Goal: Task Accomplishment & Management: Manage account settings

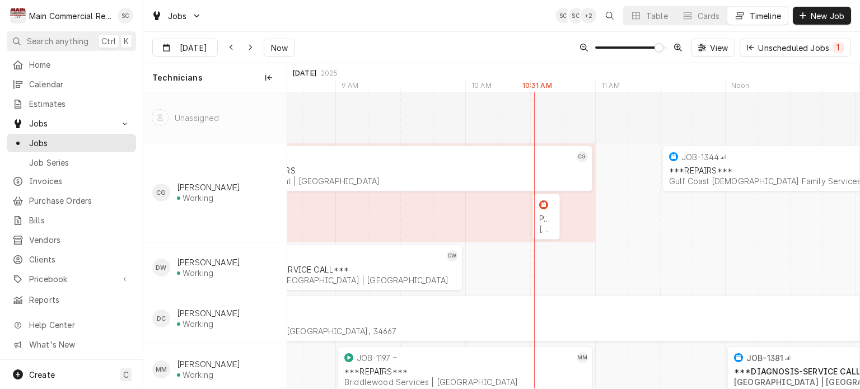
scroll to position [0, 11349]
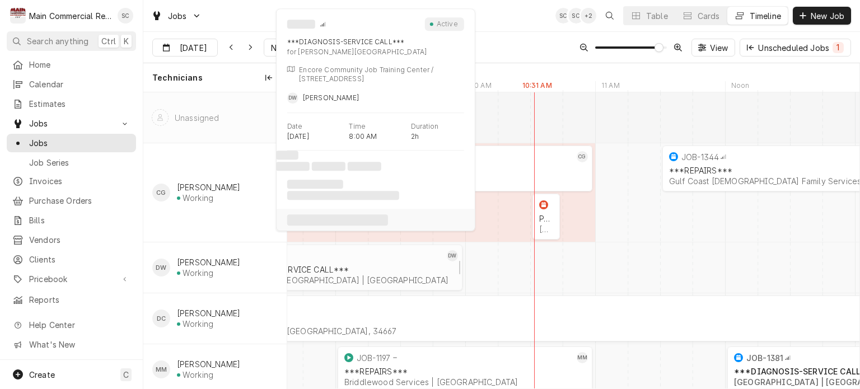
click at [382, 280] on div "[PERSON_NAME][GEOGRAPHIC_DATA] | [GEOGRAPHIC_DATA]" at bounding box center [334, 280] width 241 height 10
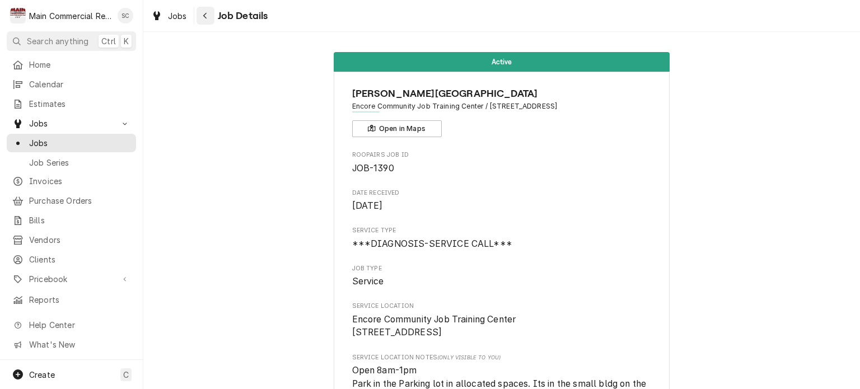
click at [206, 20] on div "Navigate back" at bounding box center [205, 15] width 11 height 11
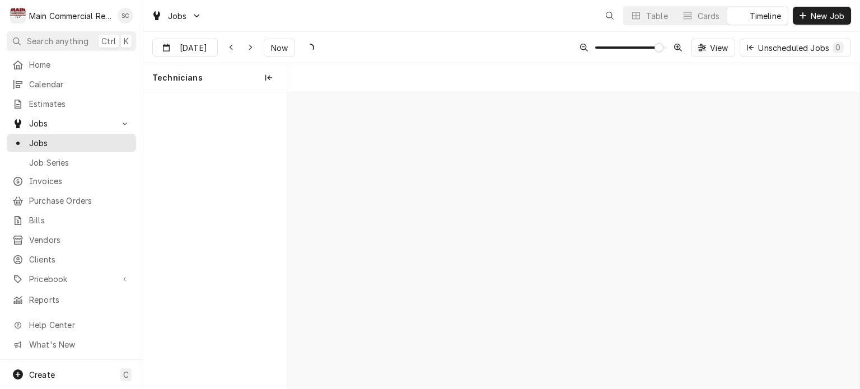
scroll to position [0, 11349]
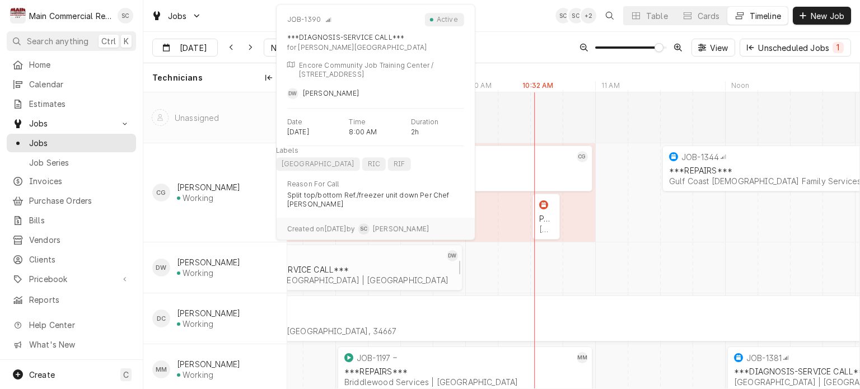
click at [359, 267] on div "***DIAGNOSIS-SERVICE CALL***" at bounding box center [334, 270] width 241 height 10
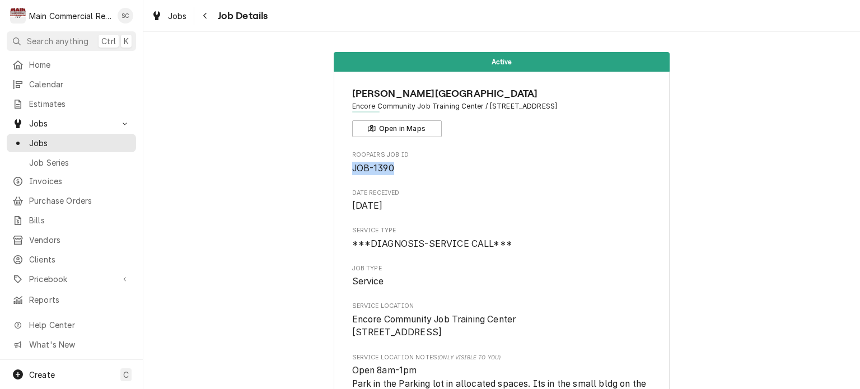
drag, startPoint x: 413, startPoint y: 170, endPoint x: 331, endPoint y: 163, distance: 81.4
copy span "JOB-1390"
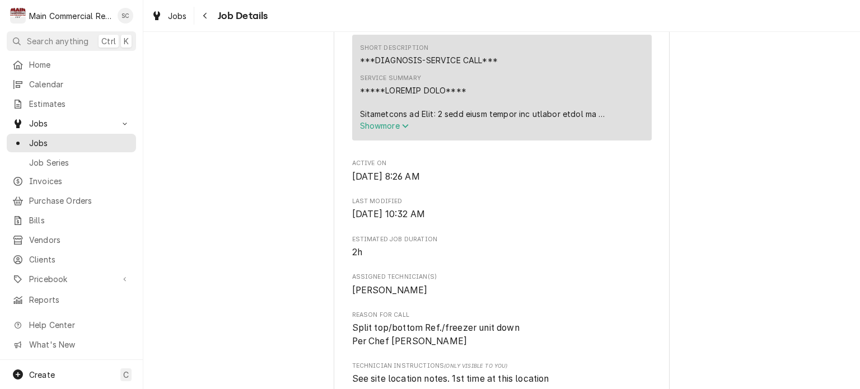
scroll to position [672, 0]
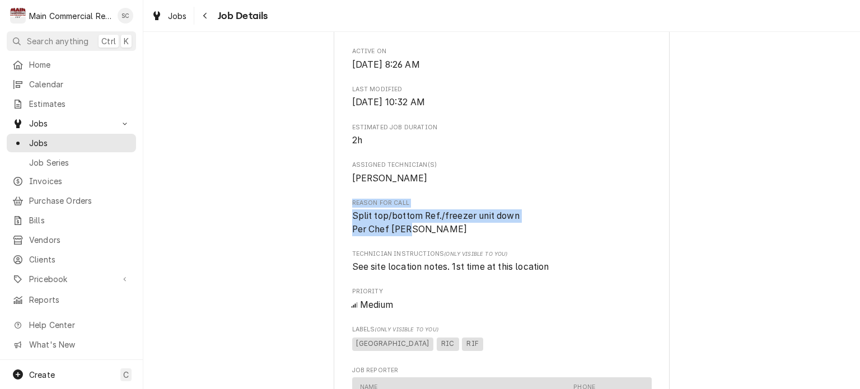
drag, startPoint x: 413, startPoint y: 232, endPoint x: 340, endPoint y: 192, distance: 82.9
click at [340, 192] on div "Erwin Technical Center Encore Community Job Training Center / 620 E 7th Ave, Ta…" at bounding box center [502, 161] width 336 height 1522
copy div "Reason For Call Split top/bottom Ref./freezer unit down Per Chef Eric"
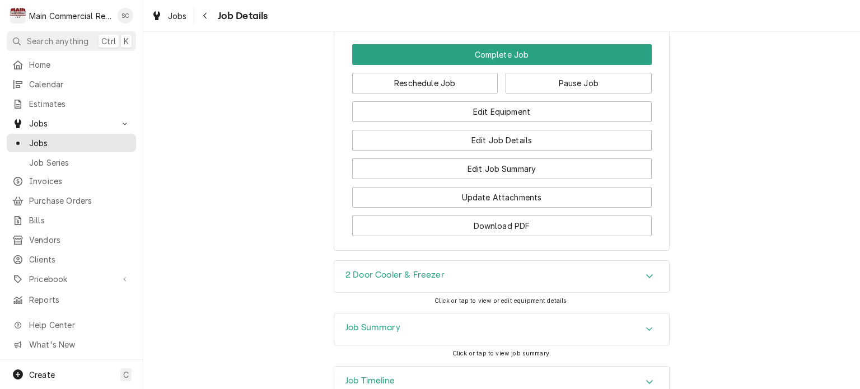
scroll to position [1423, 0]
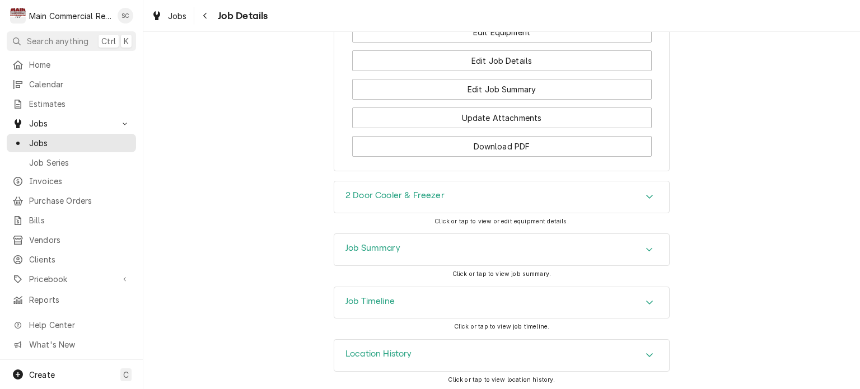
click at [613, 189] on div "2 Door Cooler & Freezer" at bounding box center [501, 196] width 335 height 31
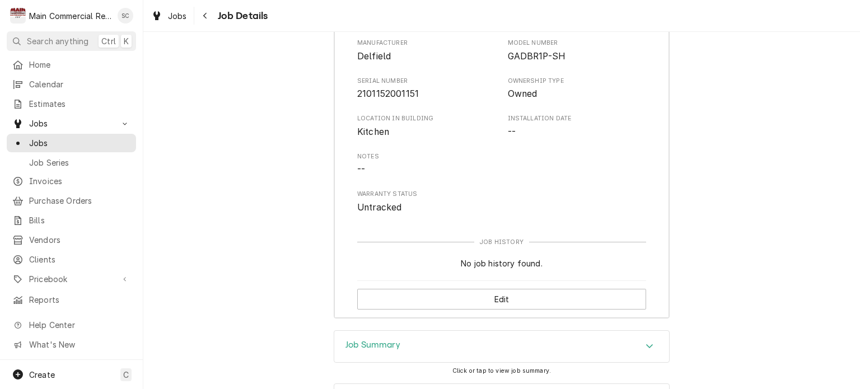
scroll to position [1479, 0]
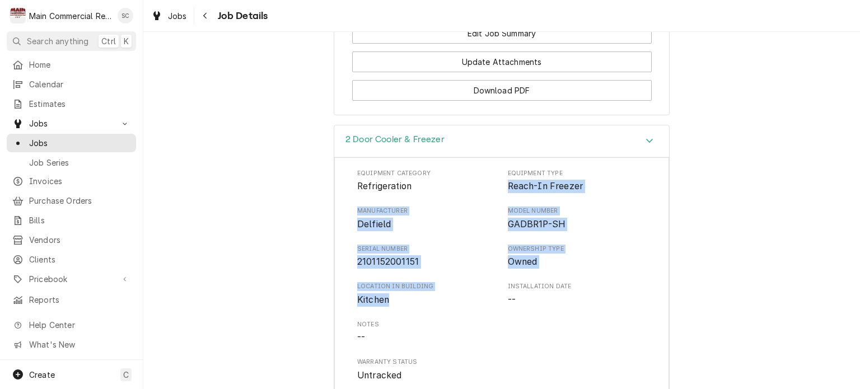
drag, startPoint x: 361, startPoint y: 241, endPoint x: 503, endPoint y: 185, distance: 152.6
click at [503, 185] on div "Equipment Category Refrigeration Equipment Type Reach-In Freezer Manufacturer D…" at bounding box center [501, 275] width 289 height 213
copy div "Reach-In Freezer Manufacturer Delfield Model Number GADBR1P-SH Serial Number 21…"
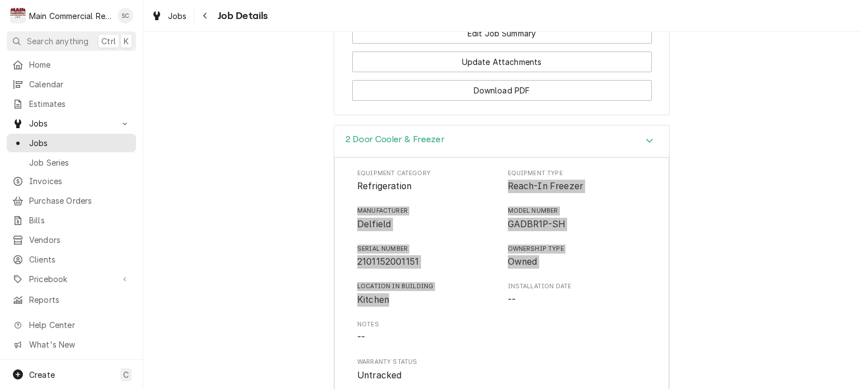
scroll to position [1743, 0]
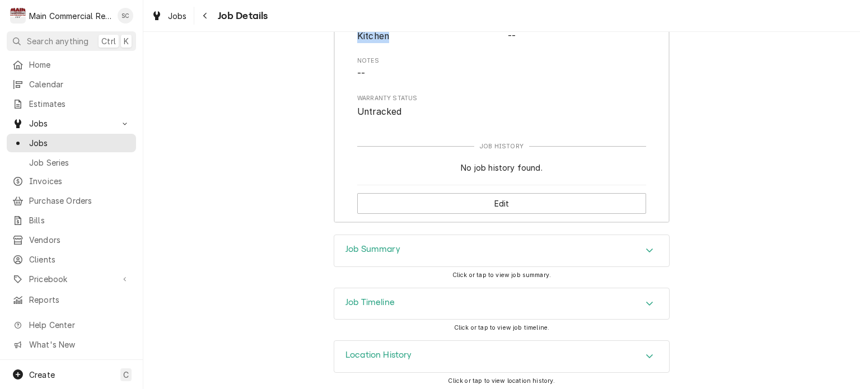
click at [647, 249] on icon "Accordion Header" at bounding box center [649, 250] width 8 height 9
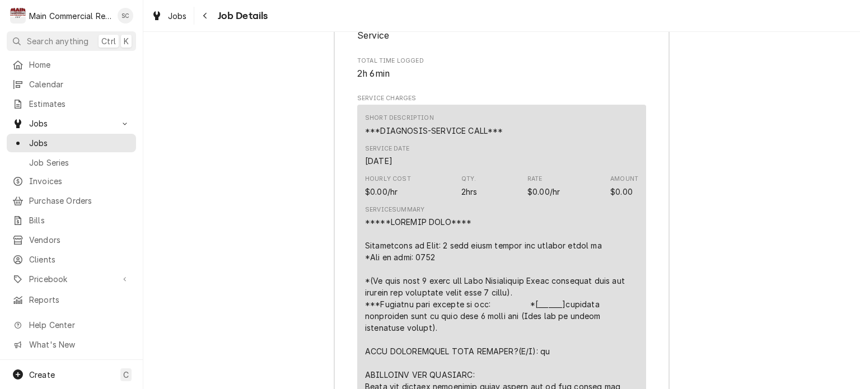
scroll to position [2135, 0]
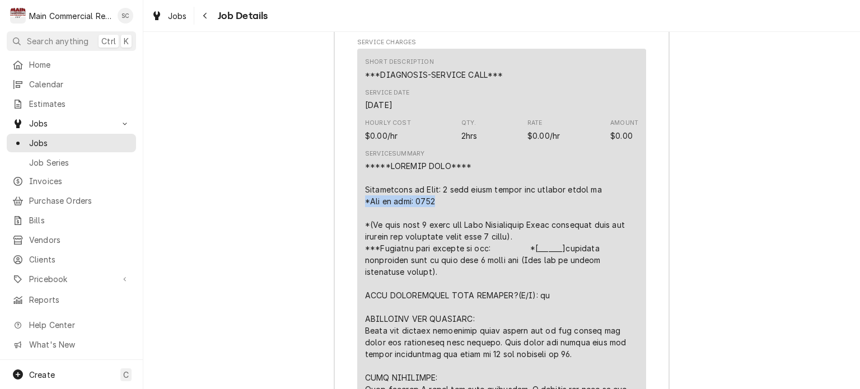
drag, startPoint x: 443, startPoint y: 201, endPoint x: 358, endPoint y: 198, distance: 84.6
copy div "*Age of unit: 2021"
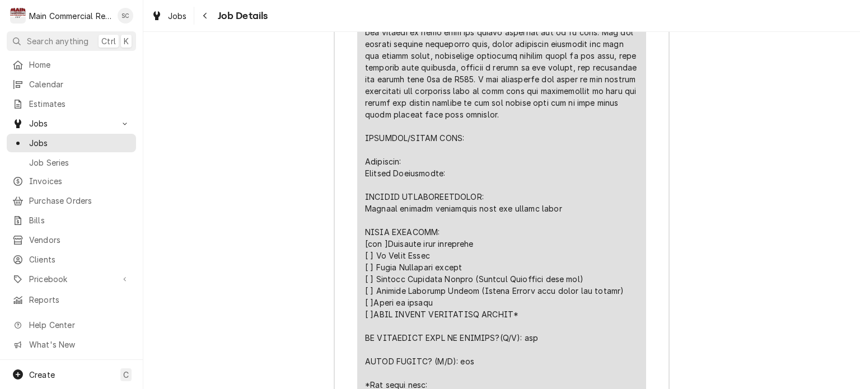
scroll to position [2639, 0]
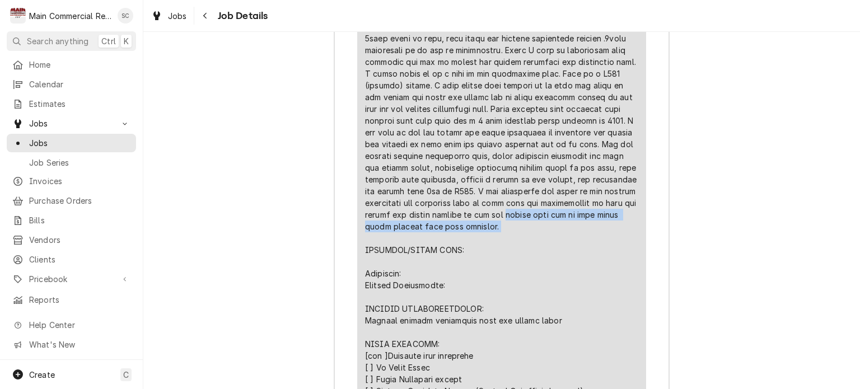
drag, startPoint x: 463, startPoint y: 211, endPoint x: 490, endPoint y: 222, distance: 29.4
click at [490, 222] on div "Line Item" at bounding box center [501, 114] width 273 height 917
copy div "cooler half can be used still until freezer side gets repaired."
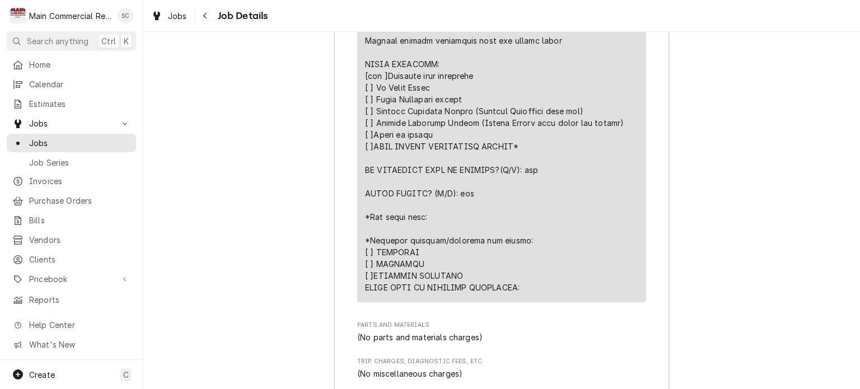
scroll to position [2806, 0]
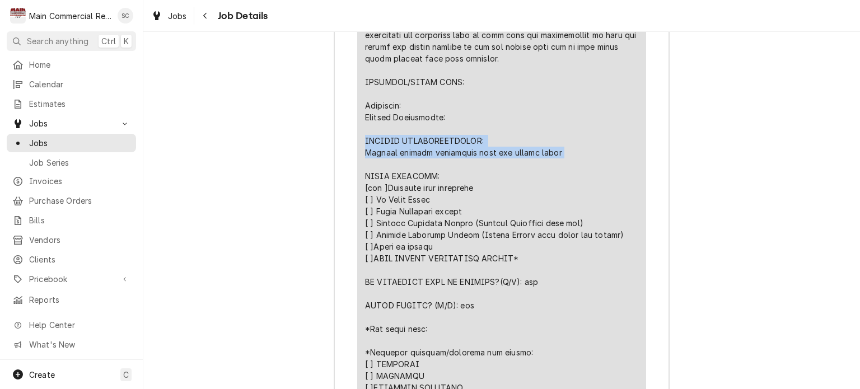
drag, startPoint x: 445, startPoint y: 136, endPoint x: 402, endPoint y: 138, distance: 42.6
copy div "FURTHER RECOMMENDATIONS: Replace freezer evaporator coil and filter drier"
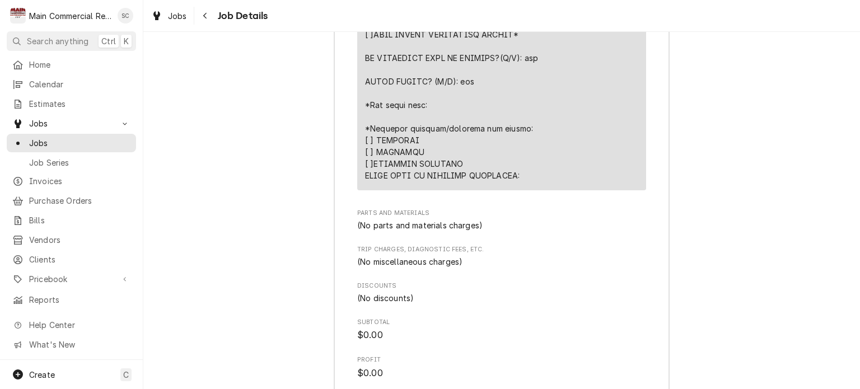
scroll to position [3310, 0]
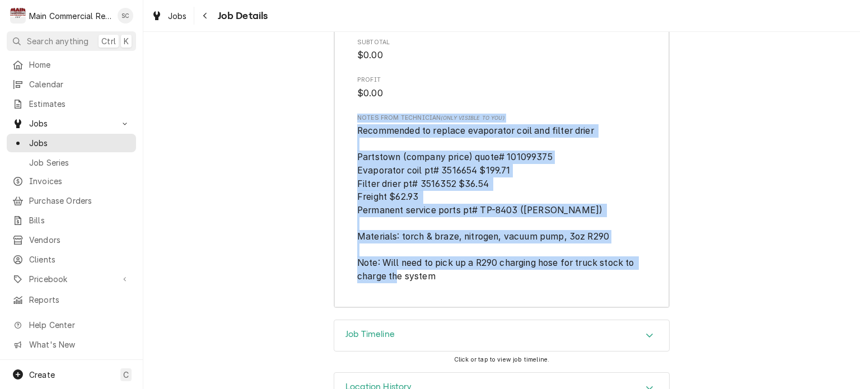
drag, startPoint x: 455, startPoint y: 279, endPoint x: 389, endPoint y: 135, distance: 158.8
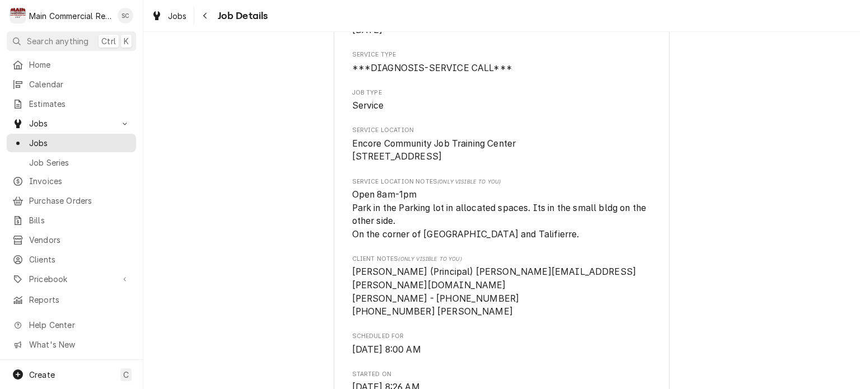
scroll to position [0, 0]
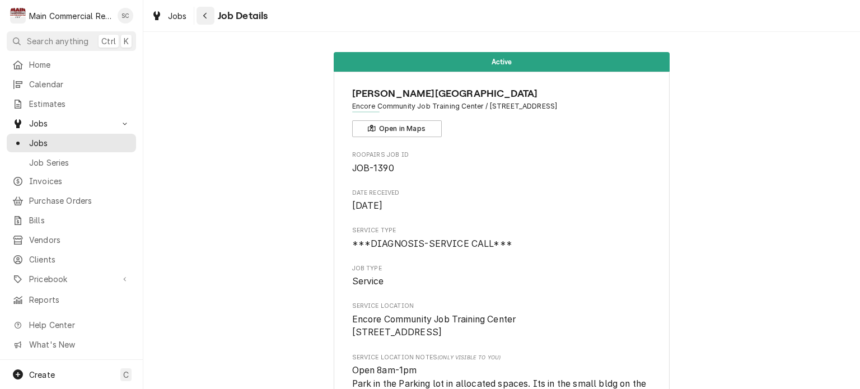
click at [202, 17] on div "Navigate back" at bounding box center [205, 15] width 11 height 11
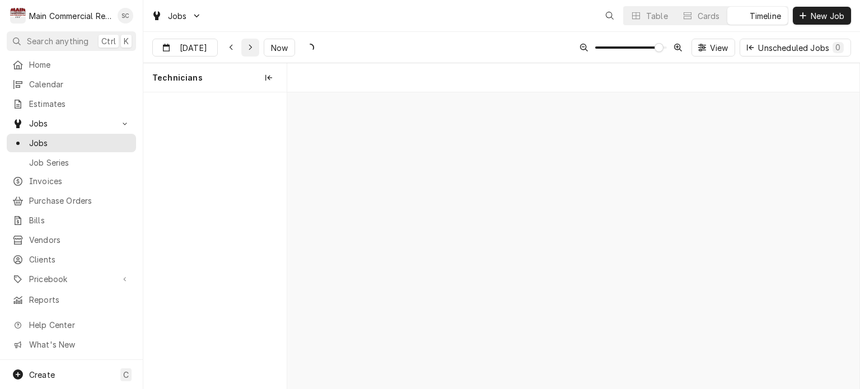
scroll to position [0, 11349]
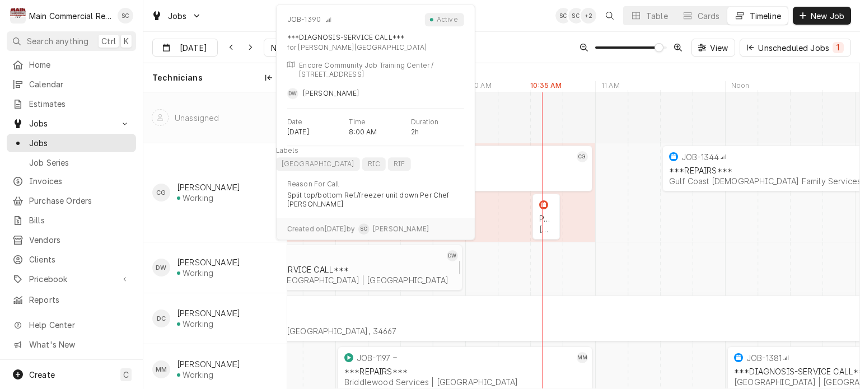
click at [323, 274] on div "***DIAGNOSIS-SERVICE CALL*** Erwin Technical Center | Tampa, 33602" at bounding box center [335, 275] width 246 height 25
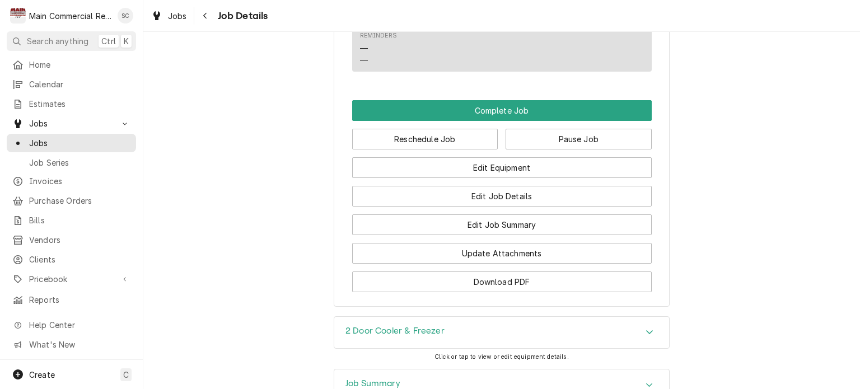
scroll to position [1423, 0]
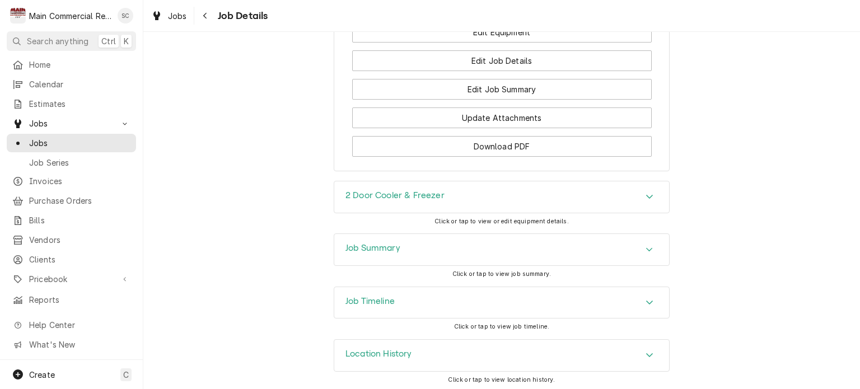
click at [741, 235] on div "Job Summary Click or tap to view job summary." at bounding box center [501, 259] width 717 height 53
click at [714, 201] on div "2 Door Cooler & Freezer Click or tap to view or edit equipment details." at bounding box center [501, 207] width 717 height 53
click at [634, 249] on div "Job Summary" at bounding box center [501, 249] width 335 height 31
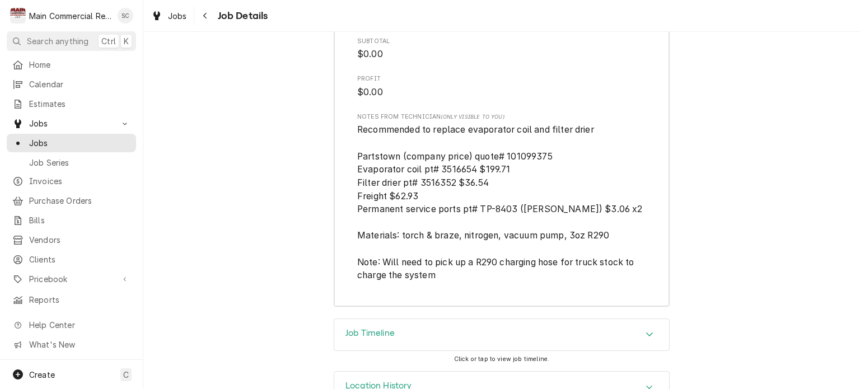
scroll to position [3022, 0]
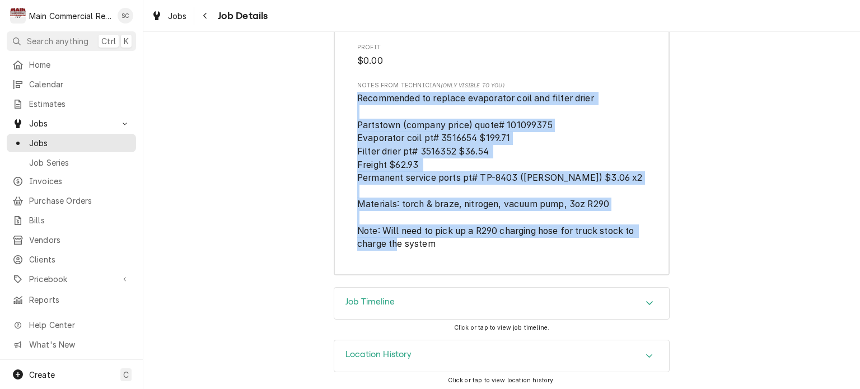
drag, startPoint x: 457, startPoint y: 246, endPoint x: 349, endPoint y: 101, distance: 180.4
copy span "Recommended to replace evaporator coil and filter drier Partstown (company pric…"
click at [204, 15] on icon "Navigate back" at bounding box center [205, 16] width 5 height 8
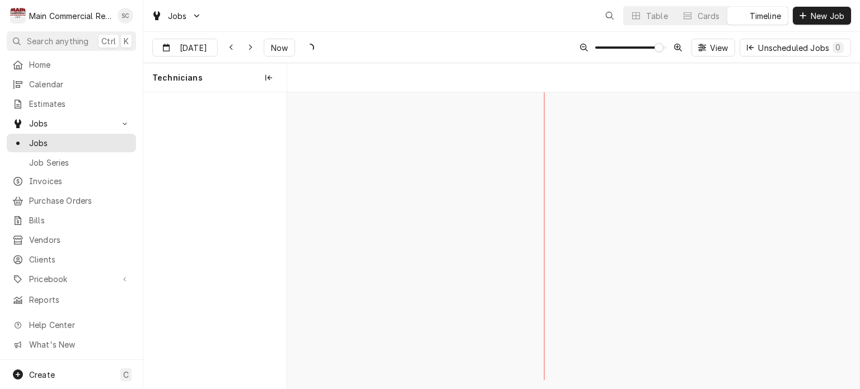
scroll to position [0, 11349]
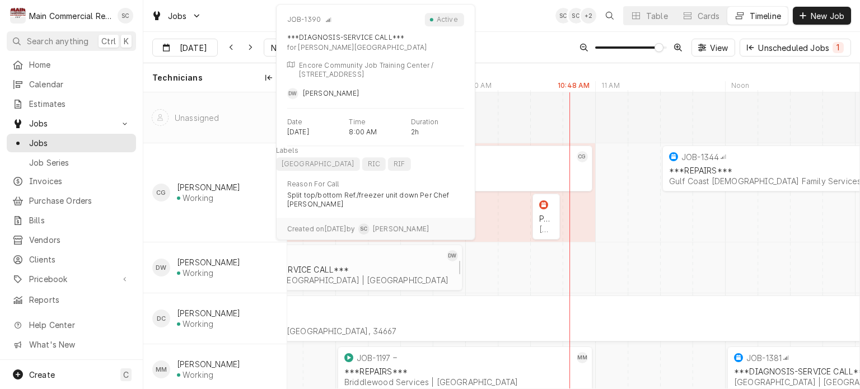
click at [386, 259] on div "JOB-1390" at bounding box center [328, 255] width 232 height 13
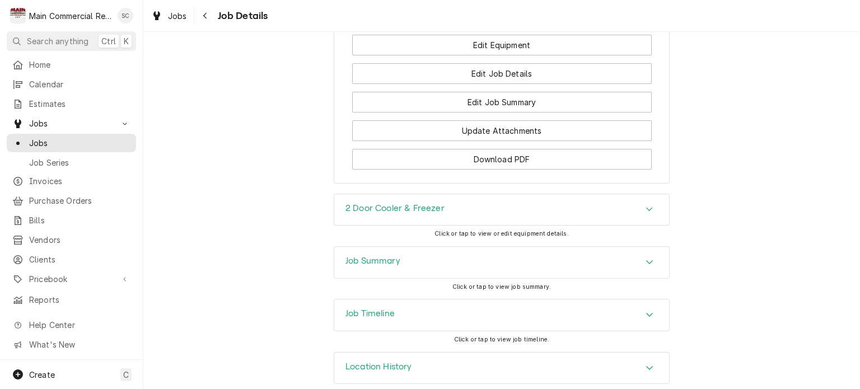
scroll to position [1532, 0]
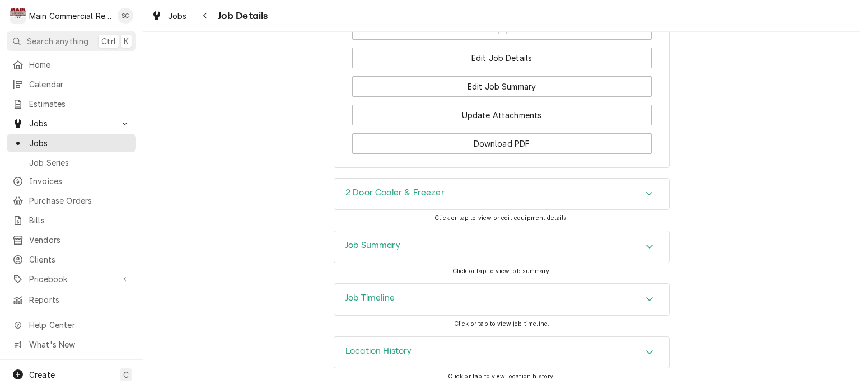
click at [646, 246] on icon "Accordion Header" at bounding box center [649, 247] width 7 height 4
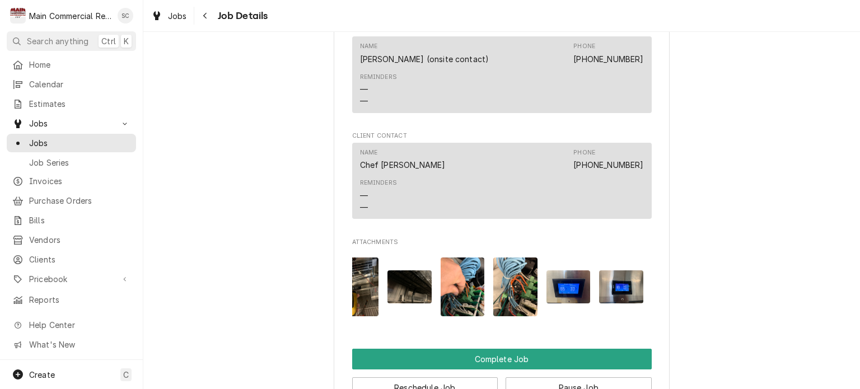
scroll to position [1420, 0]
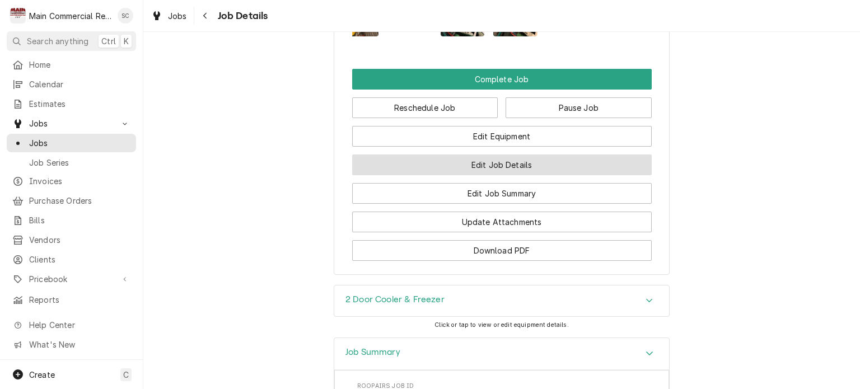
click at [511, 171] on button "Edit Job Details" at bounding box center [502, 165] width 300 height 21
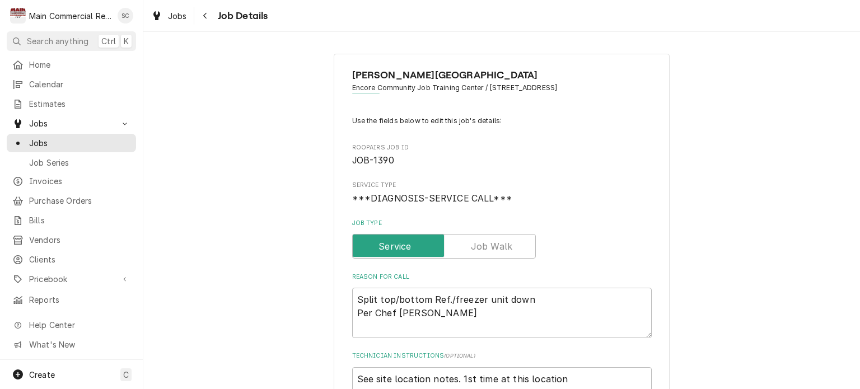
scroll to position [168, 0]
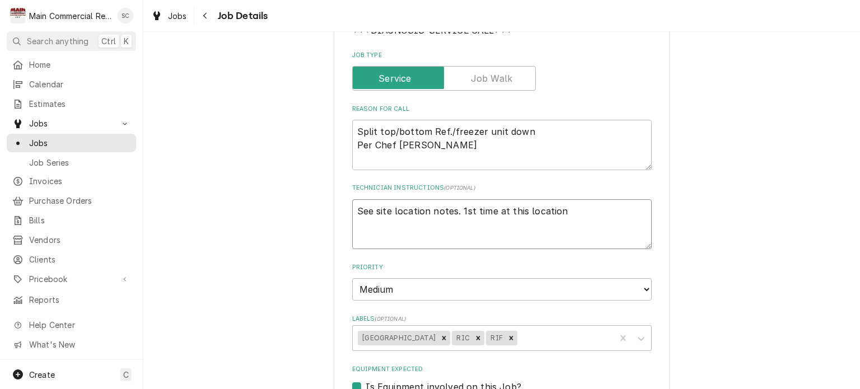
click at [575, 213] on textarea "See site location notes. 1st time at this location" at bounding box center [502, 224] width 300 height 50
type textarea "x"
type textarea "See site location notes. 1st time at this location"
type textarea "x"
type textarea "See site location notes. 1st time at this location q"
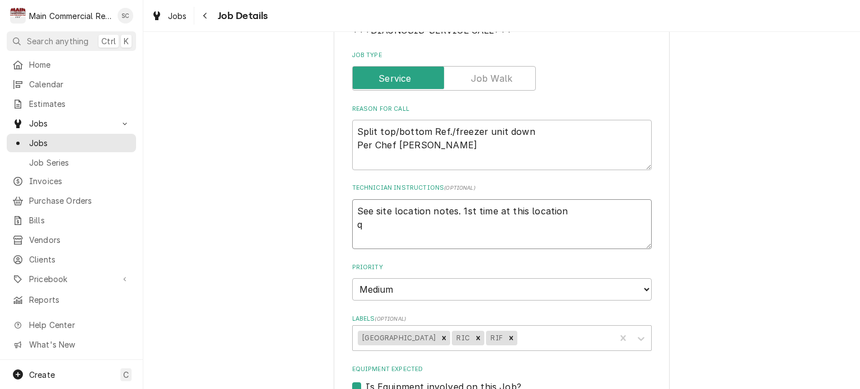
type textarea "x"
type textarea "See site location notes. 1st time at this location q-"
type textarea "x"
type textarea "See site location notes. 1st time at this location q"
type textarea "x"
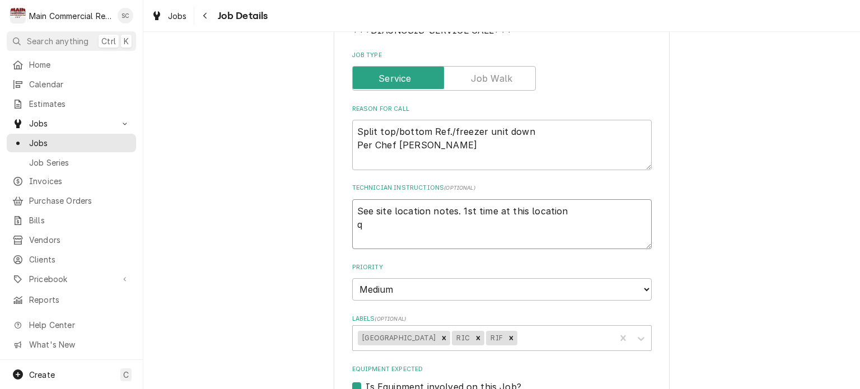
type textarea "See site location notes. 1st time at this location"
type textarea "x"
type textarea "See site location notes. 1st time at this location"
click at [583, 211] on textarea "See site location notes. 1st time at this location" at bounding box center [502, 224] width 300 height 50
type textarea "x"
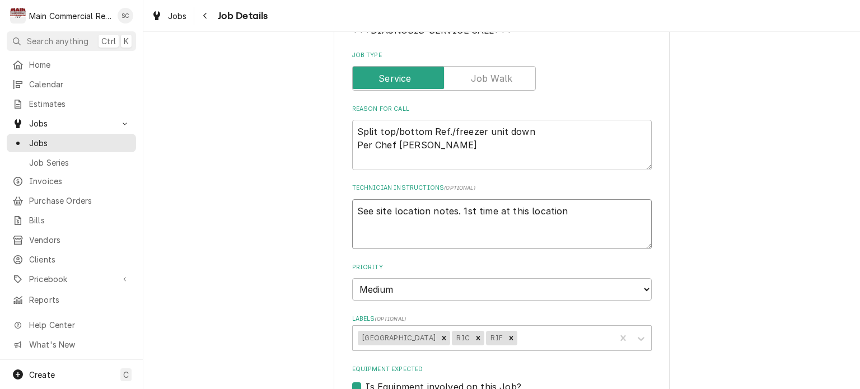
type textarea "See site location notes. 1st time at this location"
type textarea "x"
type textarea "See site location notes. 1st time at this location q"
type textarea "x"
type textarea "See site location notes. 1st time at this location"
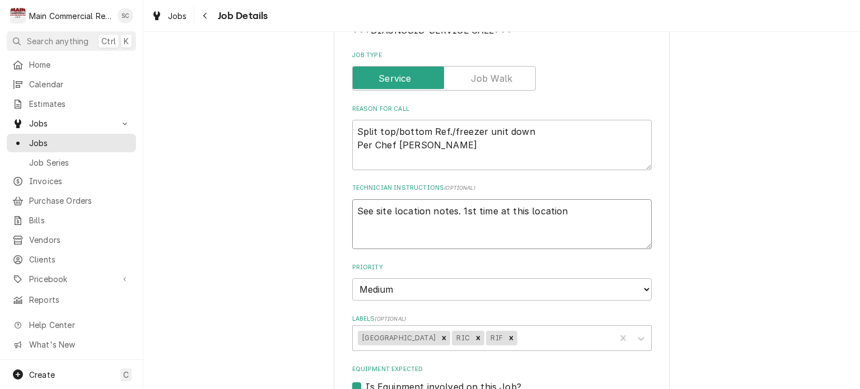
type textarea "x"
type textarea "See site location notes. 1st time at this location Q"
type textarea "x"
type textarea "See site location notes. 1st time at this location Q-"
type textarea "x"
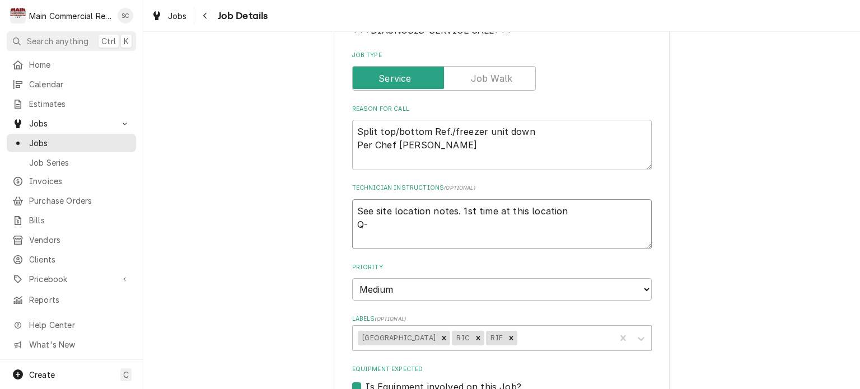
type textarea "See site location notes. 1st time at this location Q-3"
type textarea "x"
type textarea "See site location notes. 1st time at this location Q-38"
type textarea "x"
type textarea "See site location notes. 1st time at this location Q-383"
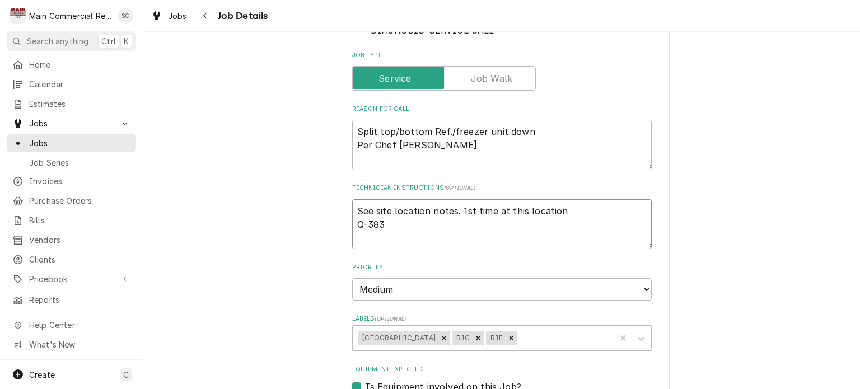
type textarea "x"
type textarea "See site location notes. 1st time at this location Q-3836"
type textarea "x"
type textarea "See site location notes. 1st time at this location Q-3836,"
type textarea "x"
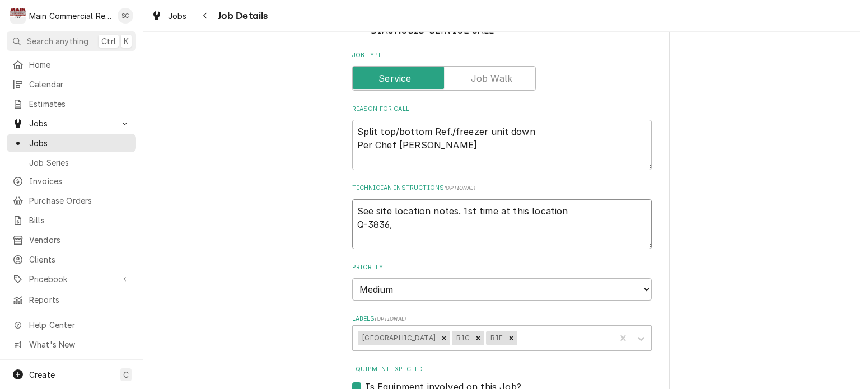
type textarea "See site location notes. 1st time at this location Q-3836,"
type textarea "x"
type textarea "See site location notes. 1st time at this location Q-3836, $"
type textarea "x"
type textarea "See site location notes. 1st time at this location Q-3836, $1"
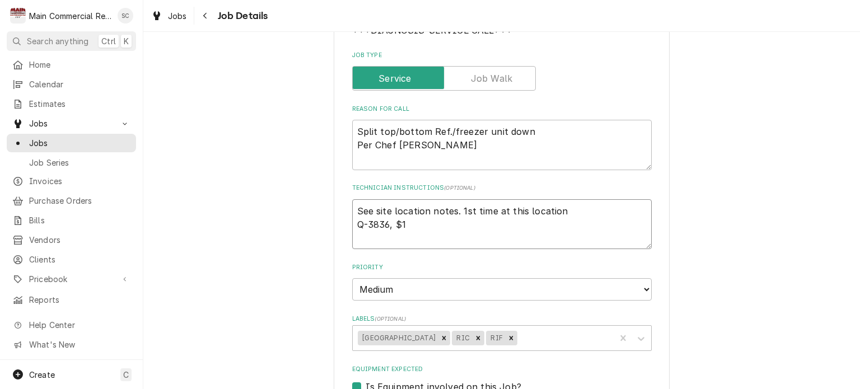
type textarea "x"
type textarea "See site location notes. 1st time at this location Q-3836, $1,"
type textarea "x"
type textarea "See site location notes. 1st time at this location Q-3836, $1,7"
type textarea "x"
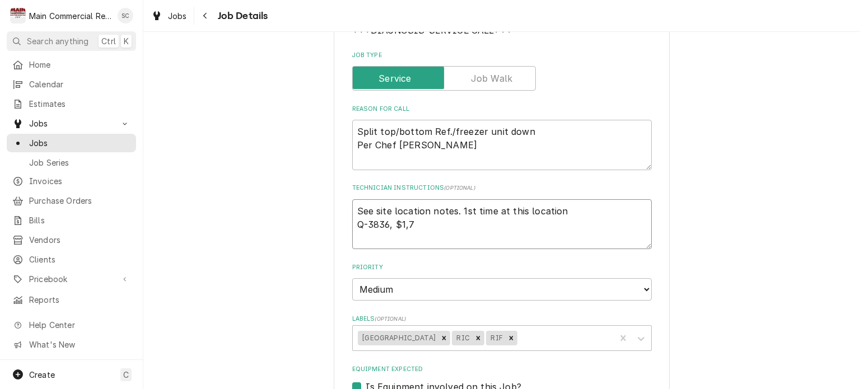
type textarea "See site location notes. 1st time at this location Q-3836, $1,74"
type textarea "x"
type textarea "See site location notes. 1st time at this location Q-3836, $1,747"
type textarea "x"
type textarea "See site location notes. 1st time at this location Q-3836, $1,747."
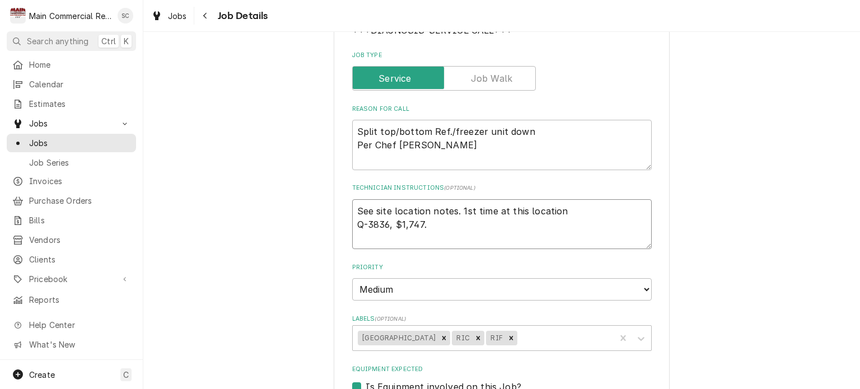
type textarea "x"
type textarea "See site location notes. 1st time at this location Q-3836, $1,747.8"
type textarea "x"
type textarea "See site location notes. 1st time at this location Q-3836, $1,747.8"
type textarea "x"
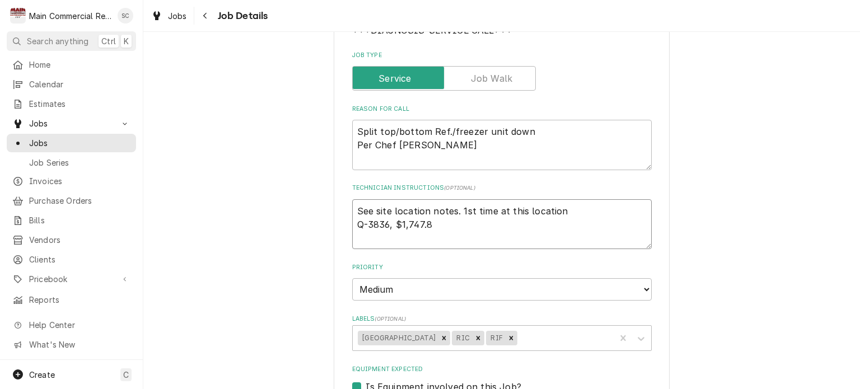
type textarea "See site location notes. 1st time at this location Q-3836, $1,747.8 $"
type textarea "x"
type textarea "See site location notes. 1st time at this location Q-3836, $1,747.8 $1"
type textarea "x"
type textarea "See site location notes. 1st time at this location Q-3836, $1,747.8 $10"
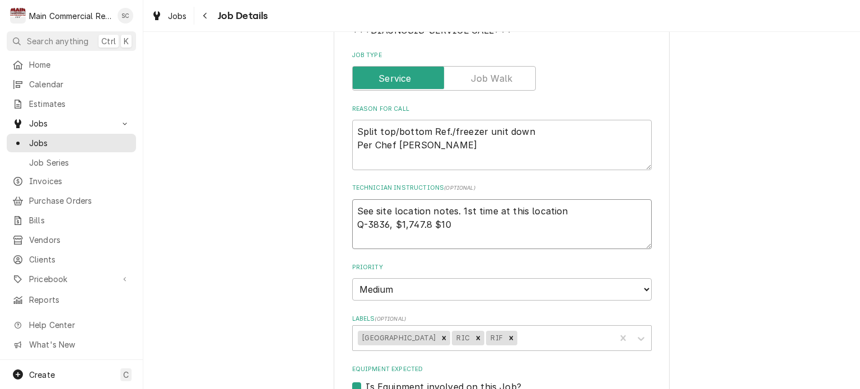
type textarea "x"
type textarea "See site location notes. 1st time at this location Q-3836, $1,747.8 $100"
type textarea "x"
type textarea "See site location notes. 1st time at this location Q-3836, $1,747.8 $100"
type textarea "x"
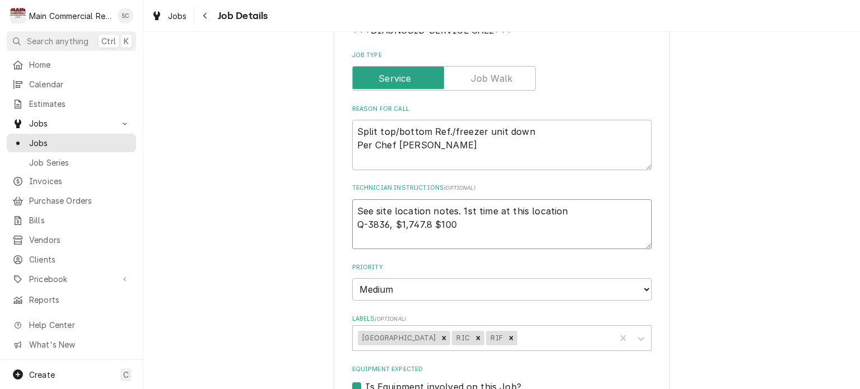
type textarea "See site location notes. 1st time at this location Q-3836, $1,747.8 $100 i"
type textarea "x"
type textarea "See site location notes. 1st time at this location Q-3836, $1,747.8 $100 if"
type textarea "x"
type textarea "See site location notes. 1st time at this location Q-3836, $1,747.8 $100 if"
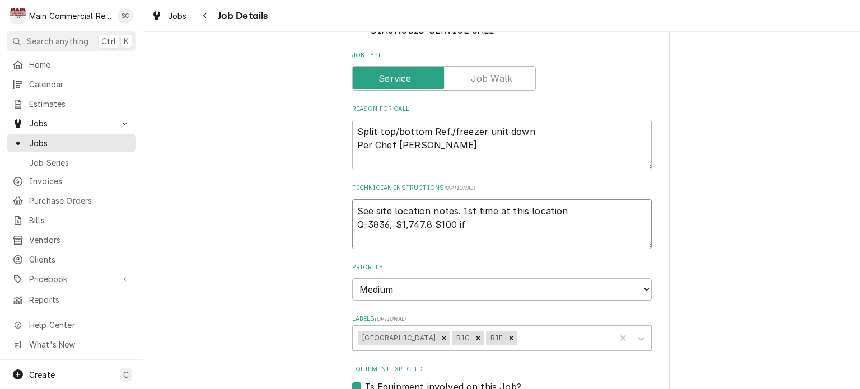
type textarea "x"
type textarea "See site location notes. 1st time at this location Q-3836, $1,747.8 $100 if a"
type textarea "x"
type textarea "See site location notes. 1st time at this location Q-3836, $1,747.8 $100 if ap"
type textarea "x"
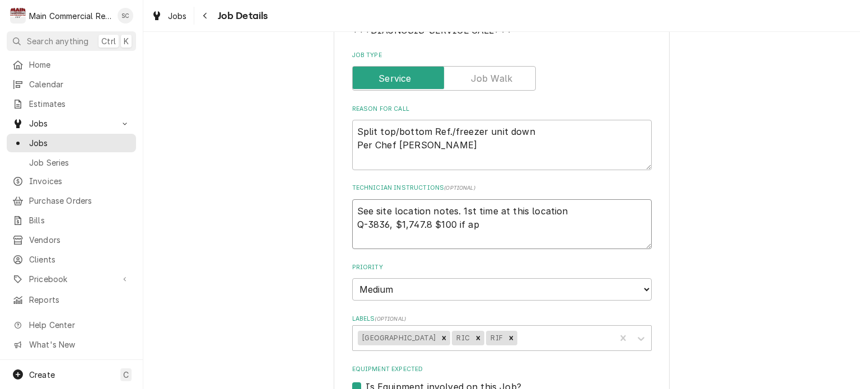
type textarea "See site location notes. 1st time at this location Q-3836, $1,747.8 $100 if app"
type textarea "x"
type textarea "See site location notes. 1st time at this location Q-3836, $1,747.8 $100 if appr"
type textarea "x"
type textarea "See site location notes. 1st time at this location Q-3836, $1,747.8 $100 if app…"
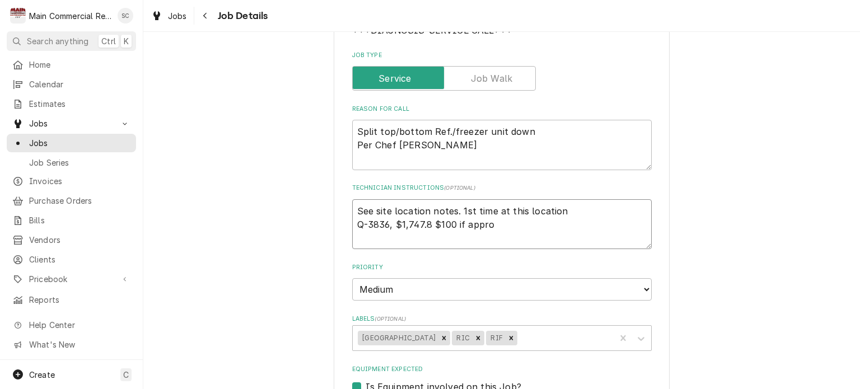
type textarea "x"
type textarea "See site location notes. 1st time at this location Q-3836, $1,747.8 $100 if app…"
type textarea "x"
type textarea "See site location notes. 1st time at this location Q-3836, $1,747.8 $100 if app…"
type textarea "x"
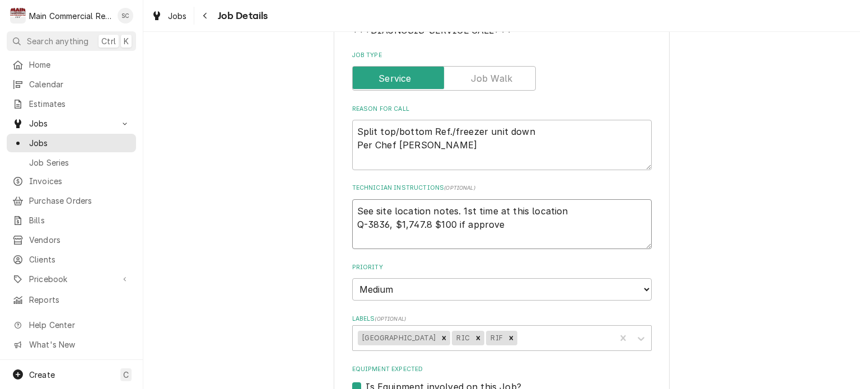
type textarea "See site location notes. 1st time at this location Q-3836, $1,747.8 $100 if app…"
type textarea "x"
type textarea "See site location notes. 1st time at this location Q-3836, $1,747.8 $100 if app…"
type textarea "x"
type textarea "See site location notes. 1st time at this location Q-3836, $1,747.8 $100 if app…"
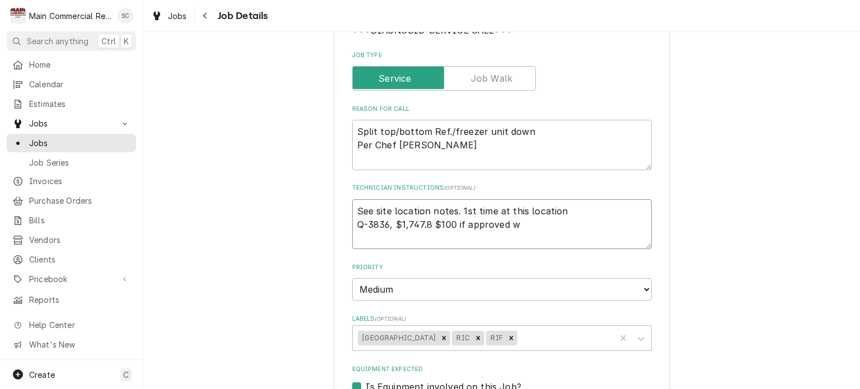
type textarea "x"
type textarea "See site location notes. 1st time at this location Q-3836, $1,747.8 $100 if app…"
type textarea "x"
type textarea "See site location notes. 1st time at this location Q-3836, $1,747.8 $100 if app…"
type textarea "x"
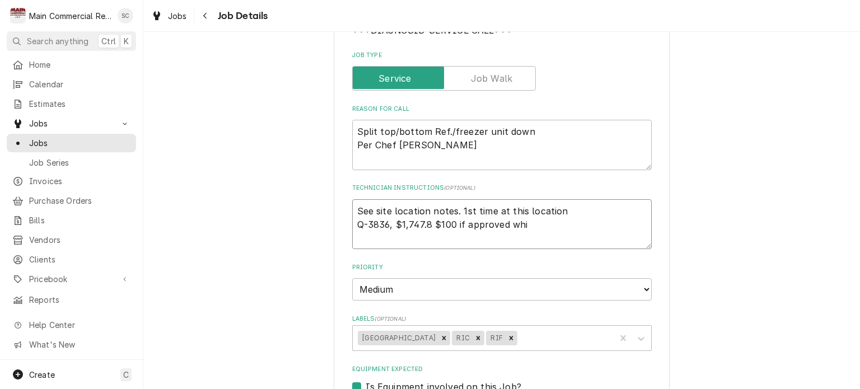
type textarea "See site location notes. 1st time at this location Q-3836, $1,747.8 $100 if app…"
type textarea "x"
type textarea "See site location notes. 1st time at this location Q-3836, $1,747.8 $100 if app…"
type textarea "x"
type textarea "See site location notes. 1st time at this location Q-3836, $1,747.8 $100 if app…"
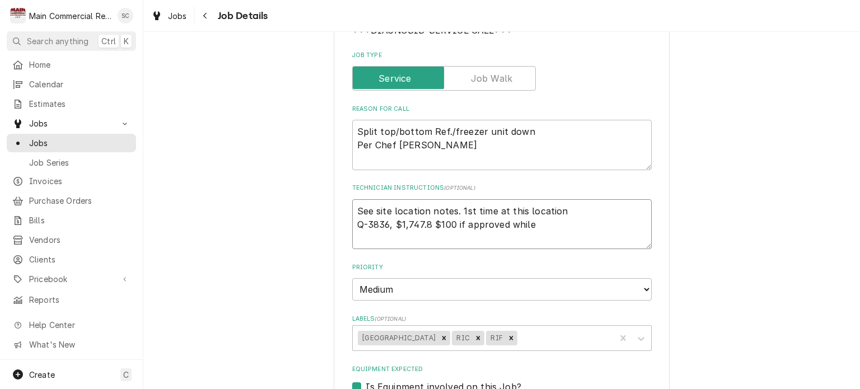
type textarea "x"
type textarea "See site location notes. 1st time at this location Q-3836, $1,747.8 $100 if app…"
type textarea "x"
type textarea "See site location notes. 1st time at this location Q-3836, $1,747.8 $100 if app…"
type textarea "x"
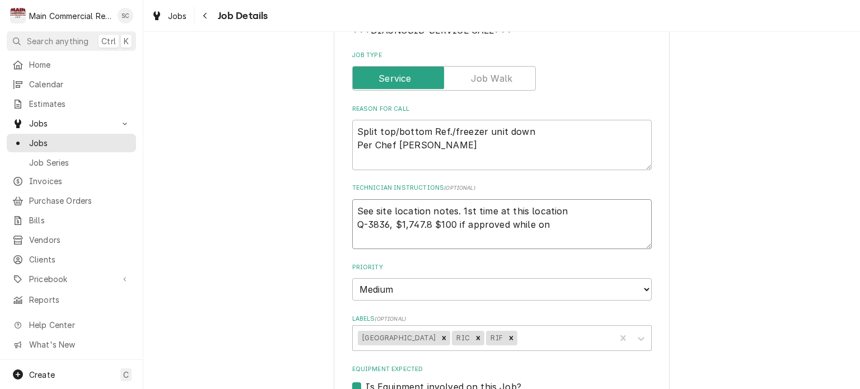
type textarea "See site location notes. 1st time at this location Q-3836, $1,747.8 $100 if app…"
type textarea "x"
type textarea "See site location notes. 1st time at this location Q-3836, $1,747.8 $100 if app…"
type textarea "x"
type textarea "See site location notes. 1st time at this location Q-3836, $1,747.8 $100 if app…"
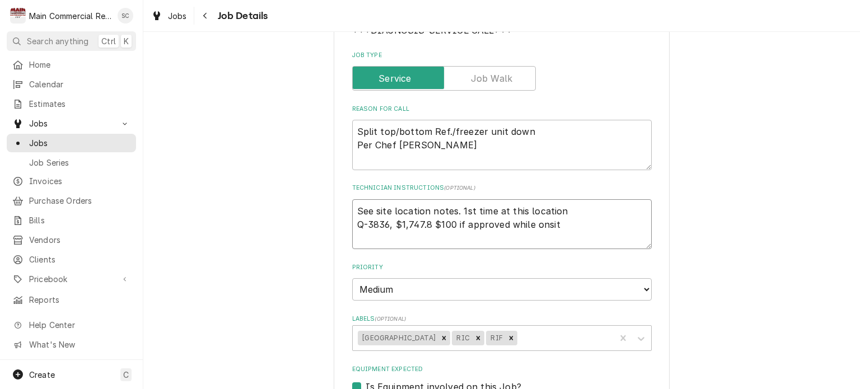
type textarea "x"
type textarea "See site location notes. 1st time at this location Q-3836, $1,747.8 $100 if app…"
type textarea "x"
type textarea "See site location notes. 1st time at this location Q-3836, $1,747.8 $100 if app…"
type textarea "x"
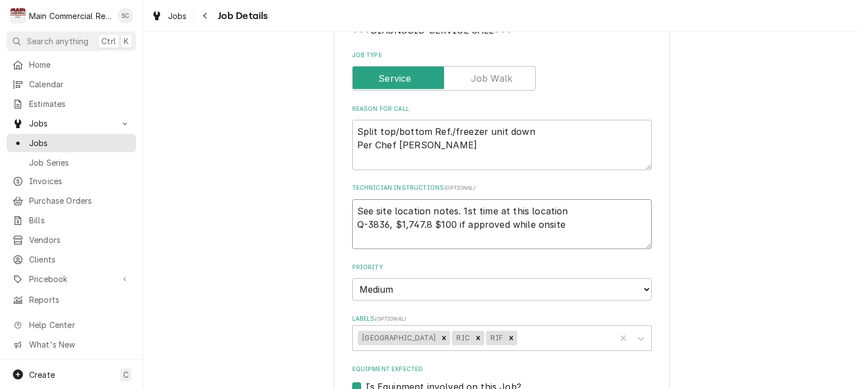
type textarea "See site location notes. 1st time at this location Q-3836, $1,747.8 $100 if app…"
type textarea "x"
type textarea "See site location notes. 1st time at this location Q-3836, $1,747.8 $100 if app…"
type textarea "x"
type textarea "See site location notes. 1st time at this location Q-3836, $1,747.8 $100 if app…"
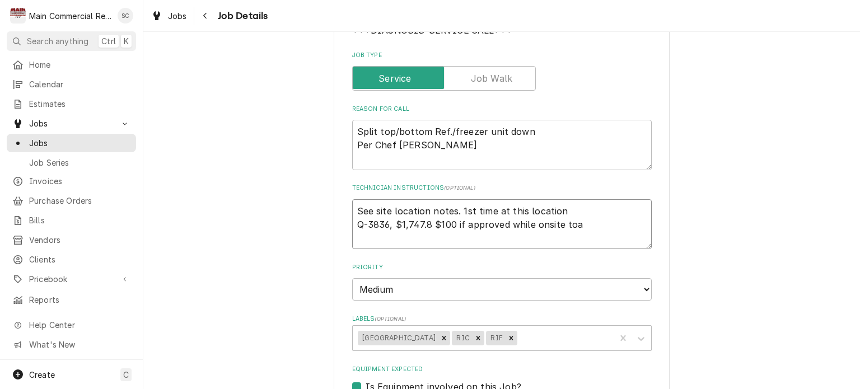
type textarea "x"
type textarea "See site location notes. 1st time at this location Q-3836, $1,747.8 $100 if app…"
type textarea "x"
type textarea "See site location notes. 1st time at this location Q-3836, $1,747.8 $100 if app…"
type textarea "x"
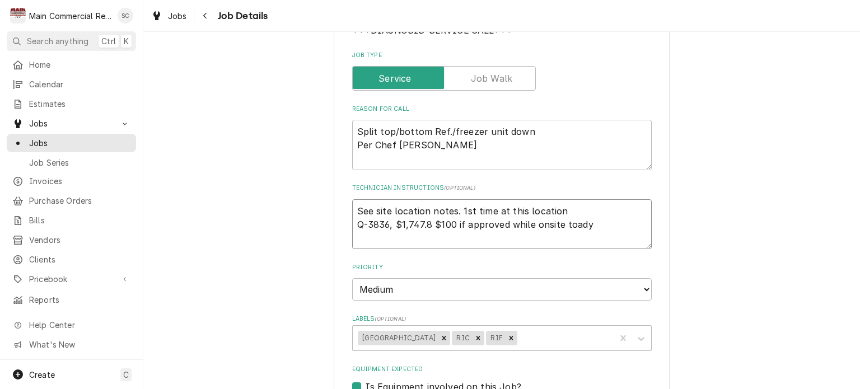
type textarea "See site location notes. 1st time at this location Q-3836, $1,747.8 $100 if app…"
type textarea "x"
type textarea "See site location notes. 1st time at this location Q-3836, $1,747.8 $100 if app…"
type textarea "x"
type textarea "See site location notes. 1st time at this location Q-3836, $1,747.8 $100 if app…"
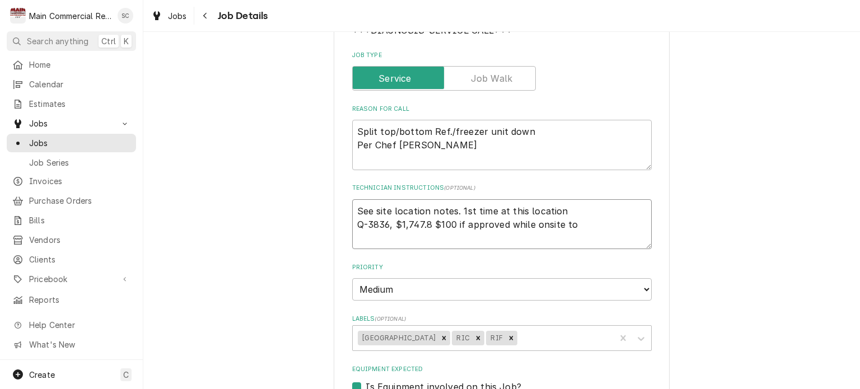
type textarea "x"
type textarea "See site location notes. 1st time at this location Q-3836, $1,747.8 $100 if app…"
type textarea "x"
type textarea "See site location notes. 1st time at this location Q-3836, $1,747.8 $100 if app…"
type textarea "x"
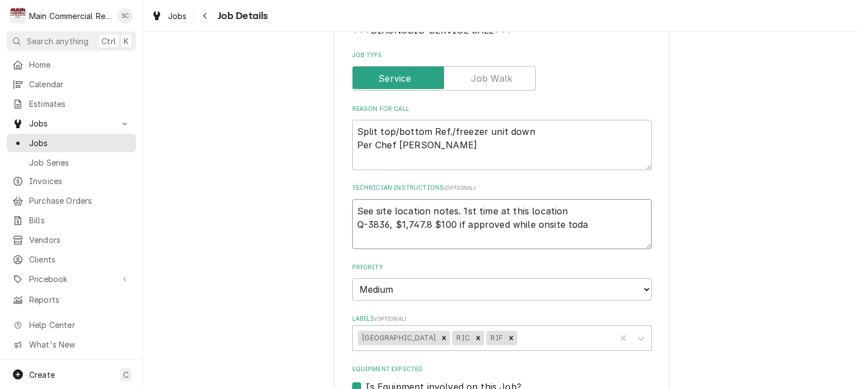
type textarea "See site location notes. 1st time at this location Q-3836, $1,747.8 $100 if app…"
type textarea "x"
type textarea "See site location notes. 1st time at this location Q-3836, $1,747.8 $100 if app…"
type textarea "x"
type textarea "See site location notes. 1st time at this location Q-3836, $1,747.8 $100 if app…"
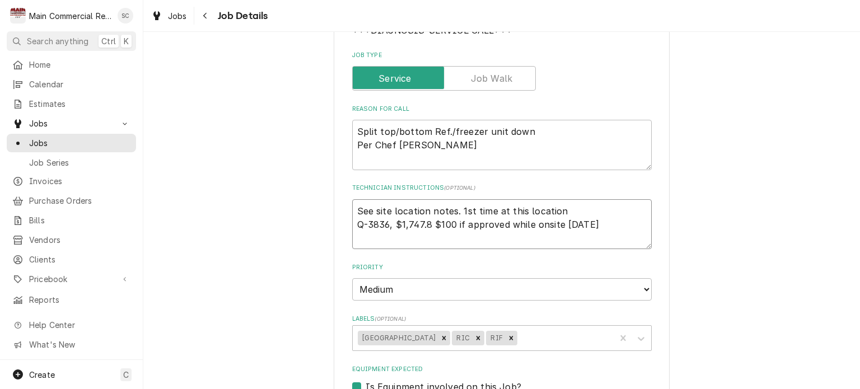
type textarea "x"
type textarea "See site location notes. 1st time at this location Q-3836, $1,747.8 $100 if app…"
type textarea "x"
type textarea "See site location notes. 1st time at this location Q-3836, $1,747.8 $100 if app…"
type textarea "x"
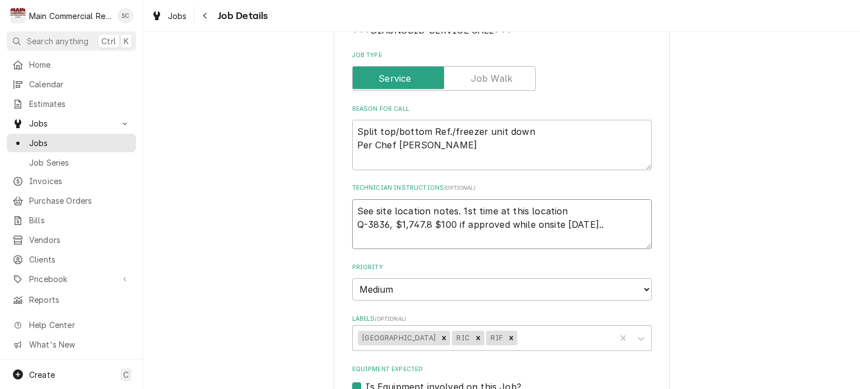
type textarea "See site location notes. 1st time at this location Q-3836, $1,747.8 $100 if app…"
type textarea "x"
type textarea "See site location notes. 1st time at this location Q-3836, $1,747.8 $100 if app…"
type textarea "x"
type textarea "See site location notes. 1st time at this location Q-3836, $1,747.8 $100 if app…"
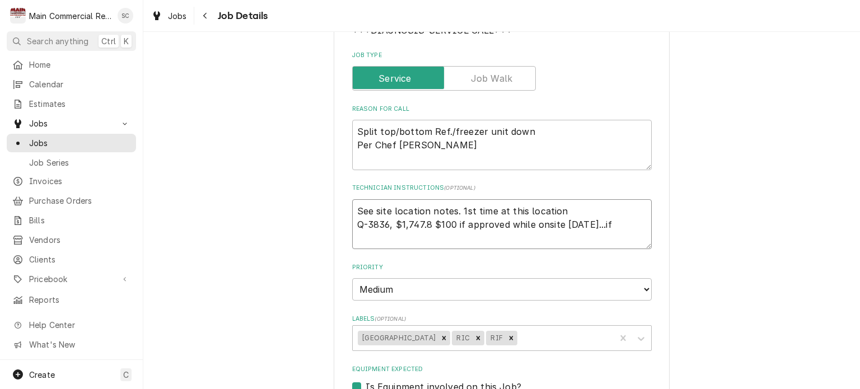
type textarea "x"
type textarea "See site location notes. 1st time at this location Q-3836, $1,747.8 $100 if app…"
type textarea "x"
type textarea "See site location notes. 1st time at this location Q-3836, $1,747.8 $100 if app…"
type textarea "x"
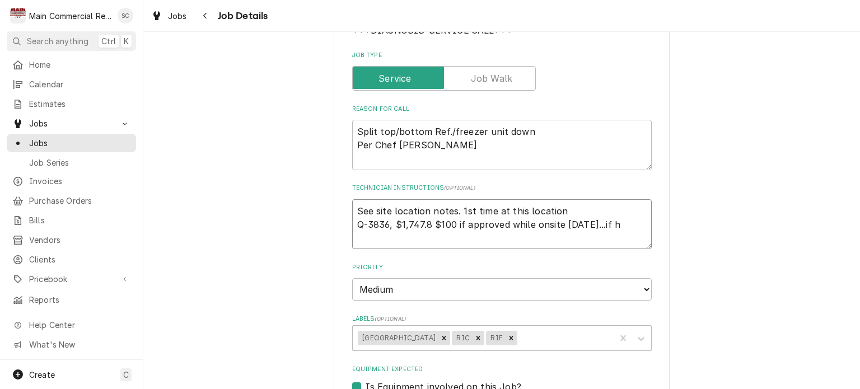
type textarea "See site location notes. 1st time at this location Q-3836, $1,747.8 $100 if app…"
type textarea "x"
type textarea "See site location notes. 1st time at this location Q-3836, $1,747.8 $100 if app…"
type textarea "x"
type textarea "See site location notes. 1st time at this location Q-3836, $1,747.8 $100 if app…"
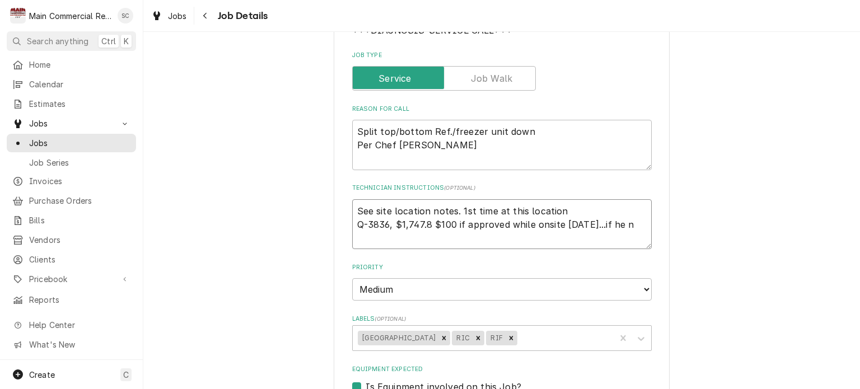
type textarea "x"
type textarea "See site location notes. 1st time at this location Q-3836, $1,747.8 $100 if app…"
type textarea "x"
type textarea "See site location notes. 1st time at this location Q-3836, $1,747.8 $100 if app…"
type textarea "x"
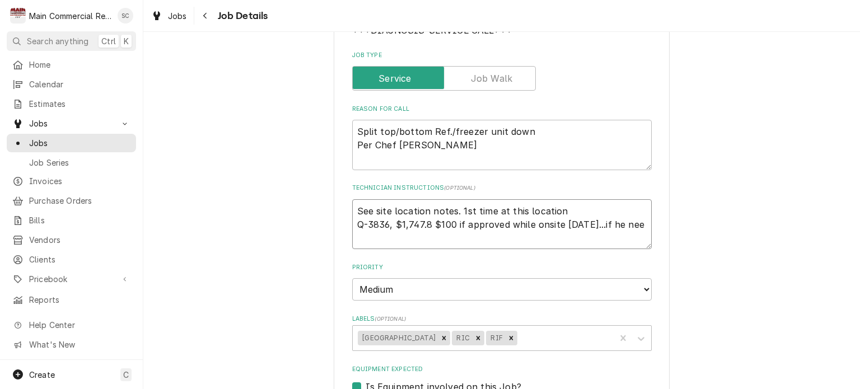
type textarea "See site location notes. 1st time at this location Q-3836, $1,747.8 $100 if app…"
type textarea "x"
type textarea "See site location notes. 1st time at this location Q-3836, $1,747.8 $100 if app…"
type textarea "x"
type textarea "See site location notes. 1st time at this location Q-3836, $1,747.8 $100 if app…"
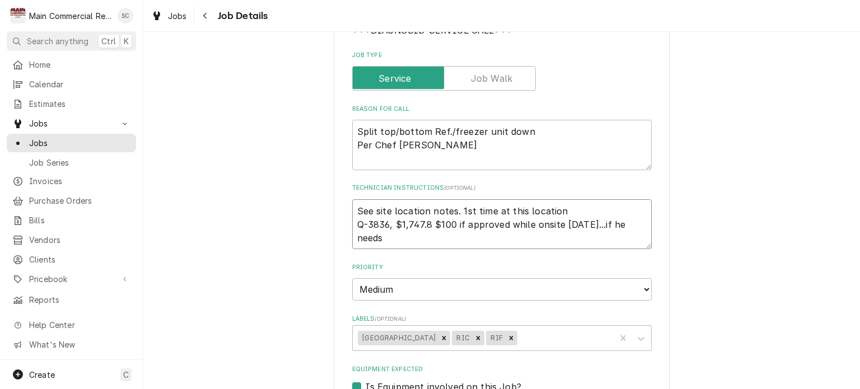
type textarea "x"
type textarea "See site location notes. 1st time at this location Q-3836, $1,747.8 $100 if app…"
type textarea "x"
type textarea "See site location notes. 1st time at this location Q-3836, $1,747.8 $100 if app…"
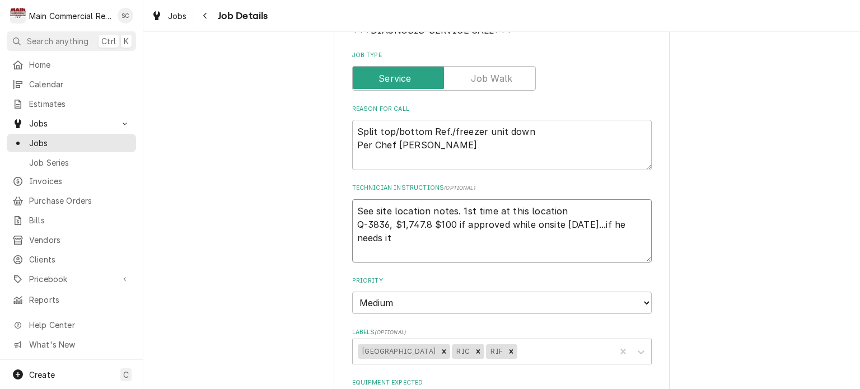
type textarea "x"
type textarea "See site location notes. 1st time at this location Q-3836, $1,747.8 $100 if app…"
type textarea "x"
type textarea "See site location notes. 1st time at this location Q-3836, $1,747.8 $100 if app…"
type textarea "x"
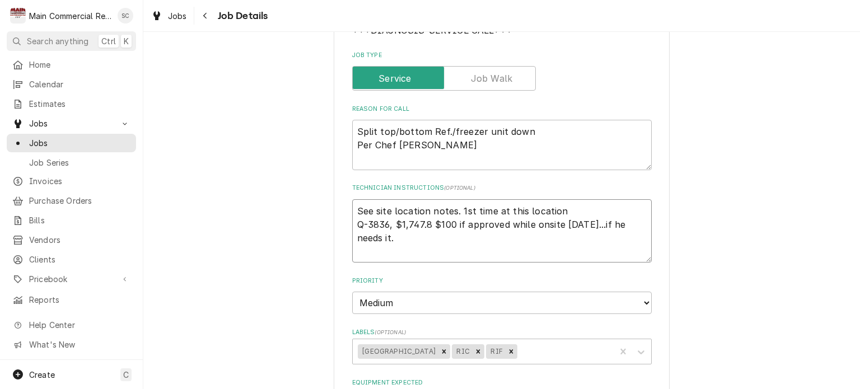
type textarea "See site location notes. 1st time at this location Q-3836, $1,747.8 $100 if app…"
type textarea "x"
type textarea "See site location notes. 1st time at this location Q-3836, $1,747.8 $100 if app…"
type textarea "x"
type textarea "See site location notes. 1st time at this location Q-3836, $1,747.8 $100 if app…"
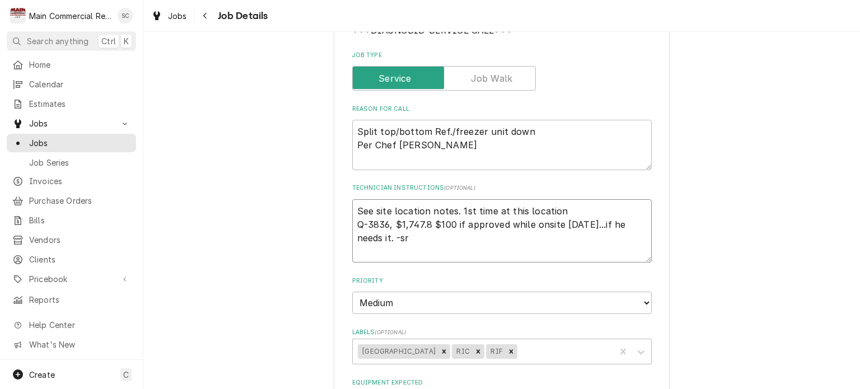
type textarea "x"
type textarea "See site location notes. 1st time at this location Q-3836, $1,747.8 $100 if app…"
type textarea "x"
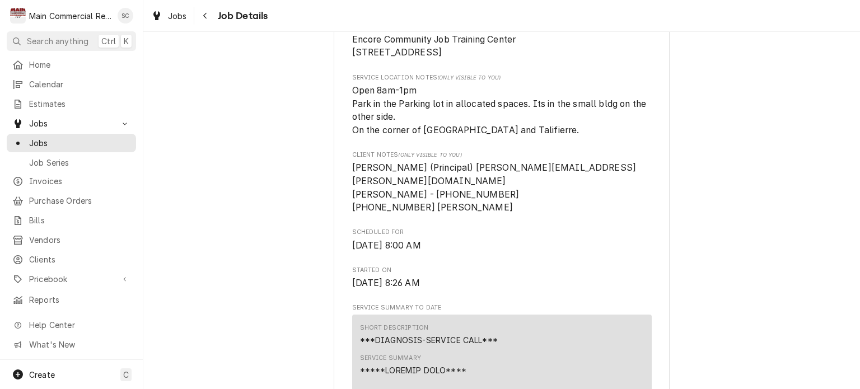
scroll to position [560, 0]
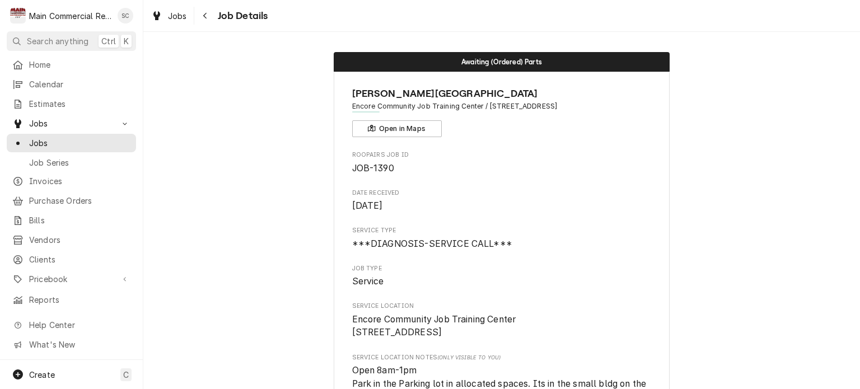
click at [643, 231] on span "Service Type" at bounding box center [502, 230] width 300 height 9
click at [175, 20] on span "Jobs" at bounding box center [177, 16] width 19 height 12
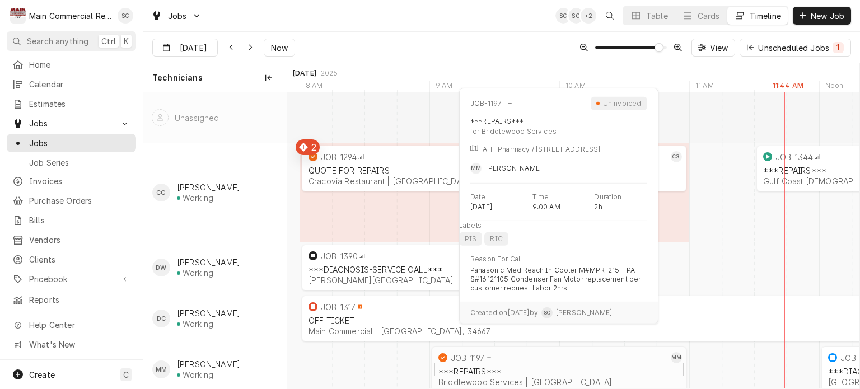
click at [536, 365] on div "***REPAIRS*** Briddlewood Services | [GEOGRAPHIC_DATA]" at bounding box center [559, 376] width 246 height 25
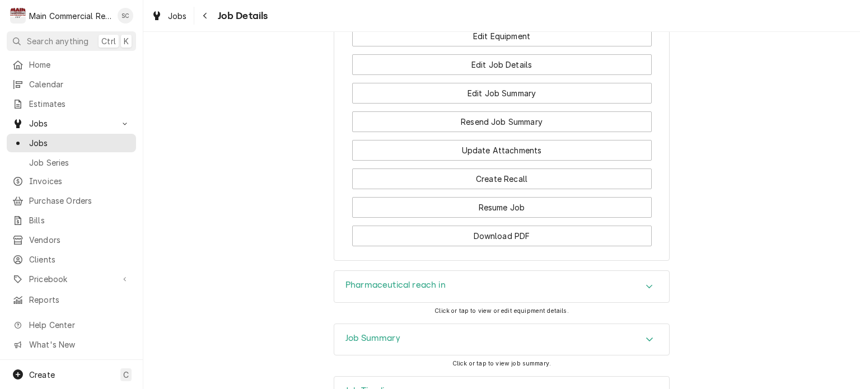
scroll to position [1502, 0]
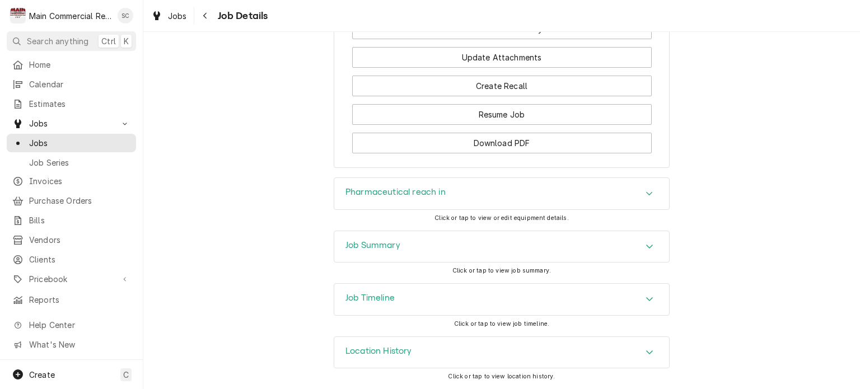
click at [641, 244] on div "Accordion Header" at bounding box center [649, 246] width 17 height 13
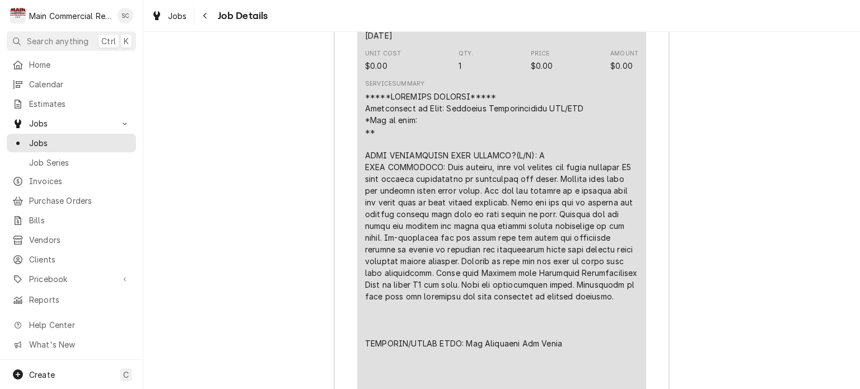
scroll to position [1838, 0]
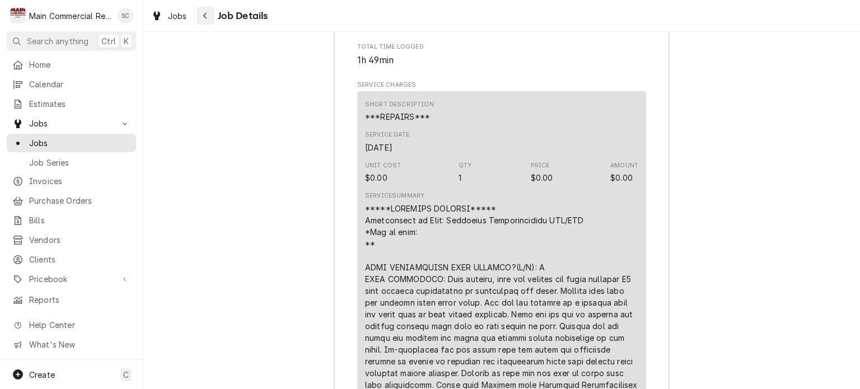
click at [202, 15] on div "Navigate back" at bounding box center [205, 15] width 11 height 11
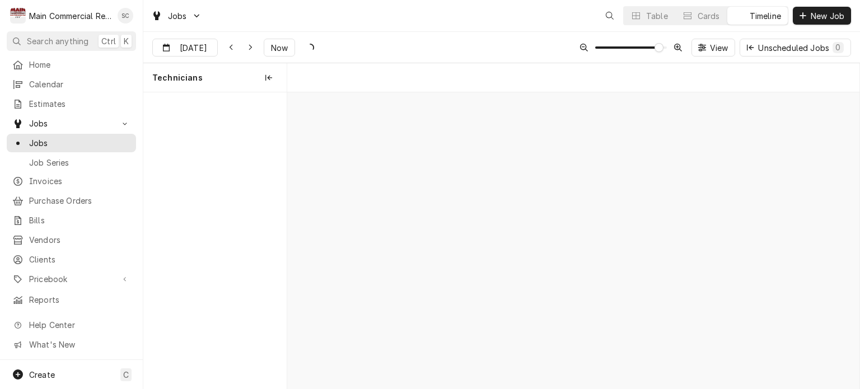
scroll to position [0, 11352]
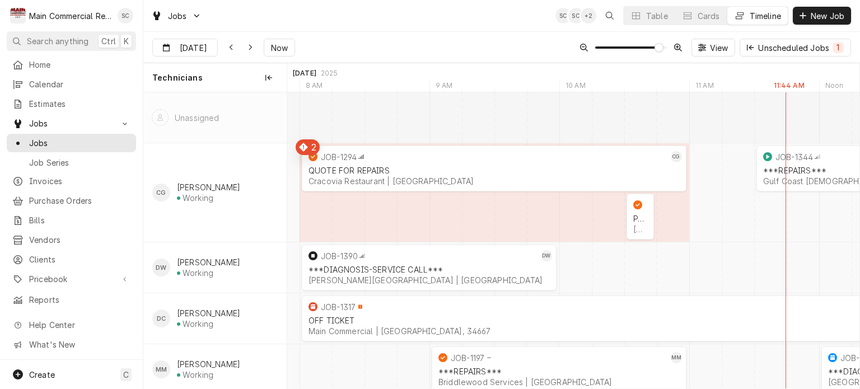
click at [464, 46] on div "Sep [DATE] Now View Unscheduled Jobs 1" at bounding box center [501, 47] width 717 height 31
click at [465, 40] on div "Sep [DATE] Now View Unscheduled Jobs 1" at bounding box center [501, 47] width 717 height 31
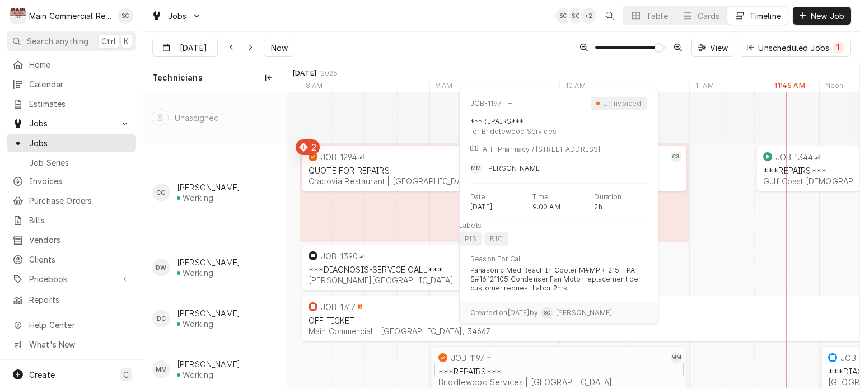
click at [511, 366] on div "***REPAIRS*** Briddlewood Services | [GEOGRAPHIC_DATA]" at bounding box center [559, 376] width 246 height 25
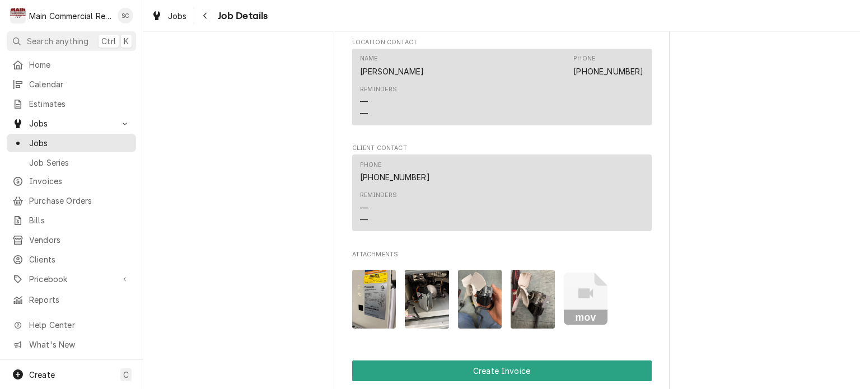
scroll to position [1288, 0]
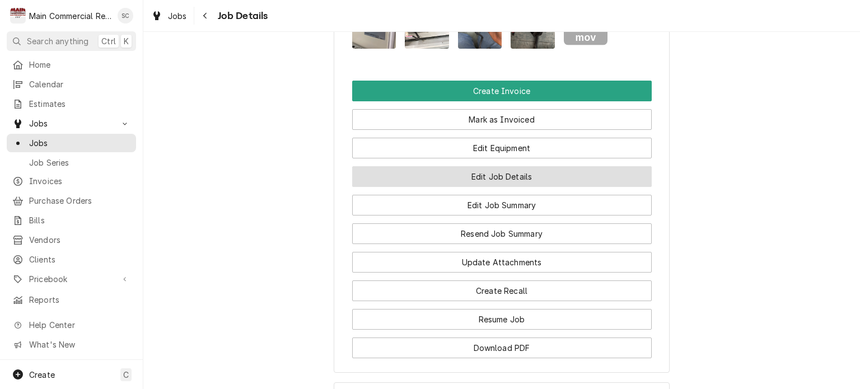
click at [530, 187] on button "Edit Job Details" at bounding box center [502, 176] width 300 height 21
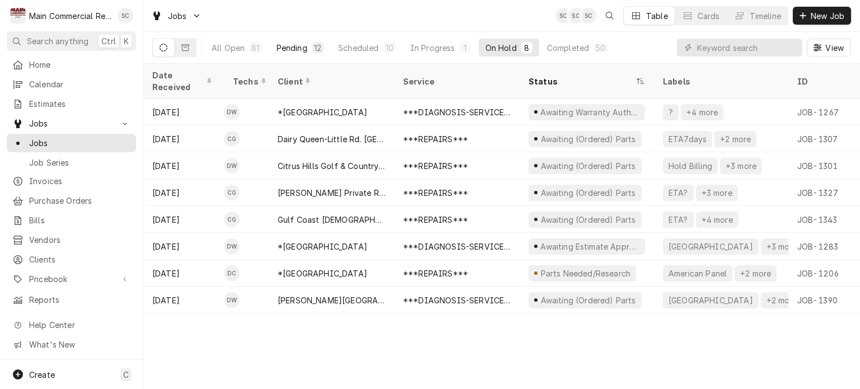
click at [312, 45] on div "12" at bounding box center [318, 47] width 12 height 11
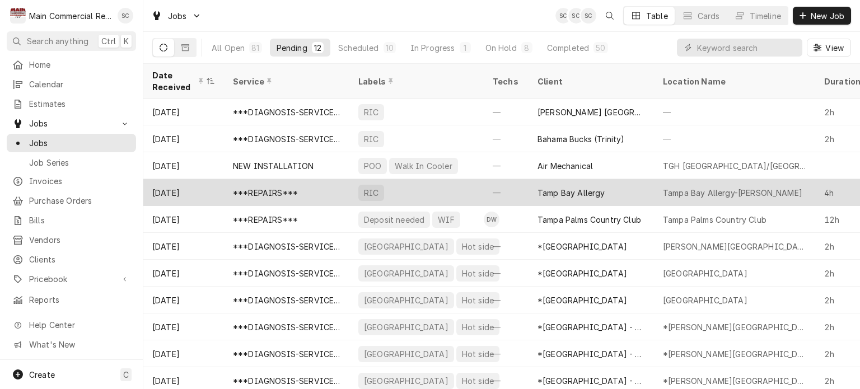
scroll to position [34, 0]
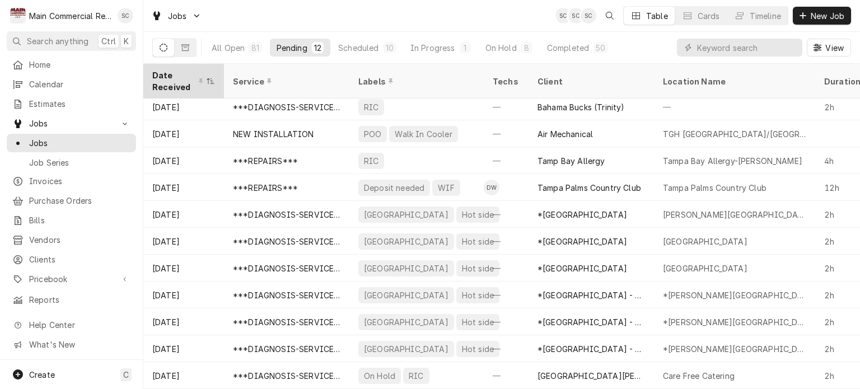
click at [213, 77] on div "Dynamic Content Wrapper" at bounding box center [210, 81] width 9 height 9
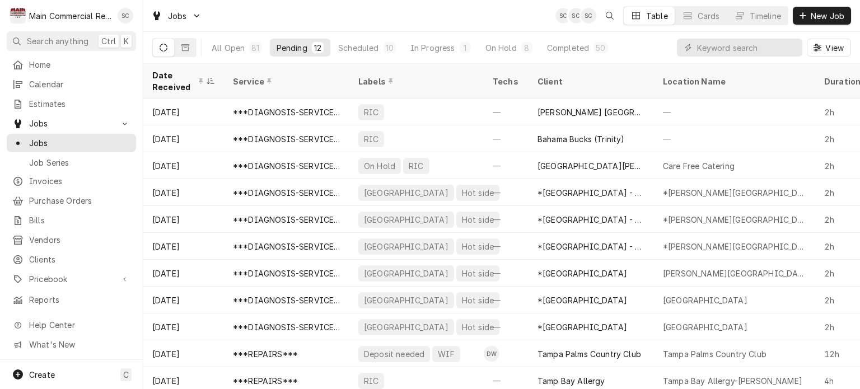
click at [213, 77] on div "Dynamic Content Wrapper" at bounding box center [210, 81] width 9 height 9
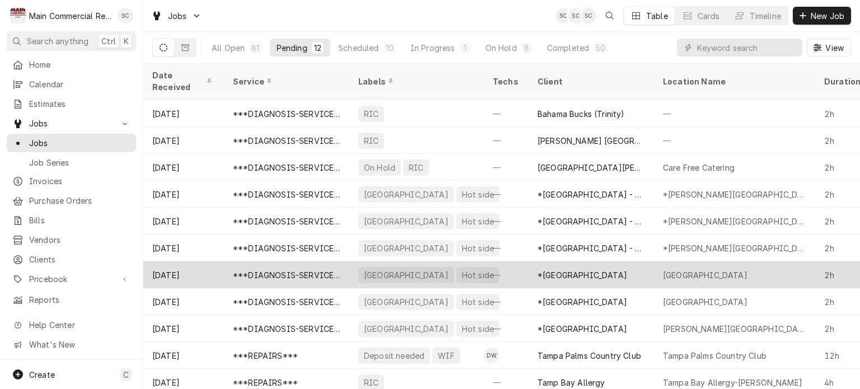
scroll to position [0, 0]
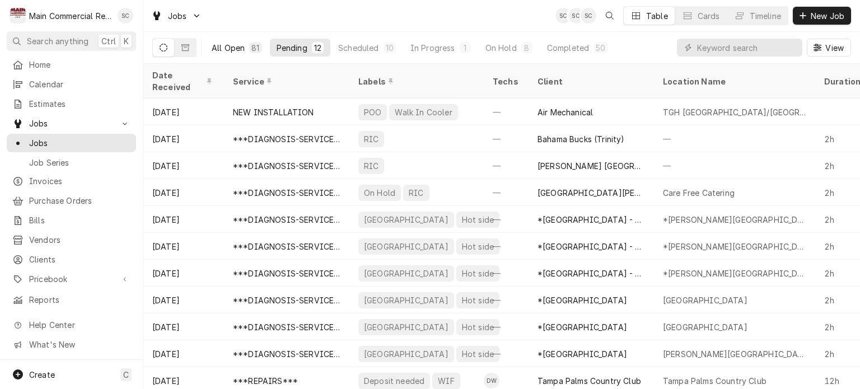
click at [244, 49] on div "All Open" at bounding box center [228, 48] width 33 height 12
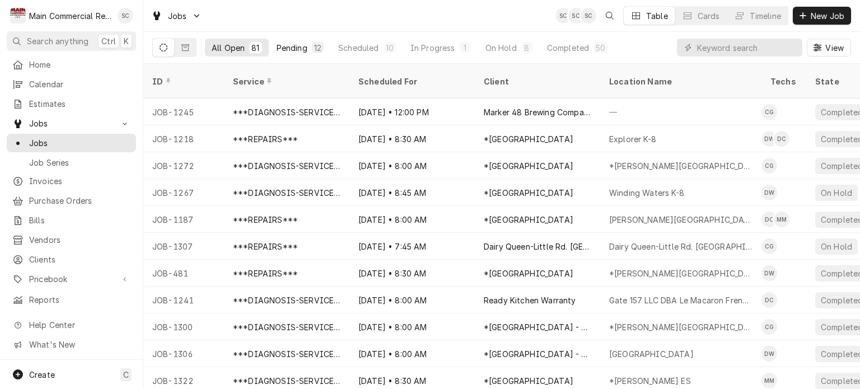
click at [302, 48] on div "Pending" at bounding box center [292, 48] width 31 height 12
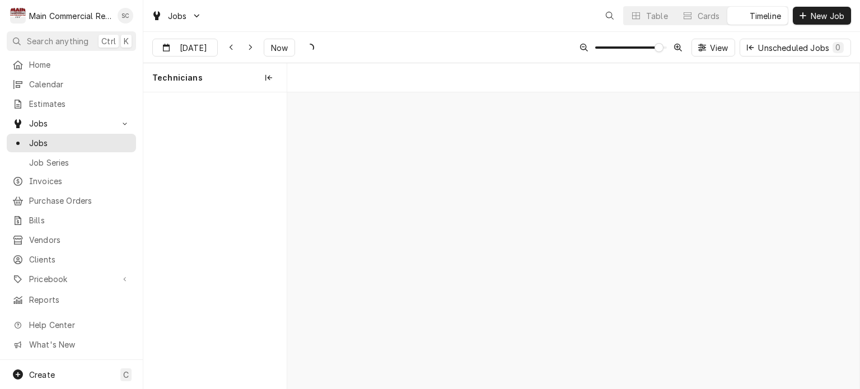
scroll to position [0, 11352]
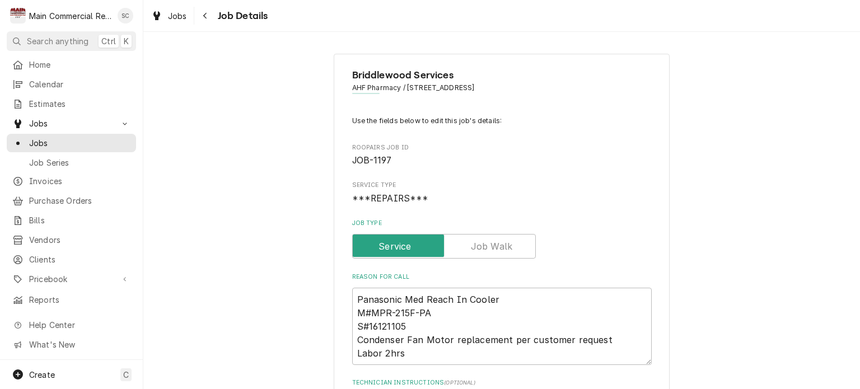
scroll to position [392, 0]
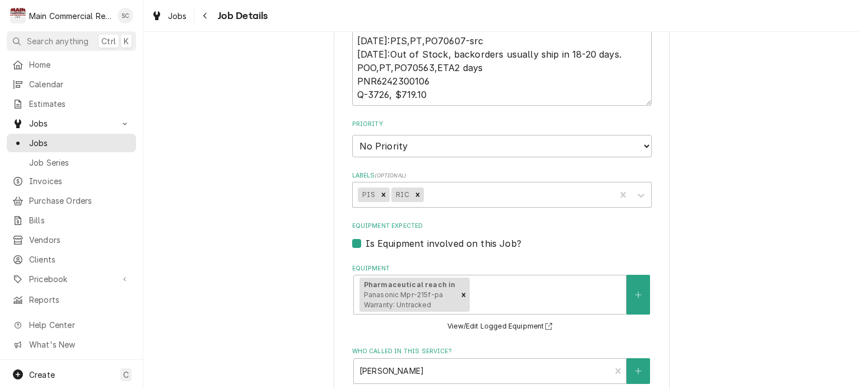
type textarea "x"
click at [533, 191] on div "Labels" at bounding box center [517, 195] width 184 height 20
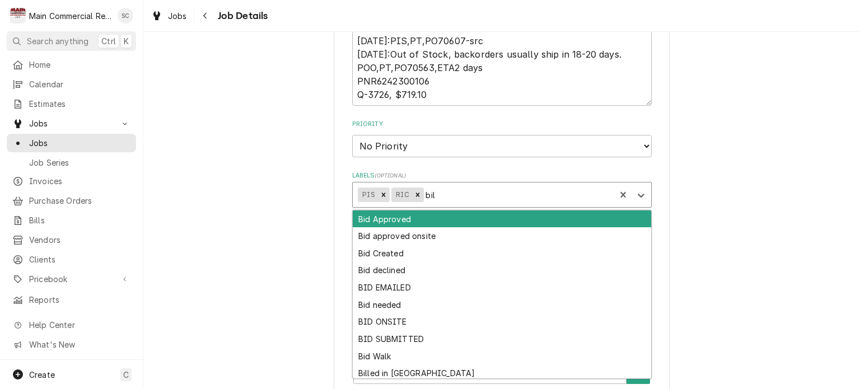
type input "bill"
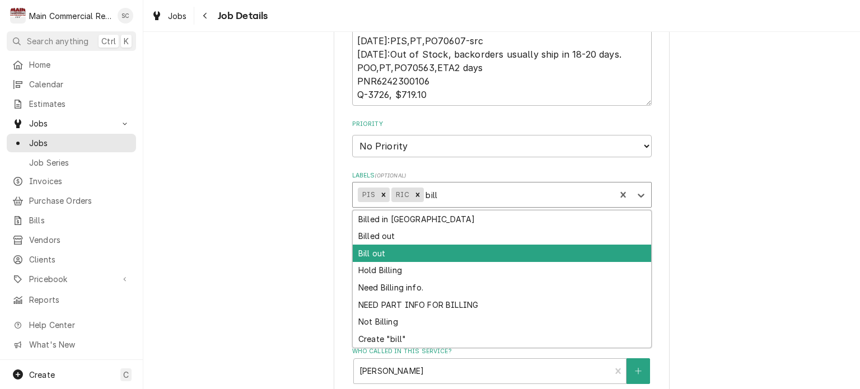
click at [401, 248] on div "Bill out" at bounding box center [502, 253] width 298 height 17
type textarea "x"
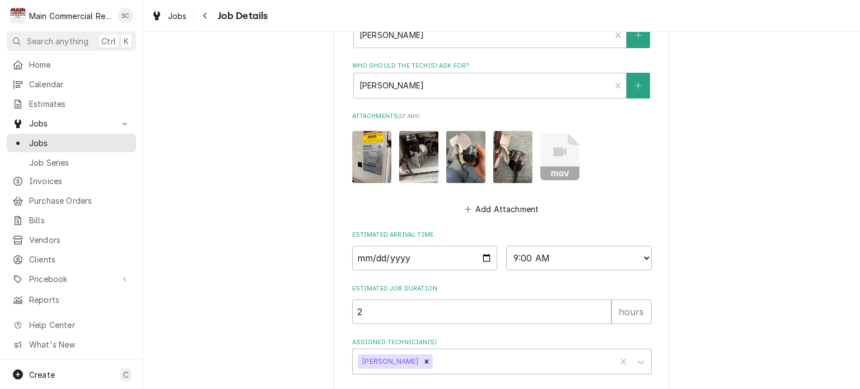
scroll to position [779, 0]
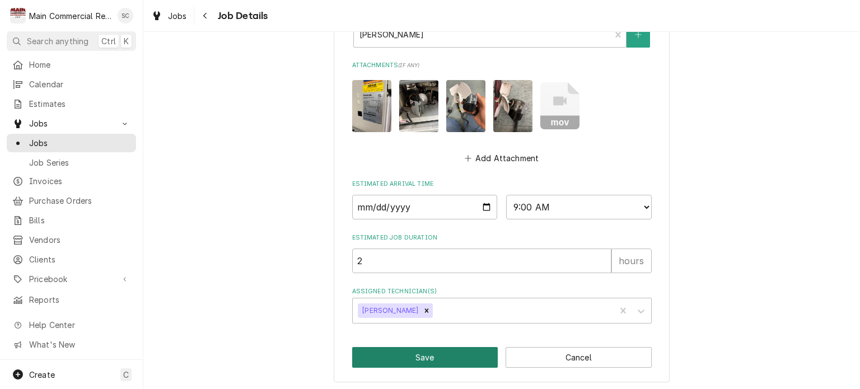
click at [464, 356] on button "Save" at bounding box center [425, 357] width 146 height 21
type textarea "x"
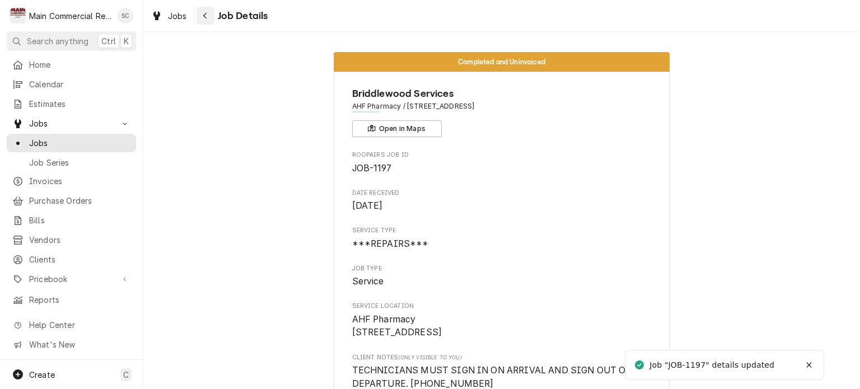
click at [202, 18] on div "Navigate back" at bounding box center [205, 15] width 11 height 11
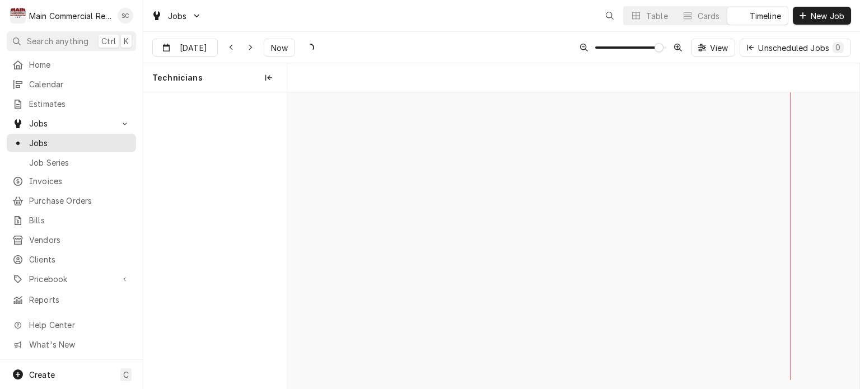
scroll to position [0, 11352]
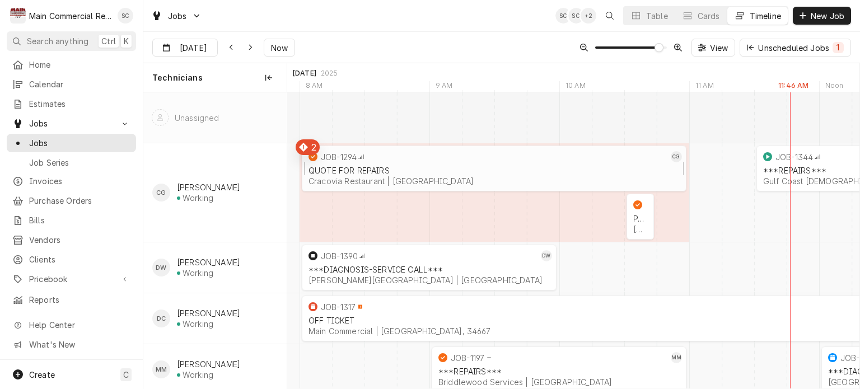
click at [509, 162] on div "JOB-1294" at bounding box center [487, 156] width 362 height 13
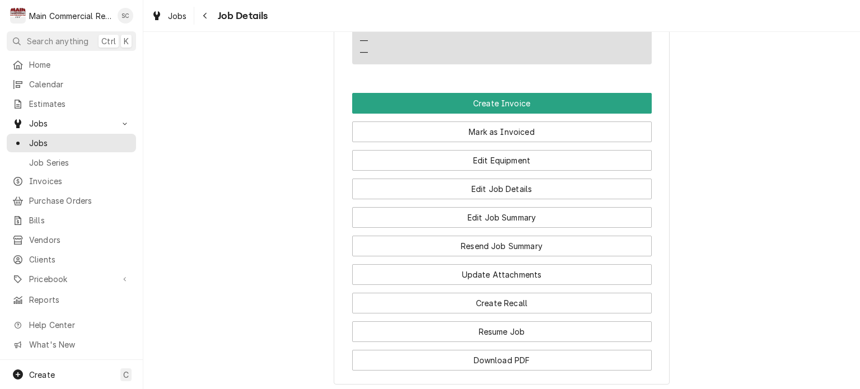
scroll to position [1346, 0]
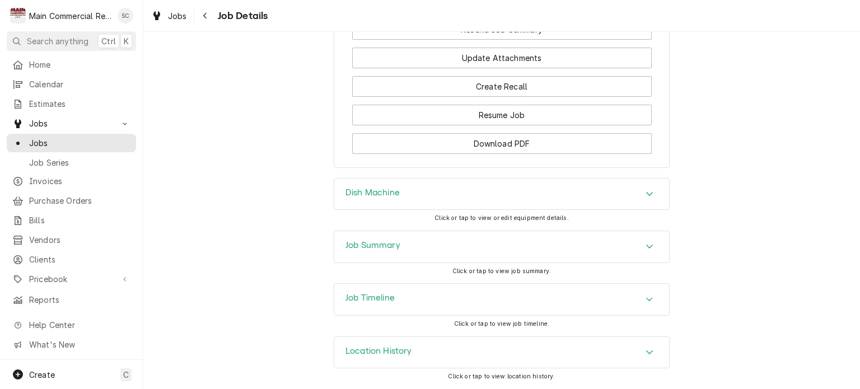
click at [645, 249] on icon "Accordion Header" at bounding box center [649, 246] width 8 height 9
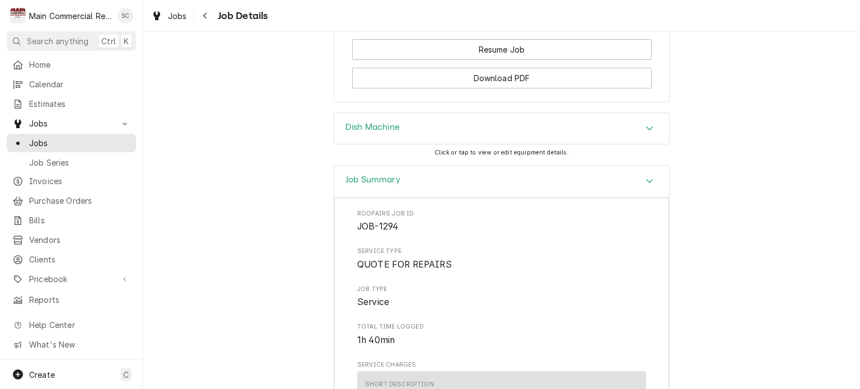
scroll to position [1234, 0]
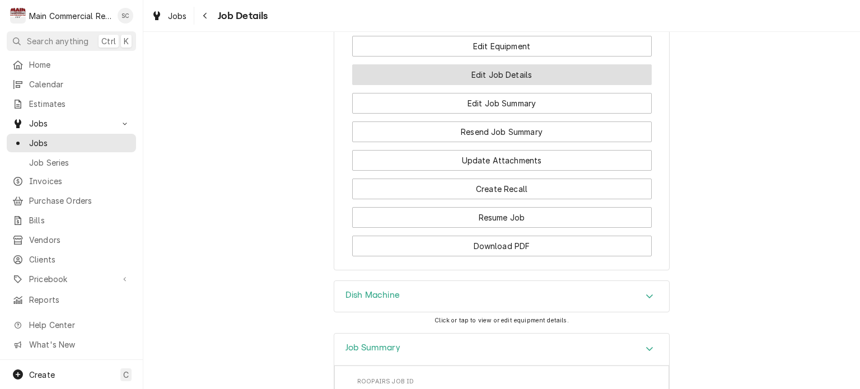
click at [471, 85] on button "Edit Job Details" at bounding box center [502, 74] width 300 height 21
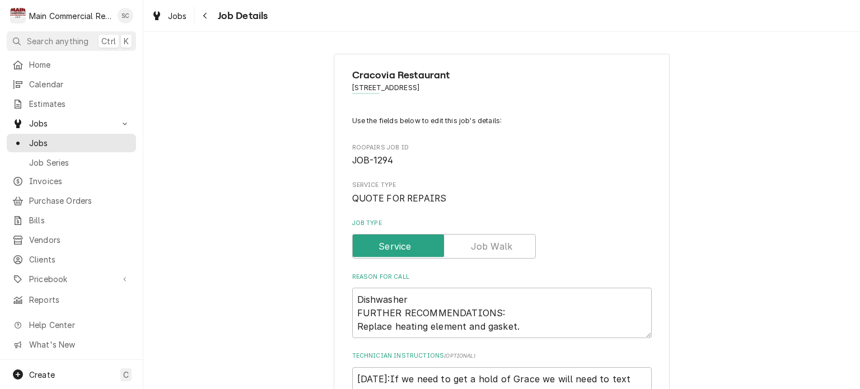
type textarea "x"
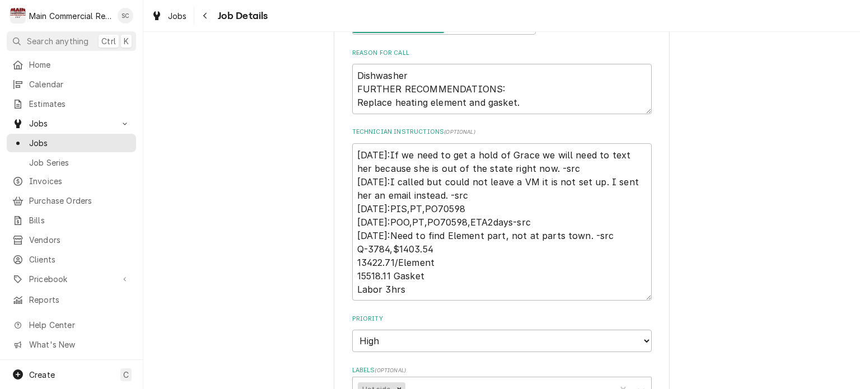
scroll to position [392, 0]
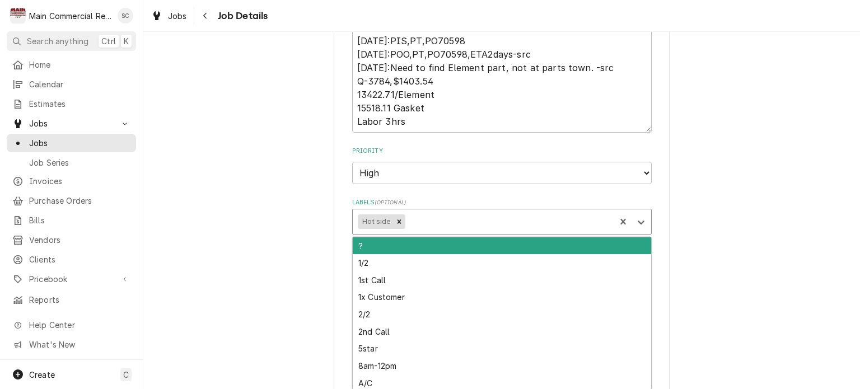
click at [475, 219] on div "Labels" at bounding box center [508, 222] width 203 height 20
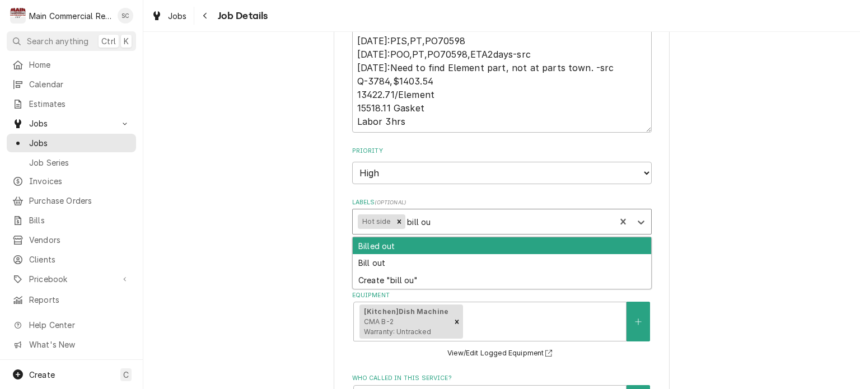
type input "bill out"
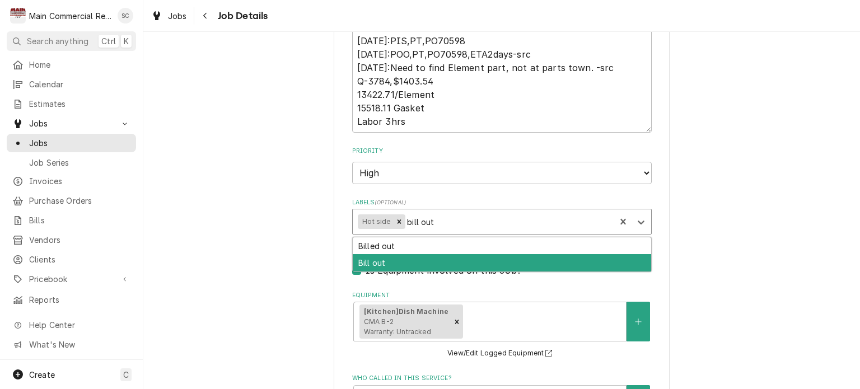
click at [418, 260] on div "Bill out" at bounding box center [502, 262] width 298 height 17
type textarea "x"
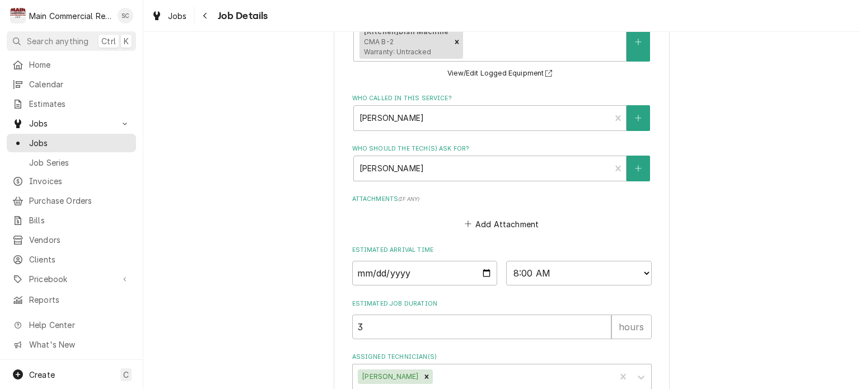
scroll to position [738, 0]
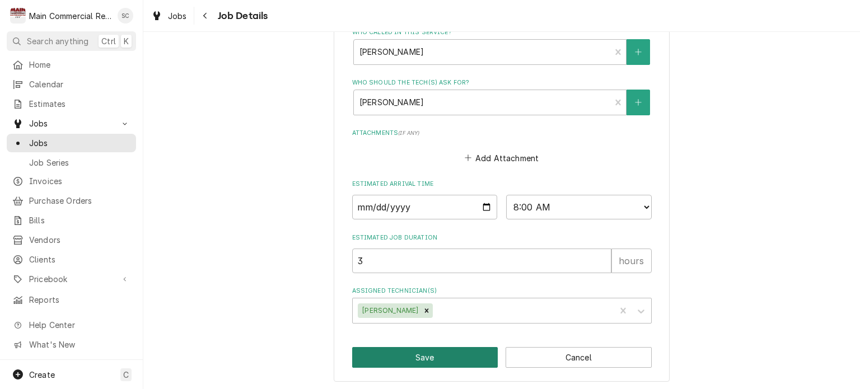
click at [459, 358] on button "Save" at bounding box center [425, 357] width 146 height 21
type textarea "x"
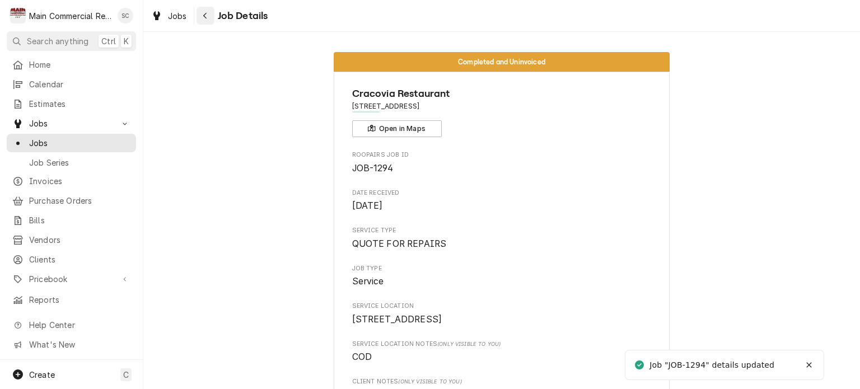
click at [207, 17] on icon "Navigate back" at bounding box center [205, 16] width 5 height 8
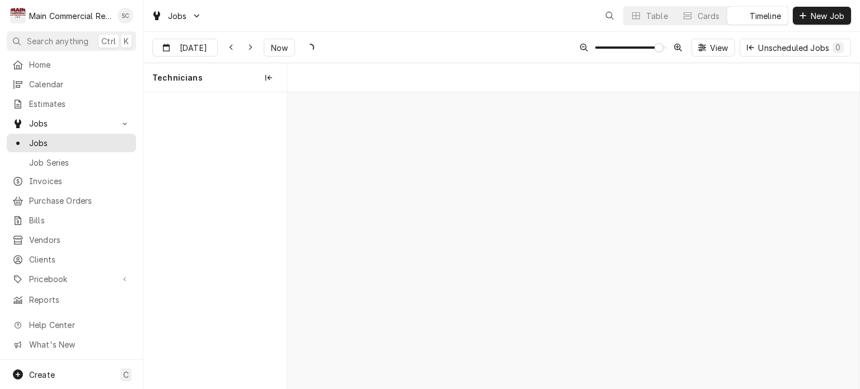
scroll to position [0, 11352]
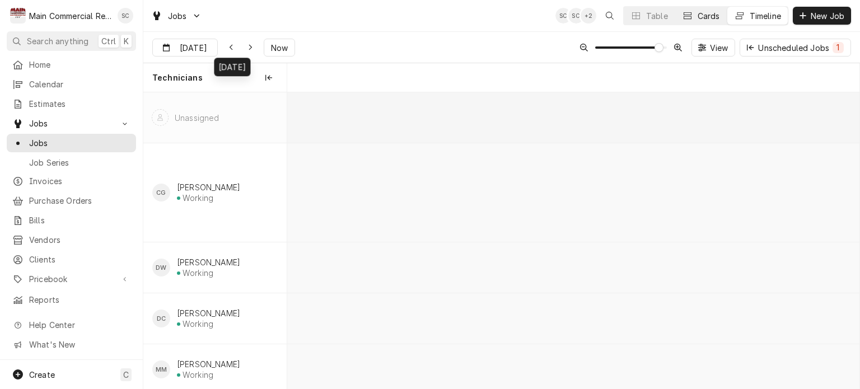
scroll to position [0, 11326]
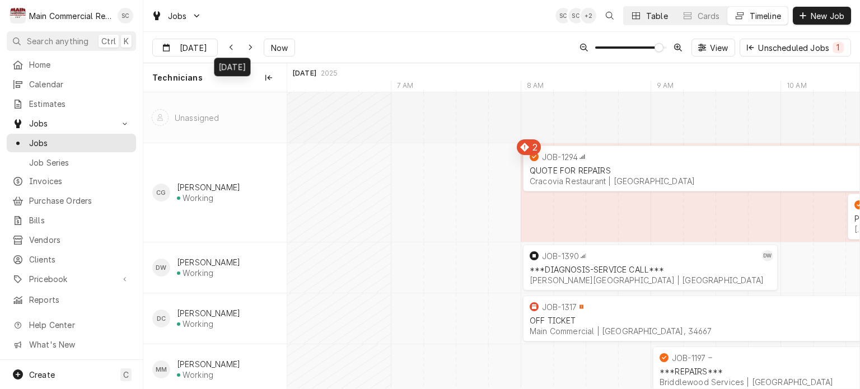
click at [647, 17] on div "Table" at bounding box center [657, 16] width 22 height 12
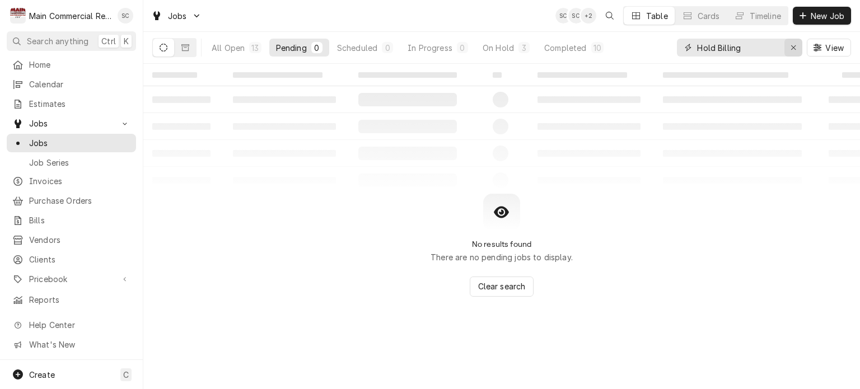
click at [794, 45] on icon "Erase input" at bounding box center [793, 48] width 6 height 8
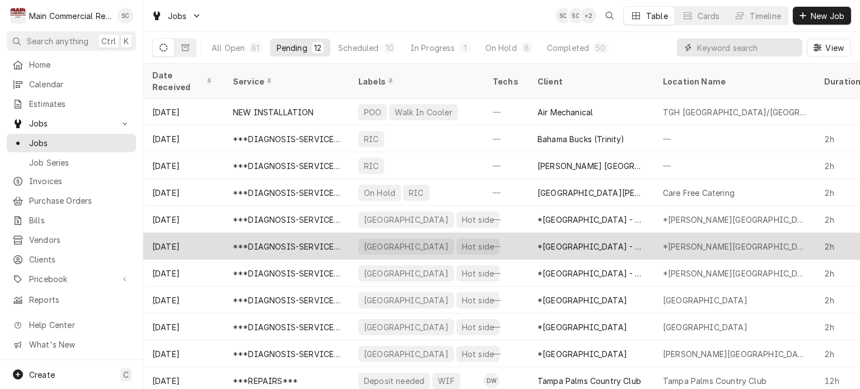
scroll to position [25, 0]
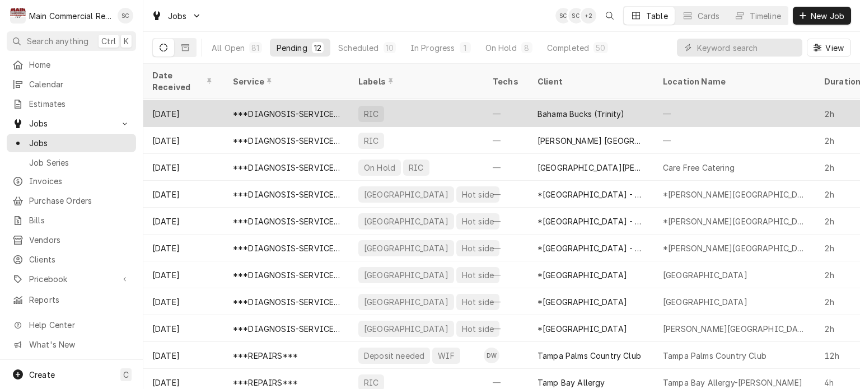
click at [443, 101] on div "RIC" at bounding box center [416, 113] width 134 height 27
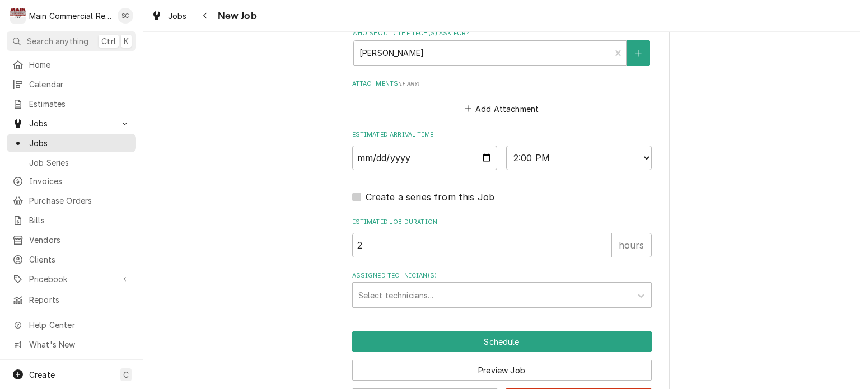
scroll to position [935, 0]
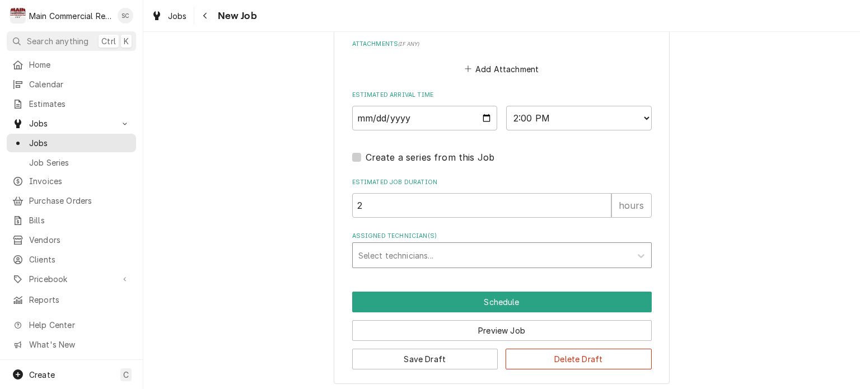
click at [524, 248] on div "Assigned Technician(s)" at bounding box center [491, 255] width 267 height 20
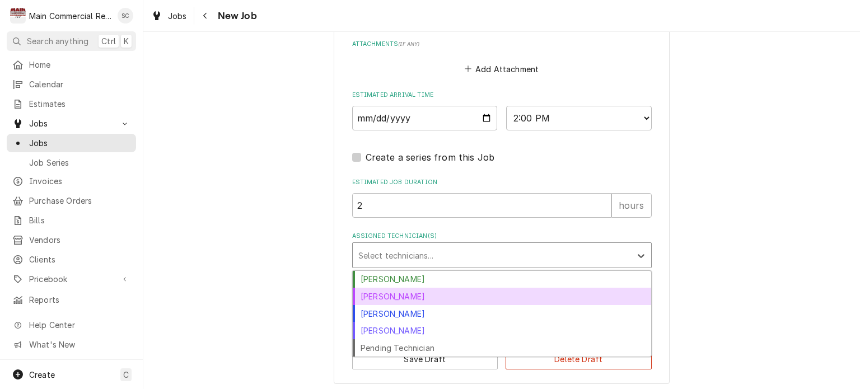
click at [446, 291] on div "Dorian Wertz" at bounding box center [502, 296] width 298 height 17
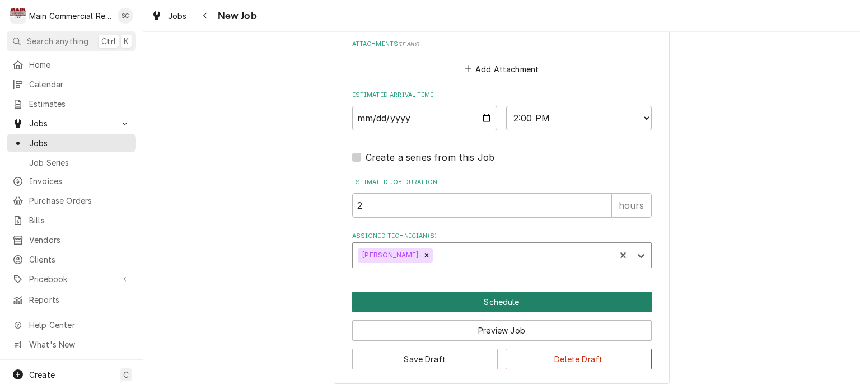
click at [467, 298] on button "Schedule" at bounding box center [502, 302] width 300 height 21
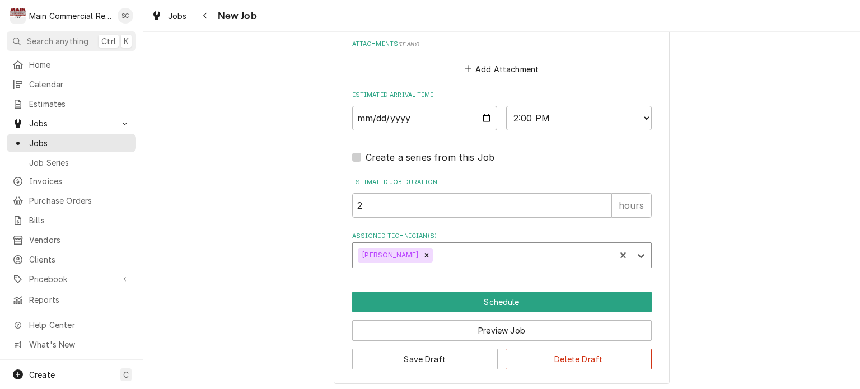
scroll to position [897, 0]
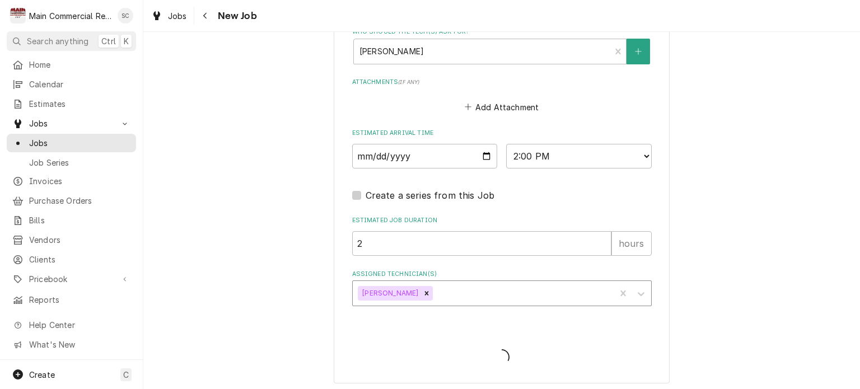
type textarea "x"
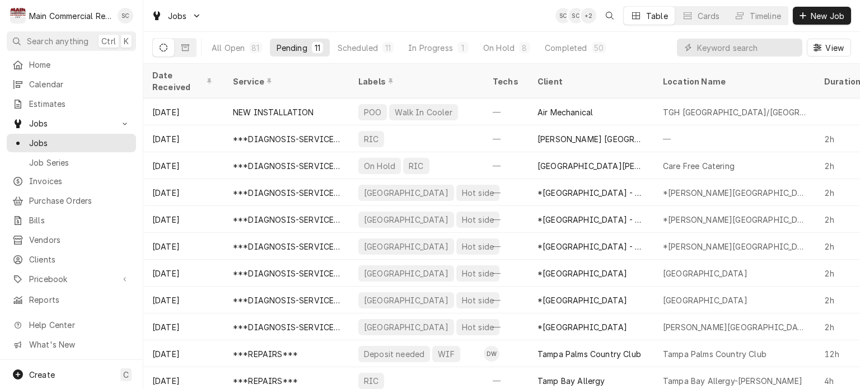
click at [834, 46] on span "View" at bounding box center [834, 48] width 23 height 12
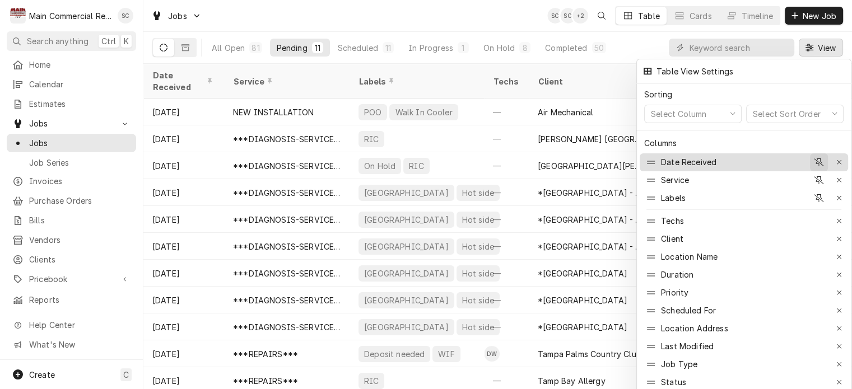
click at [817, 158] on icon "button" at bounding box center [818, 162] width 10 height 8
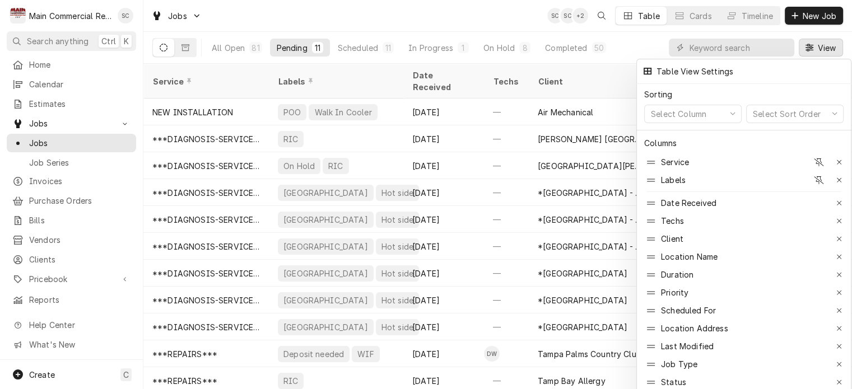
click at [817, 158] on icon "button" at bounding box center [818, 162] width 10 height 8
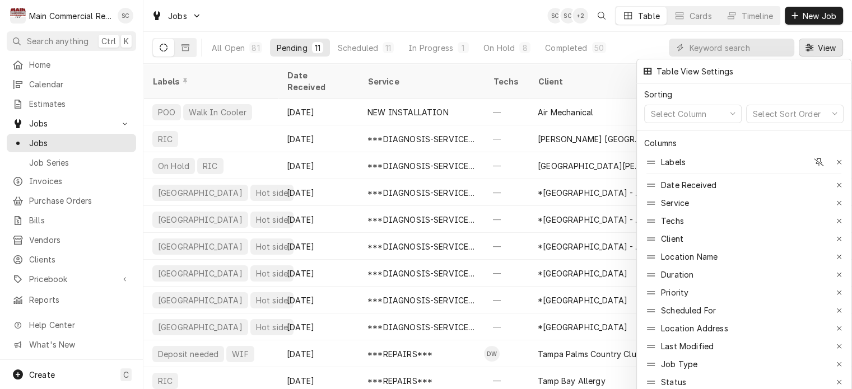
click at [817, 158] on icon "button" at bounding box center [818, 162] width 10 height 8
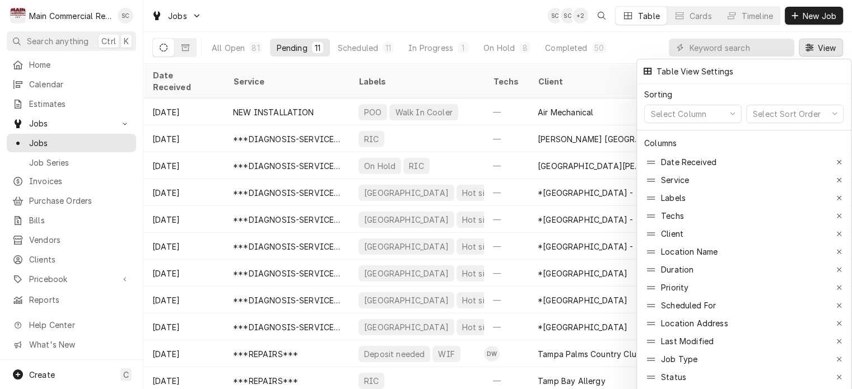
click at [627, 40] on div at bounding box center [426, 194] width 852 height 389
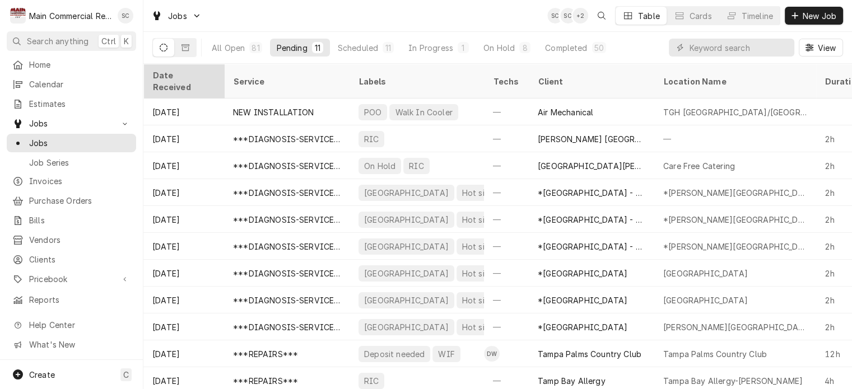
click at [202, 70] on div "Date Received" at bounding box center [182, 81] width 60 height 24
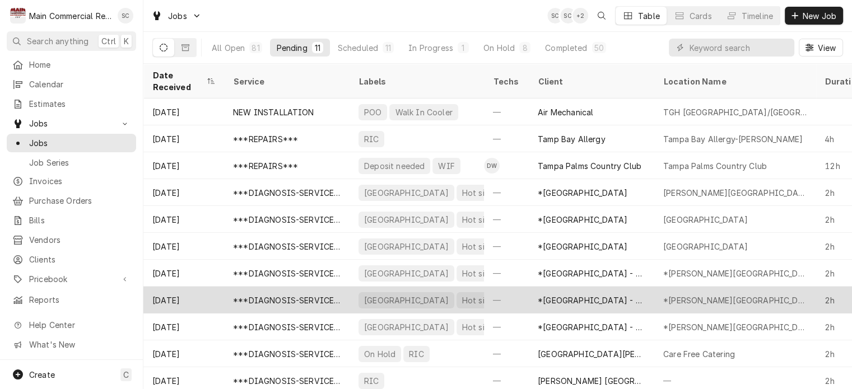
scroll to position [54, 0]
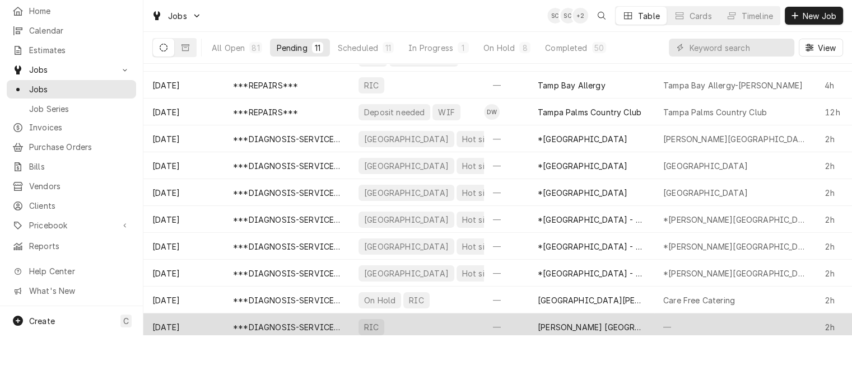
click at [495, 323] on div "—" at bounding box center [506, 327] width 45 height 27
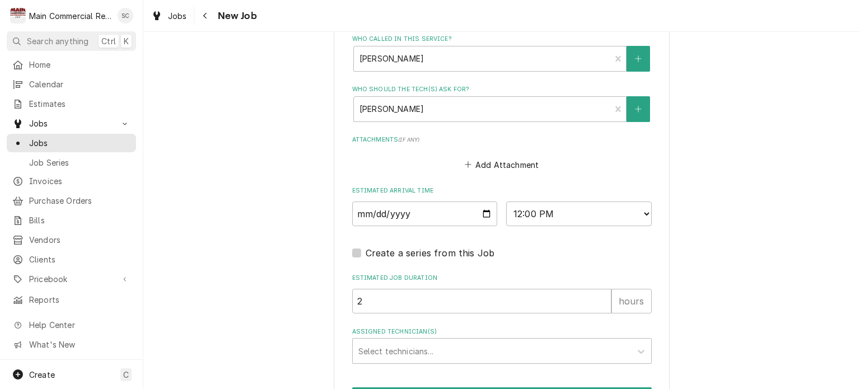
scroll to position [935, 0]
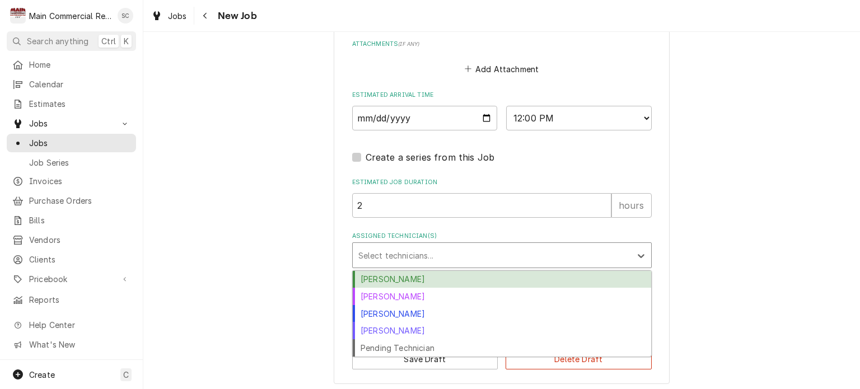
click at [457, 252] on div "Assigned Technician(s)" at bounding box center [491, 255] width 267 height 20
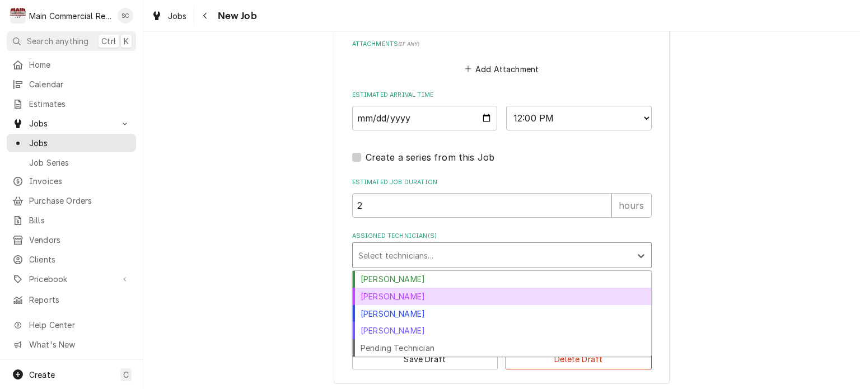
click at [422, 291] on div "[PERSON_NAME]" at bounding box center [502, 296] width 298 height 17
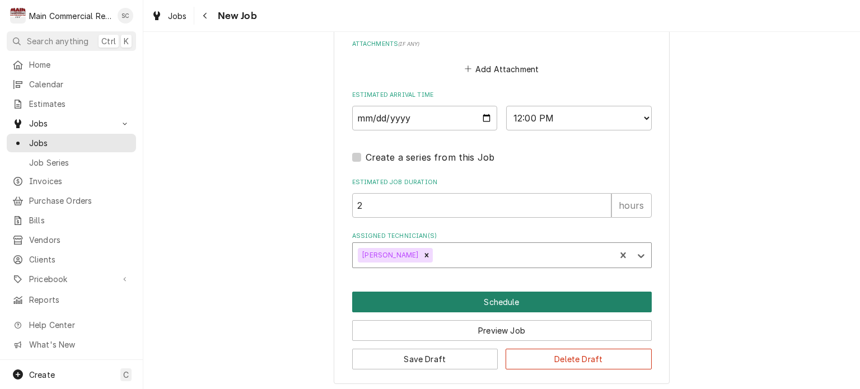
click at [542, 298] on button "Schedule" at bounding box center [502, 302] width 300 height 21
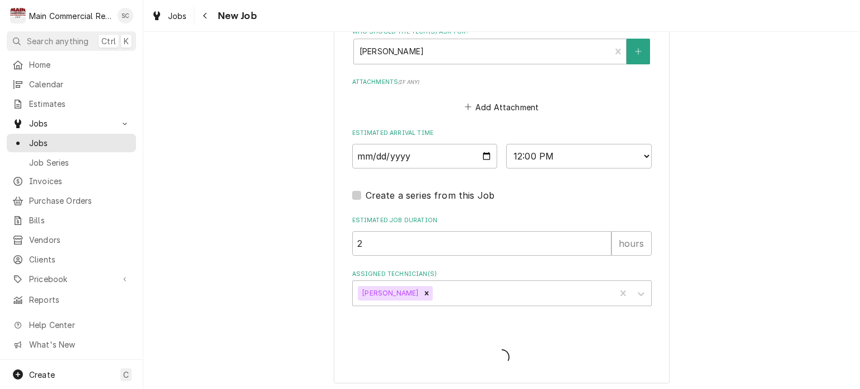
type textarea "x"
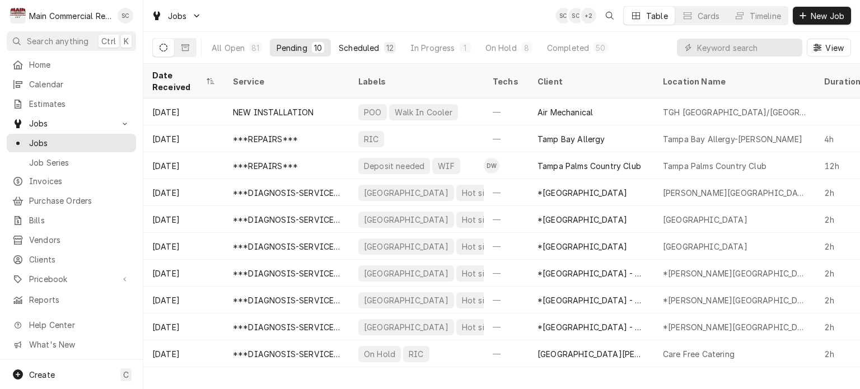
click at [371, 49] on div "Scheduled" at bounding box center [359, 48] width 40 height 12
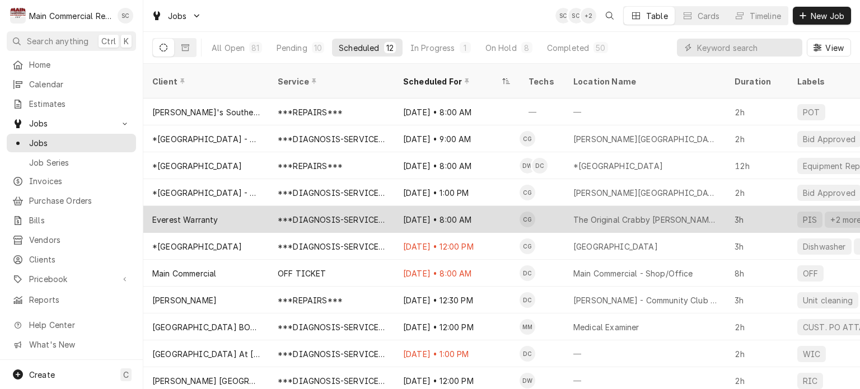
scroll to position [27, 0]
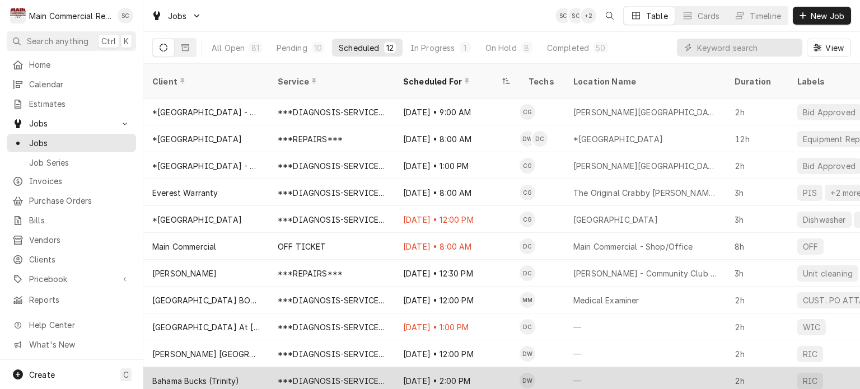
click at [412, 367] on div "Sep 12 • 2:00 PM" at bounding box center [456, 380] width 125 height 27
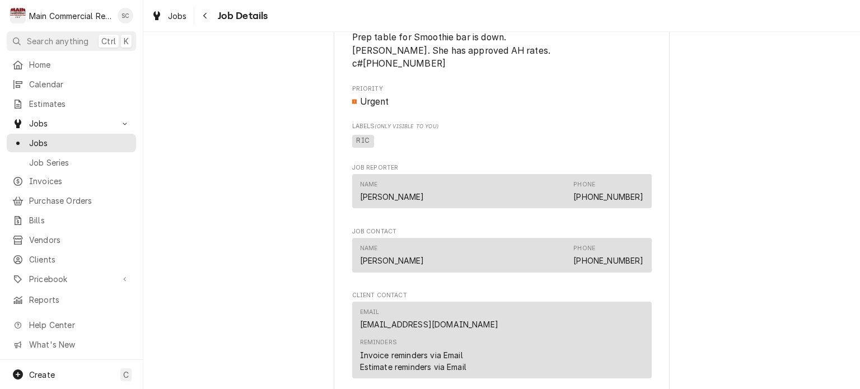
scroll to position [853, 0]
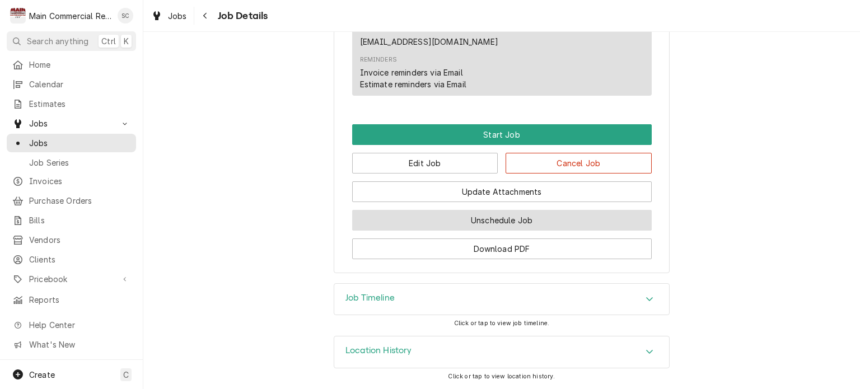
click at [533, 223] on button "Unschedule Job" at bounding box center [502, 220] width 300 height 21
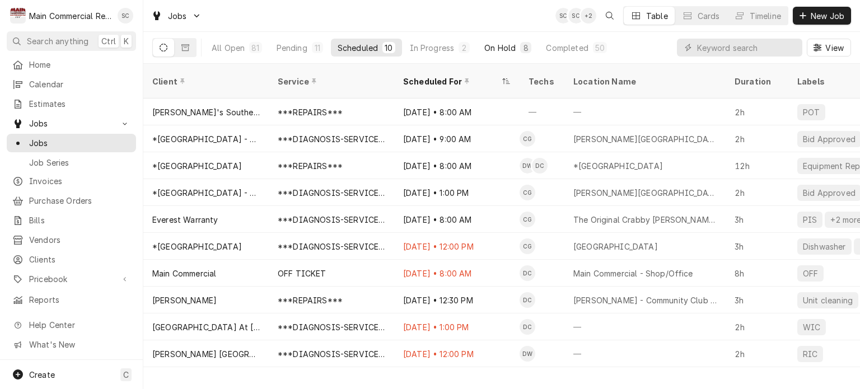
click at [508, 50] on div "On Hold" at bounding box center [499, 48] width 31 height 12
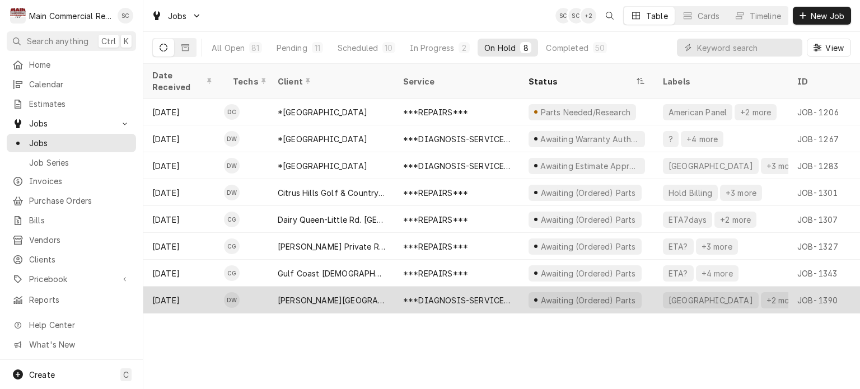
click at [470, 294] on div "***DIAGNOSIS-SERVICE CALL***" at bounding box center [456, 300] width 107 height 12
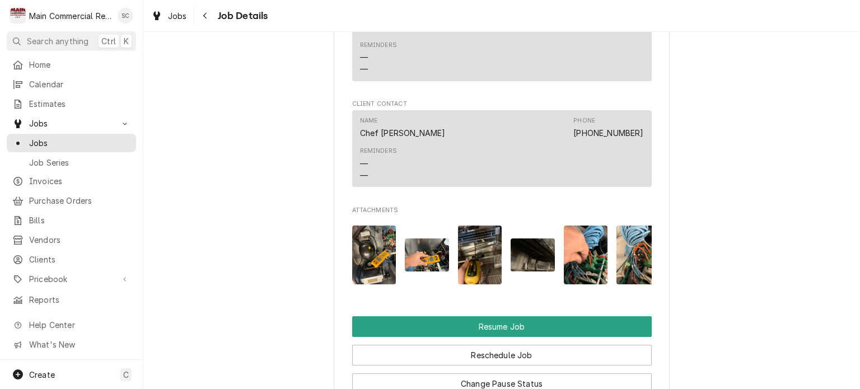
scroll to position [1512, 0]
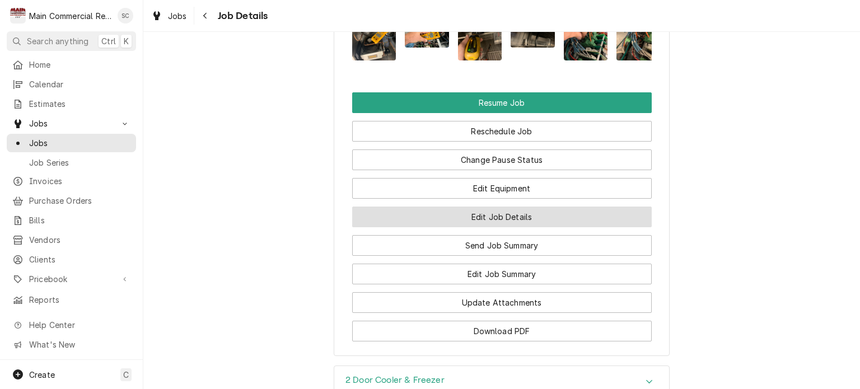
click at [537, 227] on button "Edit Job Details" at bounding box center [502, 217] width 300 height 21
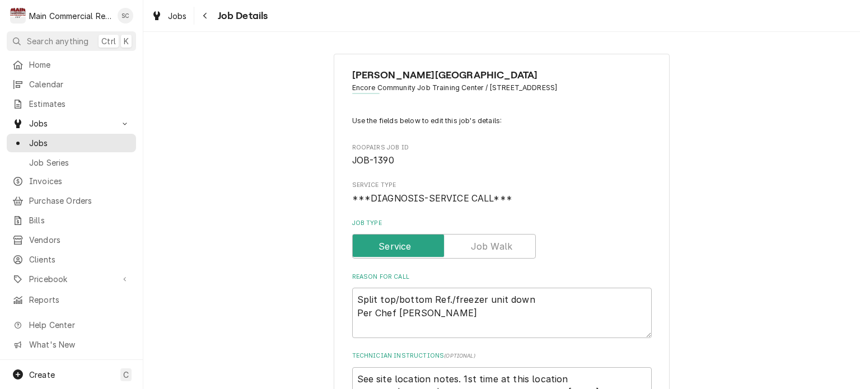
scroll to position [168, 0]
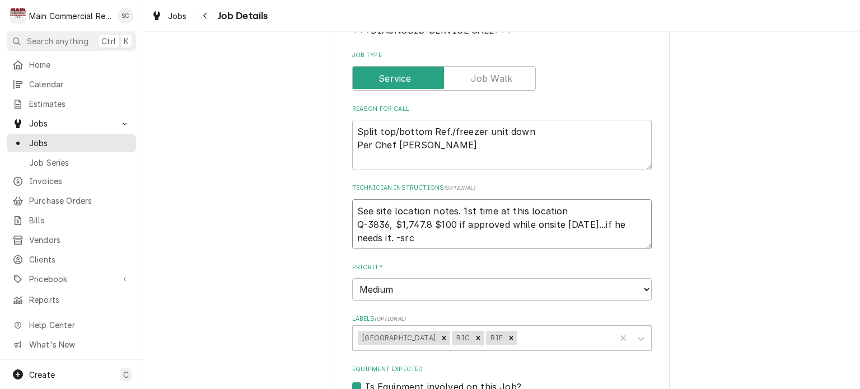
click at [353, 210] on textarea "See site location notes. 1st time at this location Q-3836, $1,747.8 $100 if app…" at bounding box center [502, 224] width 300 height 50
type textarea "x"
type textarea "See site location notes. 1st time at this location Q-3836, $1,747.8 $100 if app…"
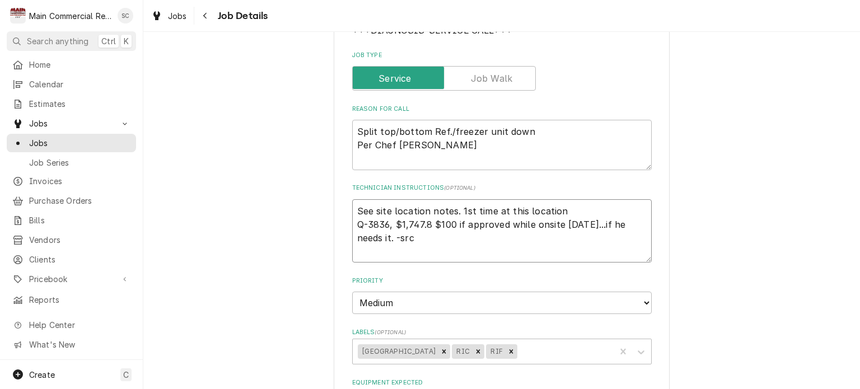
type textarea "x"
type textarea "9 See site location notes. 1st time at this location Q-3836, $1,747.8 $100 if a…"
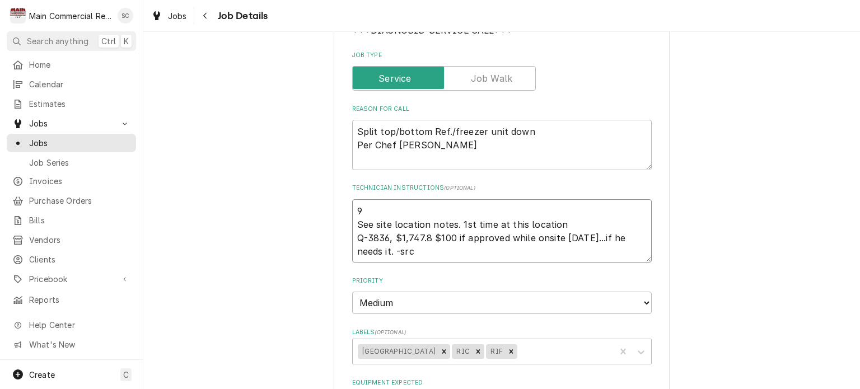
type textarea "x"
type textarea "9/ See site location notes. 1st time at this location Q-3836, $1,747.8 $100 if …"
type textarea "x"
type textarea "9/1 See site location notes. 1st time at this location Q-3836, $1,747.8 $100 if…"
type textarea "x"
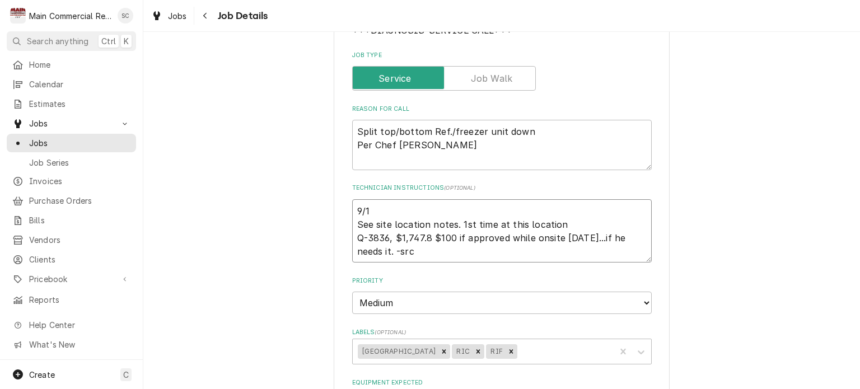
type textarea "9/12 See site location notes. 1st time at this location Q-3836, $1,747.8 $100 i…"
type textarea "x"
type textarea "9/12/ See site location notes. 1st time at this location Q-3836, $1,747.8 $100 …"
type textarea "x"
type textarea "9/12/2 See site location notes. 1st time at this location Q-3836, $1,747.8 $100…"
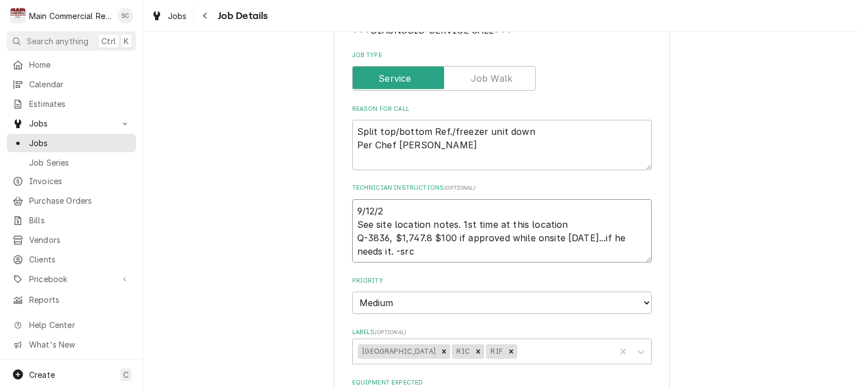
type textarea "x"
type textarea "9/12/25 See site location notes. 1st time at this location Q-3836, $1,747.8 $10…"
type textarea "x"
type textarea "9/12/25: See site location notes. 1st time at this location Q-3836, $1,747.8 $1…"
paste textarea "POO,PT,PO70617,ETA2days"
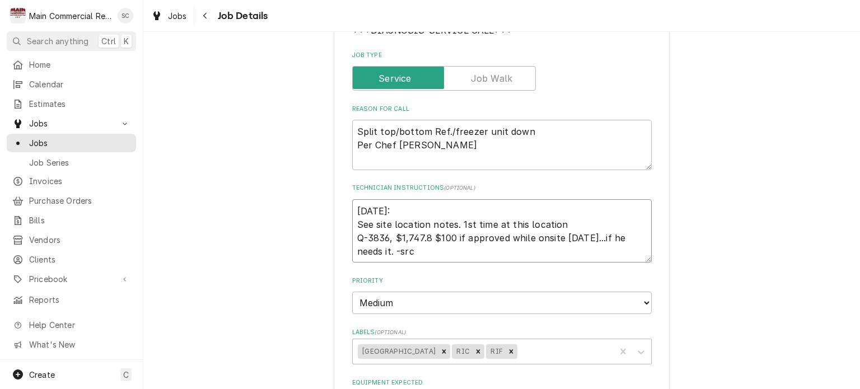
type textarea "x"
type textarea "9/12/25:POO,PT,PO70617,ETA2days See site location notes. 1st time at this locat…"
type textarea "x"
type textarea "9/12/25:POO,PT,PO70617,ETA2days- See site location notes. 1st time at this loca…"
type textarea "x"
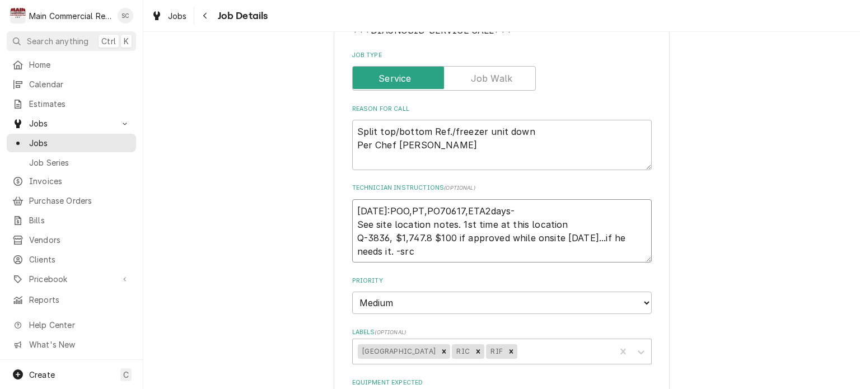
type textarea "9/12/25:POO,PT,PO70617,ETA2days-s See site location notes. 1st time at this loc…"
type textarea "x"
type textarea "9/12/25:POO,PT,PO70617,ETA2days-sr See site location notes. 1st time at this lo…"
type textarea "x"
type textarea "9/12/25:POO,PT,PO70617,ETA2days-src See site location notes. 1st time at this l…"
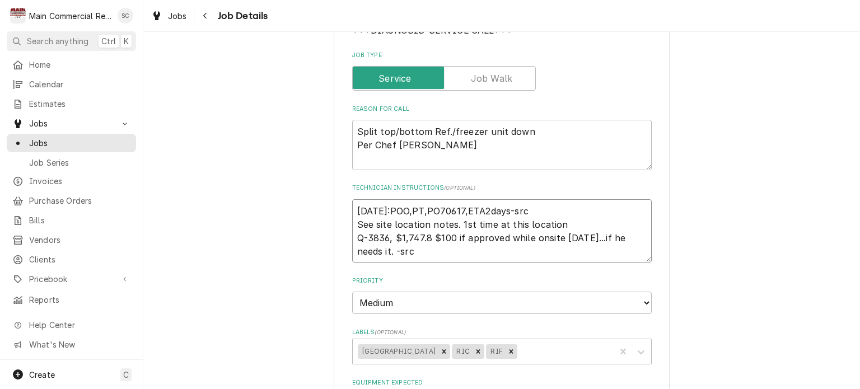
type textarea "x"
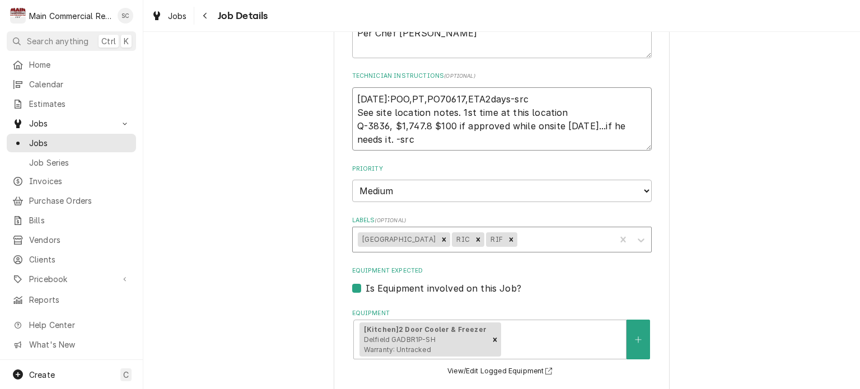
type textarea "9/12/25:POO,PT,PO70617,ETA2days-src See site location notes. 1st time at this l…"
click at [532, 236] on div "Labels" at bounding box center [565, 240] width 91 height 20
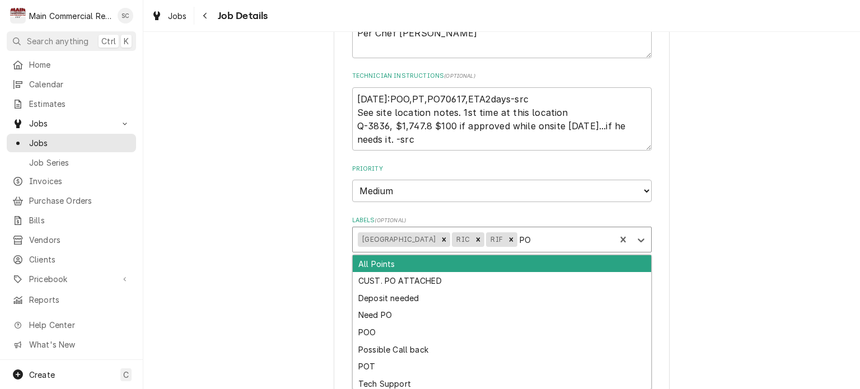
type input "POO"
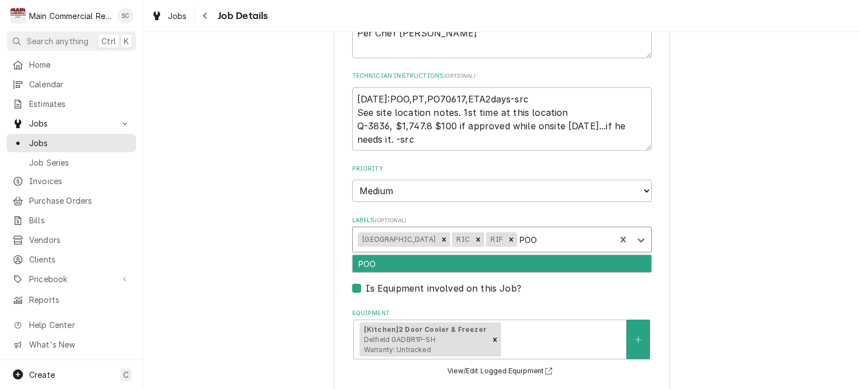
click at [518, 263] on div "POO" at bounding box center [502, 263] width 298 height 17
type textarea "x"
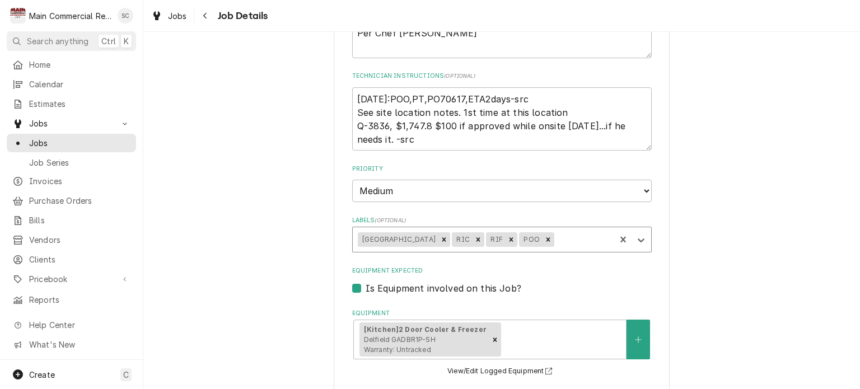
type textarea "x"
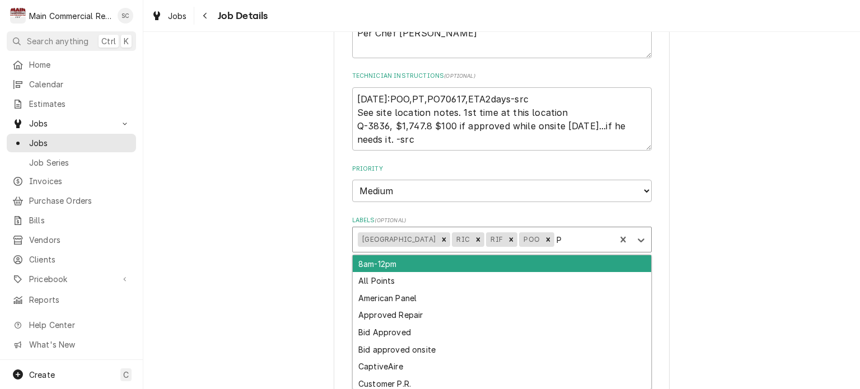
type input "PT"
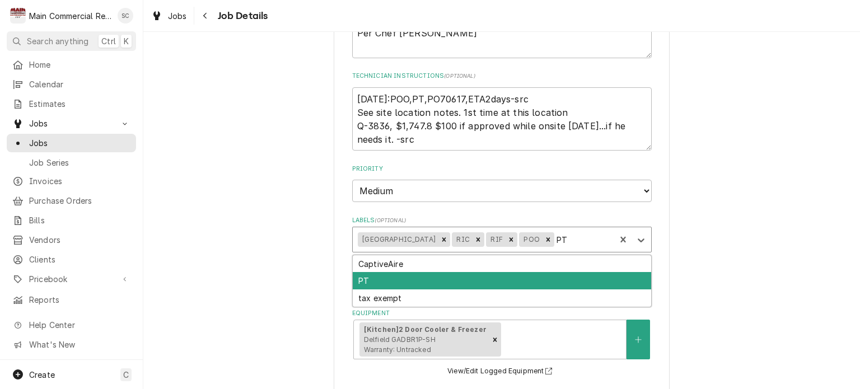
click at [514, 277] on div "PT" at bounding box center [502, 280] width 298 height 17
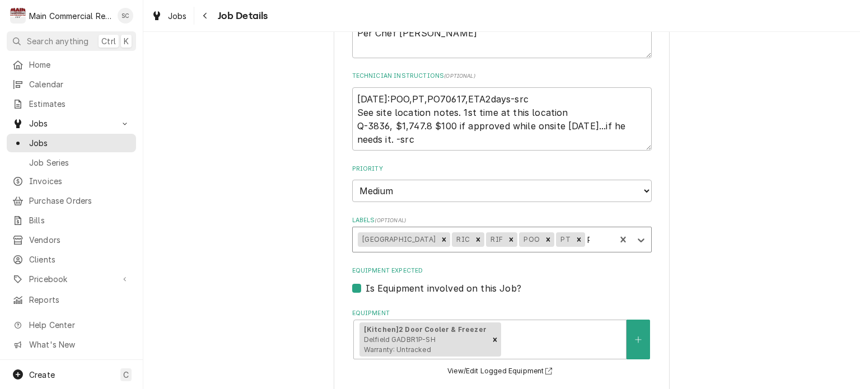
type textarea "x"
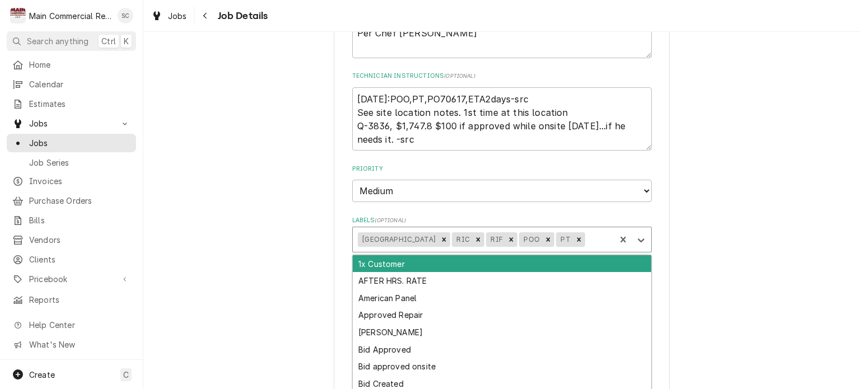
type input "e"
type textarea "x"
type input "eta"
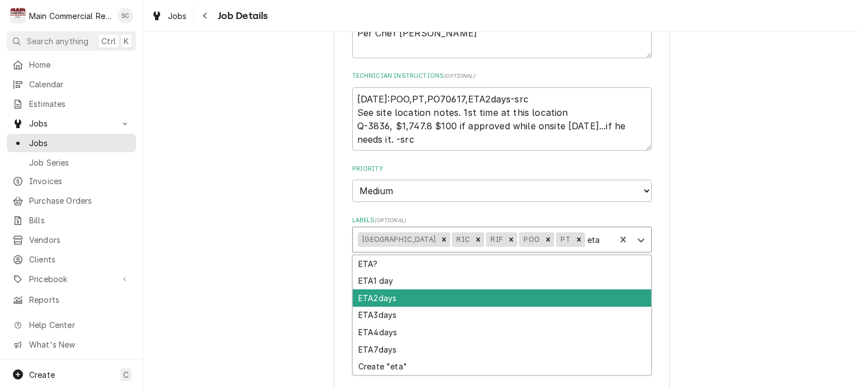
click at [493, 292] on div "ETA2days" at bounding box center [502, 297] width 298 height 17
type textarea "x"
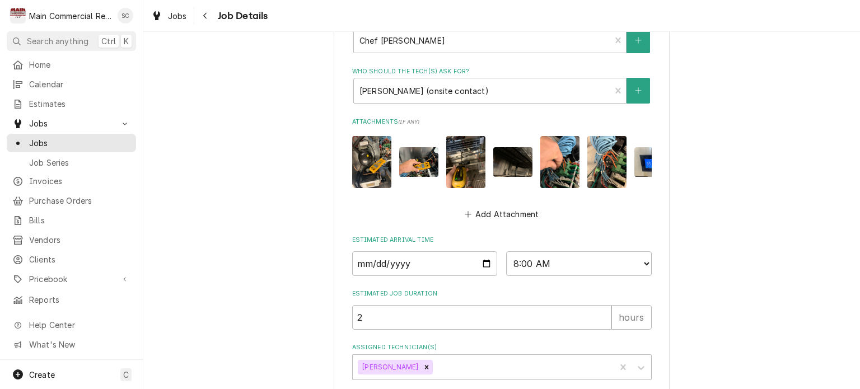
scroll to position [737, 0]
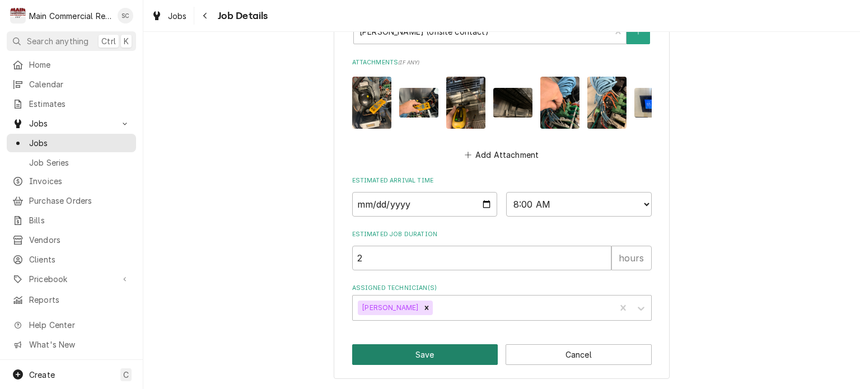
click at [450, 354] on button "Save" at bounding box center [425, 354] width 146 height 21
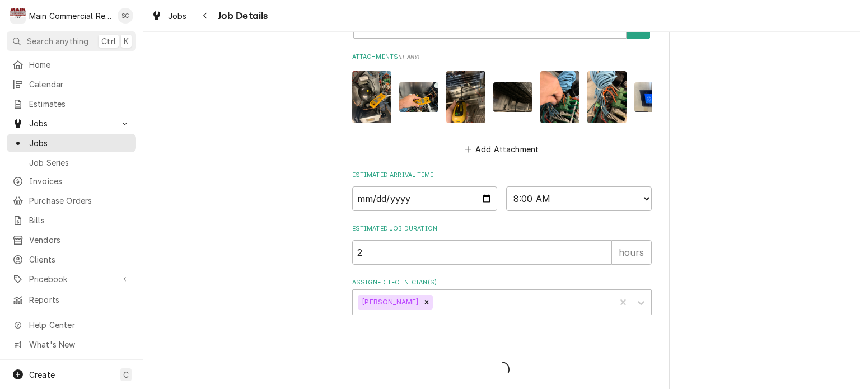
type textarea "x"
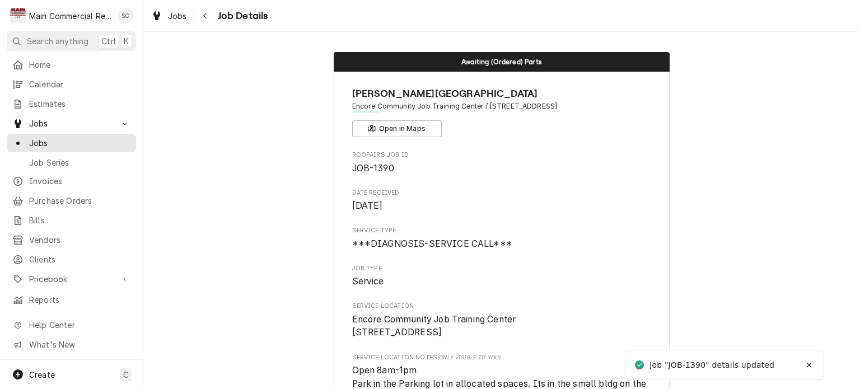
scroll to position [224, 0]
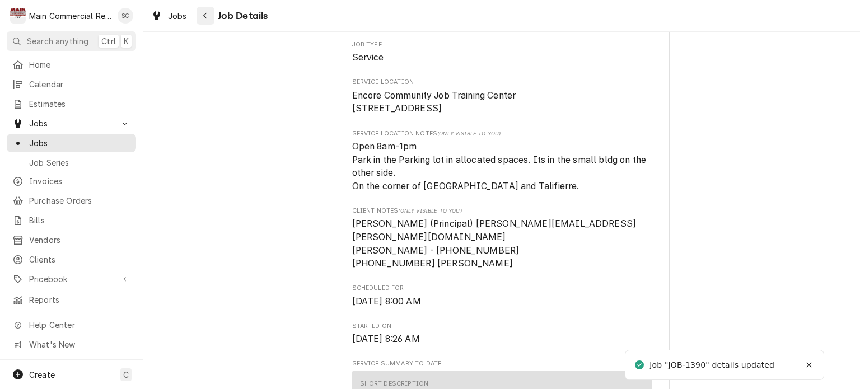
click at [209, 15] on div "Navigate back" at bounding box center [205, 15] width 11 height 11
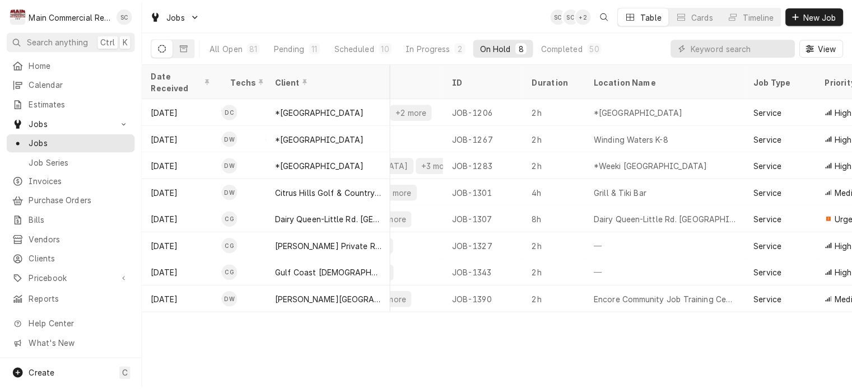
scroll to position [0, 343]
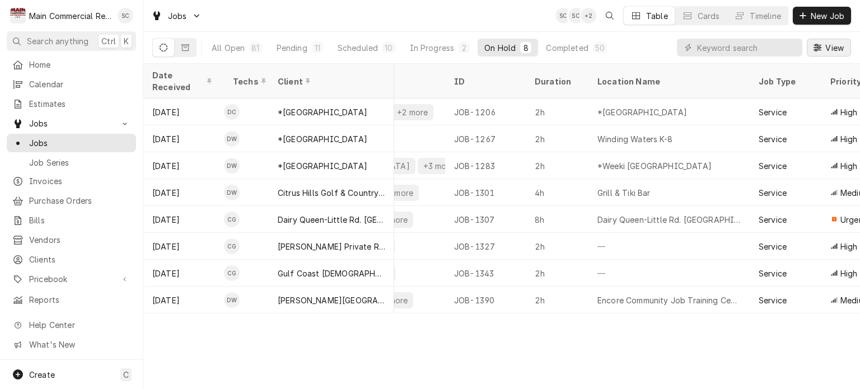
click at [837, 48] on span "View" at bounding box center [834, 48] width 23 height 12
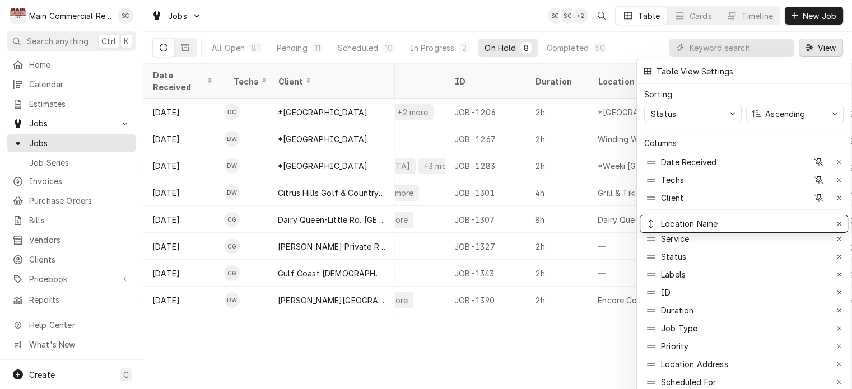
drag, startPoint x: 693, startPoint y: 302, endPoint x: 699, endPoint y: 214, distance: 87.6
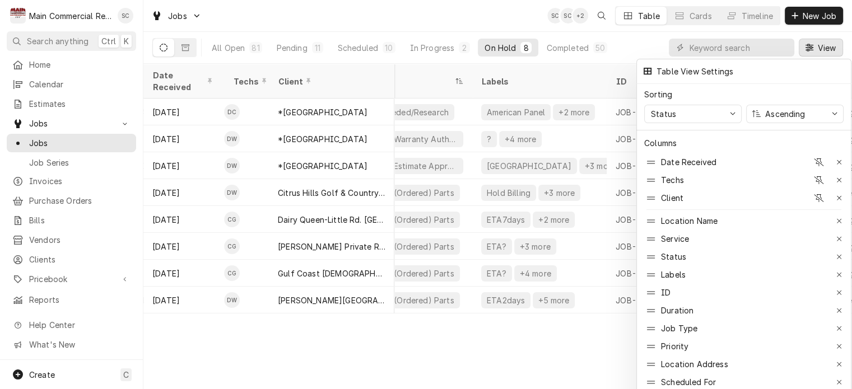
click at [499, 337] on div at bounding box center [426, 194] width 852 height 389
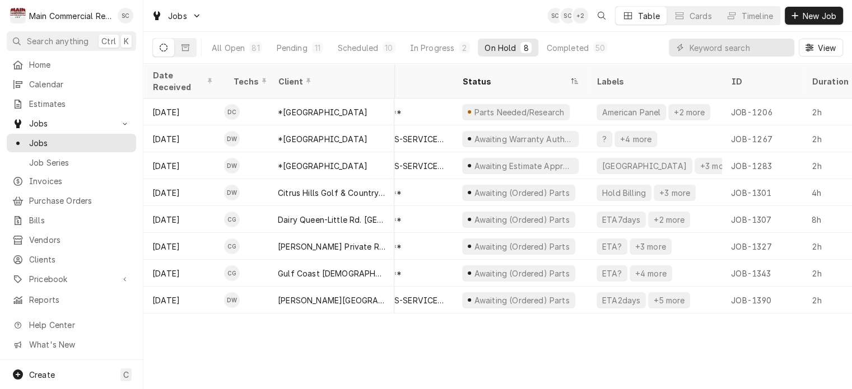
scroll to position [0, 0]
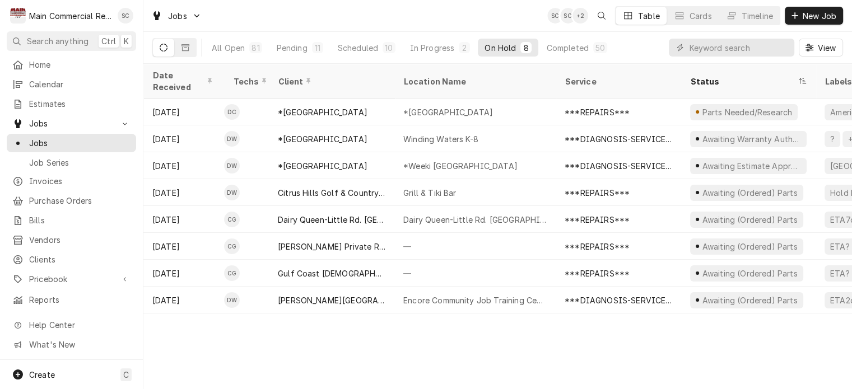
click at [404, 353] on div "Date Received Techs Client Location Name Service Status Labels ID Duration Job …" at bounding box center [497, 226] width 708 height 325
click at [399, 349] on div "Date Received Techs Client Location Name Service Status Labels ID Duration Job …" at bounding box center [497, 226] width 708 height 325
click at [306, 45] on div "Pending" at bounding box center [292, 48] width 31 height 12
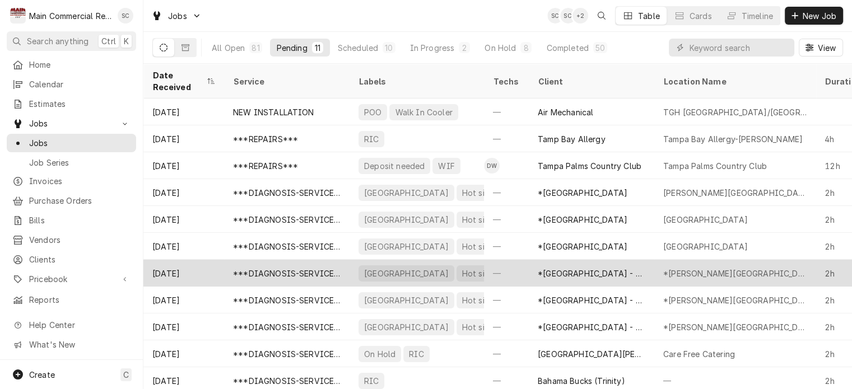
scroll to position [95, 0]
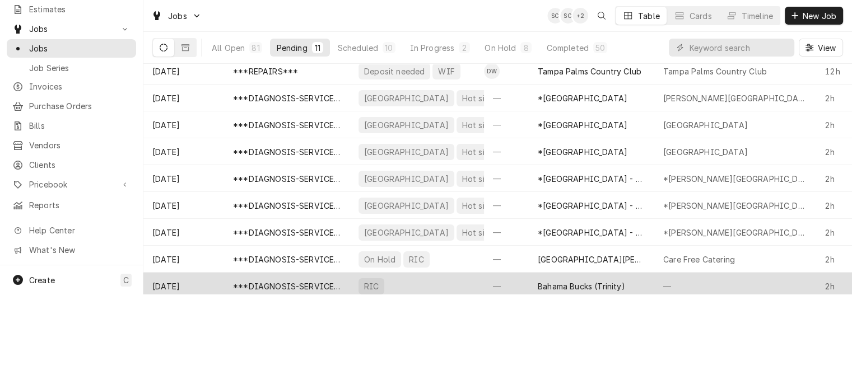
click at [334, 280] on div "***DIAGNOSIS-SERVICE CALL***" at bounding box center [286, 286] width 107 height 12
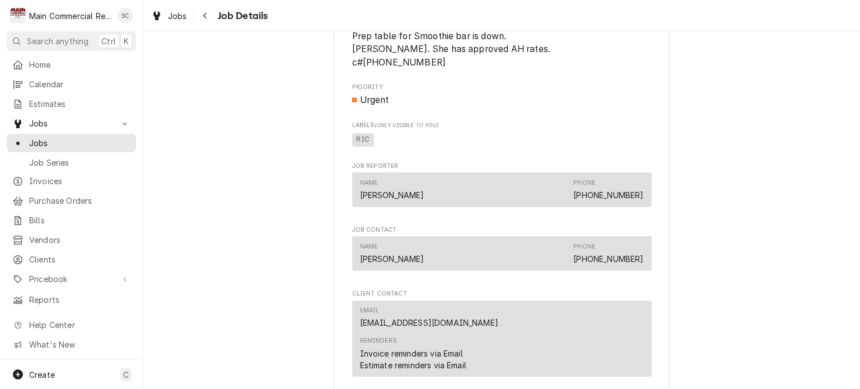
scroll to position [672, 0]
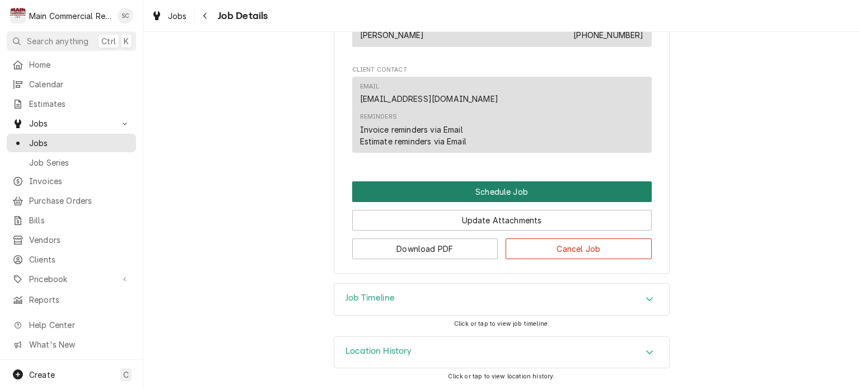
click at [524, 202] on button "Schedule Job" at bounding box center [502, 191] width 300 height 21
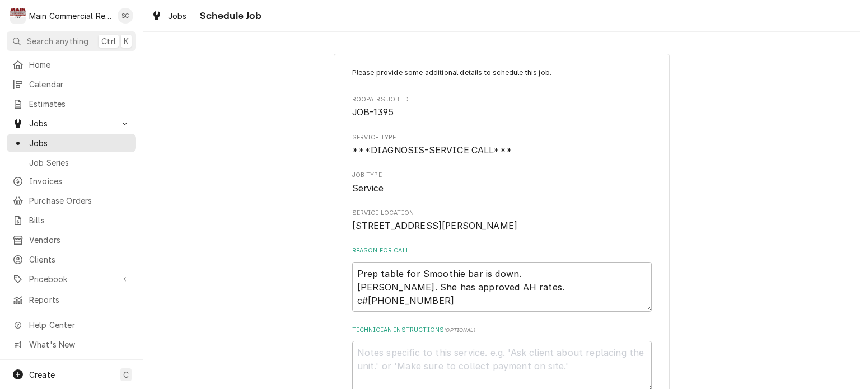
scroll to position [240, 0]
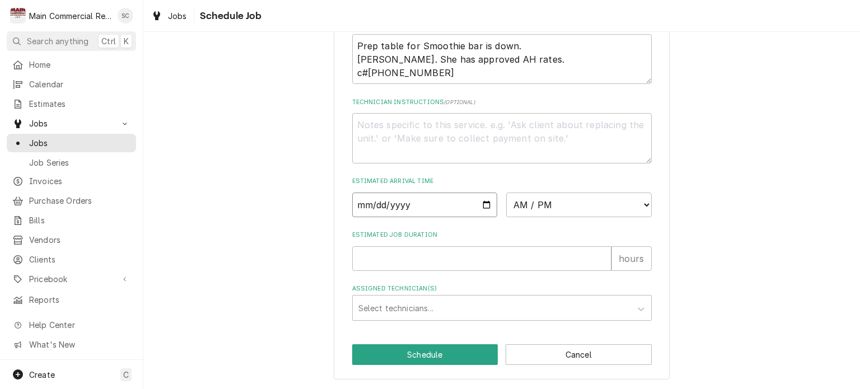
click at [483, 204] on input "Date" at bounding box center [425, 205] width 146 height 25
click at [550, 207] on select "AM / PM 6:00 AM 6:15 AM 6:30 AM 6:45 AM 7:00 AM 7:15 AM 7:30 AM 7:45 AM 8:00 AM…" at bounding box center [579, 205] width 146 height 25
select select "14:00:00"
click at [506, 193] on select "AM / PM 6:00 AM 6:15 AM 6:30 AM 6:45 AM 7:00 AM 7:15 AM 7:30 AM 7:45 AM 8:00 AM…" at bounding box center [579, 205] width 146 height 25
click at [448, 259] on input "Estimated Job Duration" at bounding box center [481, 258] width 259 height 25
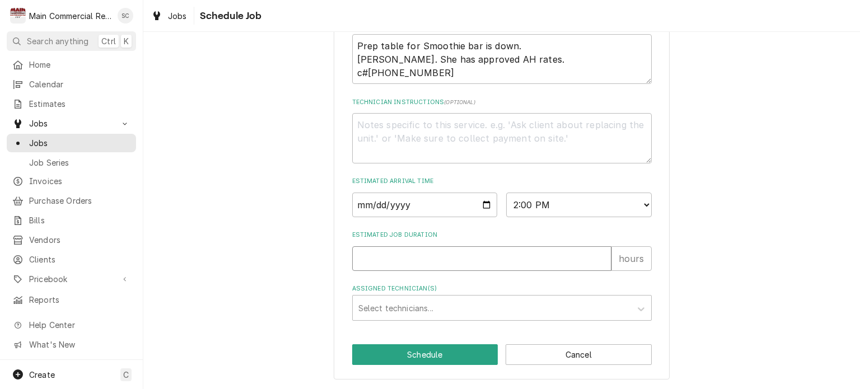
type textarea "x"
type input "2"
click at [429, 311] on div "Assigned Technician(s)" at bounding box center [491, 308] width 267 height 20
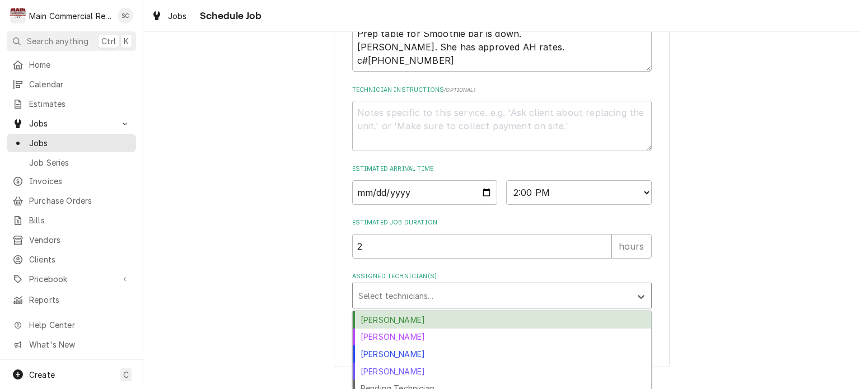
click at [415, 329] on div "[PERSON_NAME]" at bounding box center [502, 319] width 298 height 17
type textarea "x"
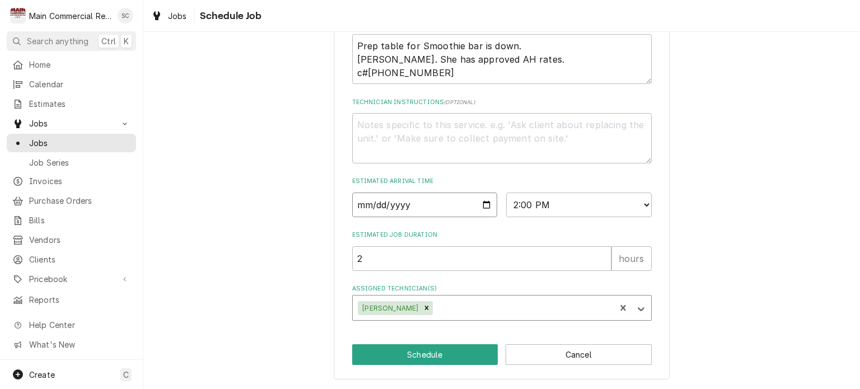
click at [481, 206] on input "Date" at bounding box center [425, 205] width 146 height 25
type input "[DATE]"
type textarea "x"
click at [548, 197] on select "AM / PM 6:00 AM 6:15 AM 6:30 AM 6:45 AM 7:00 AM 7:15 AM 7:30 AM 7:45 AM 8:00 AM…" at bounding box center [579, 205] width 146 height 25
select select "15:30:00"
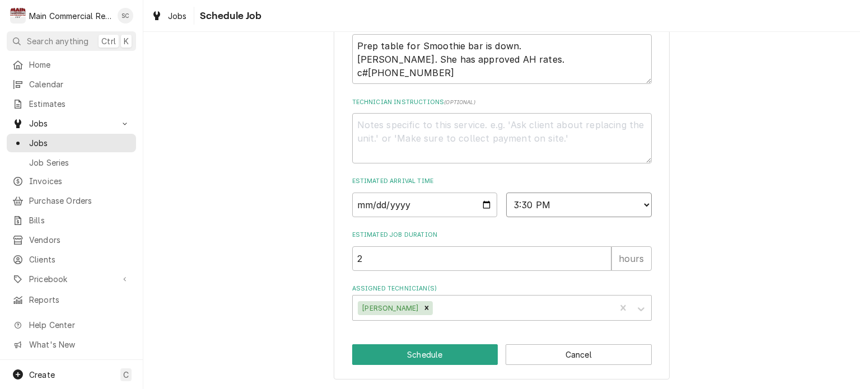
click at [506, 193] on select "AM / PM 6:00 AM 6:15 AM 6:30 AM 6:45 AM 7:00 AM 7:15 AM 7:30 AM 7:45 AM 8:00 AM…" at bounding box center [579, 205] width 146 height 25
click at [469, 358] on button "Schedule" at bounding box center [425, 354] width 146 height 21
type textarea "x"
